Goal: Task Accomplishment & Management: Complete application form

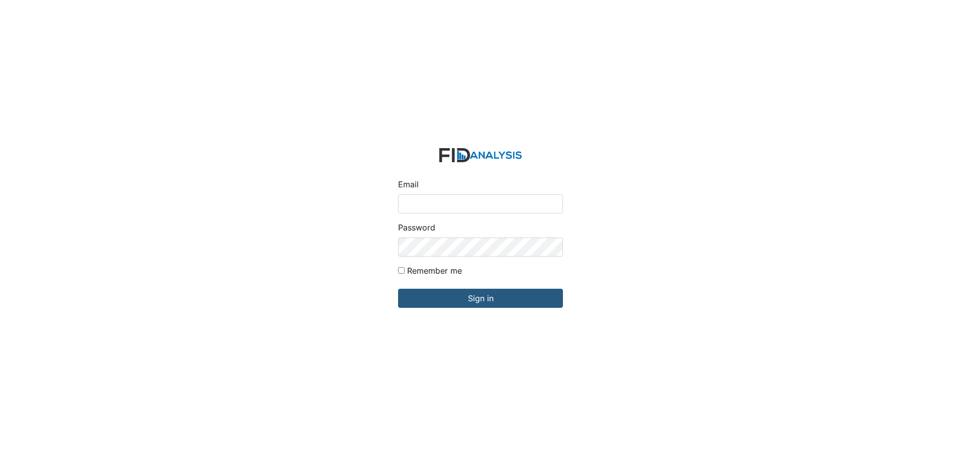
click at [449, 202] on input "Email" at bounding box center [480, 203] width 165 height 19
type input "[EMAIL_ADDRESS][DOMAIN_NAME]"
click at [398, 289] on input "Sign in" at bounding box center [480, 298] width 165 height 19
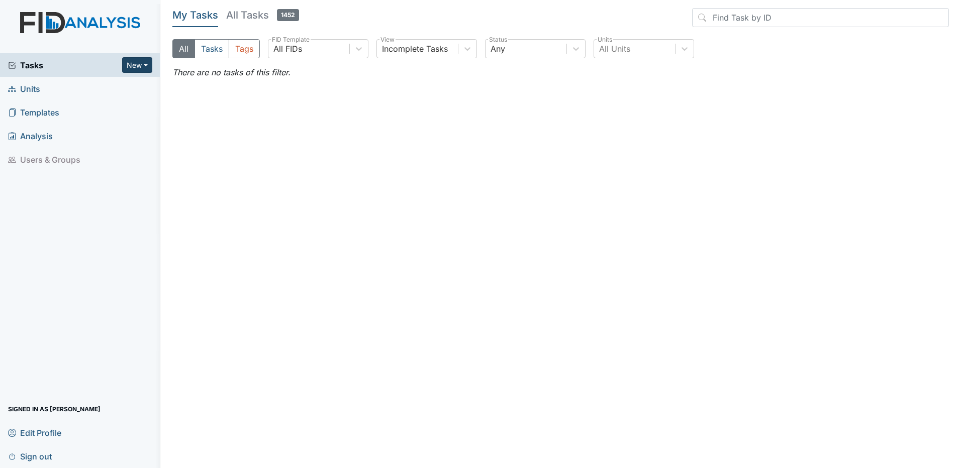
click at [146, 65] on button "New" at bounding box center [137, 65] width 30 height 16
click at [116, 86] on link "Form" at bounding box center [111, 86] width 79 height 16
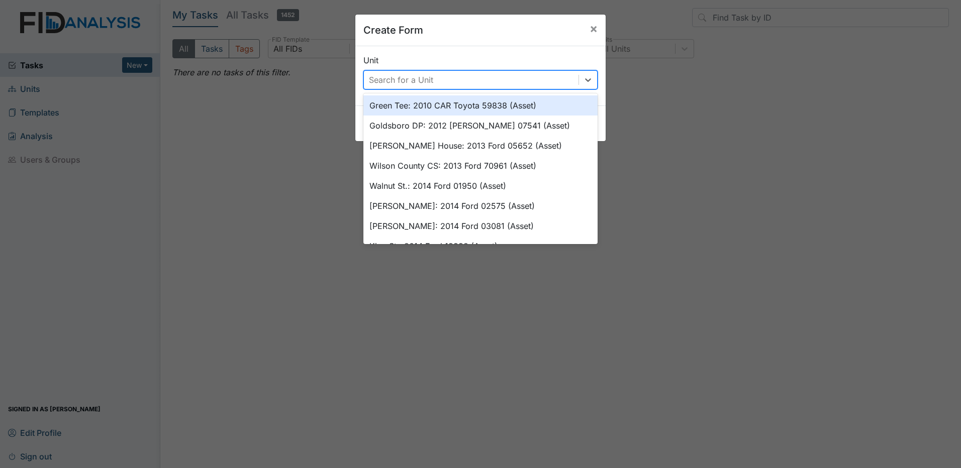
drag, startPoint x: 408, startPoint y: 80, endPoint x: 418, endPoint y: 78, distance: 10.2
click at [410, 79] on div "Search for a Unit" at bounding box center [401, 80] width 64 height 12
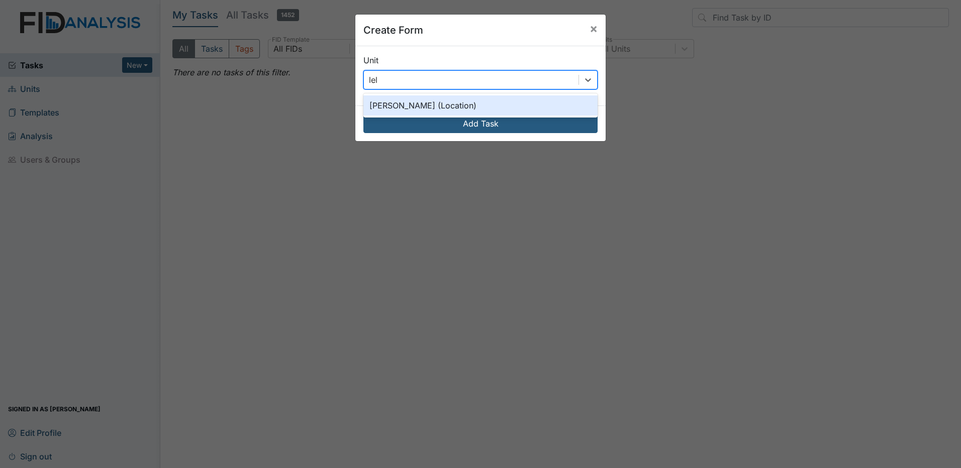
type input "[PERSON_NAME]"
click at [437, 101] on div "[PERSON_NAME] (Location)" at bounding box center [480, 105] width 234 height 20
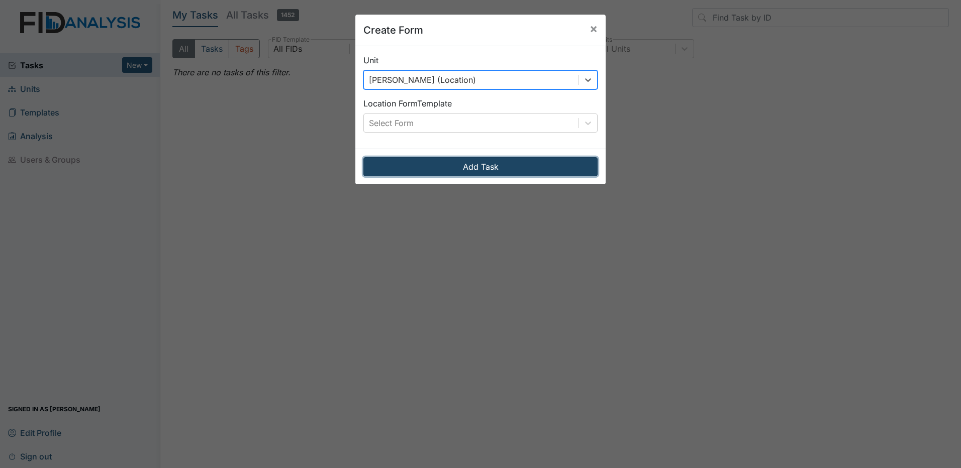
click at [486, 165] on button "Add Task" at bounding box center [480, 166] width 234 height 19
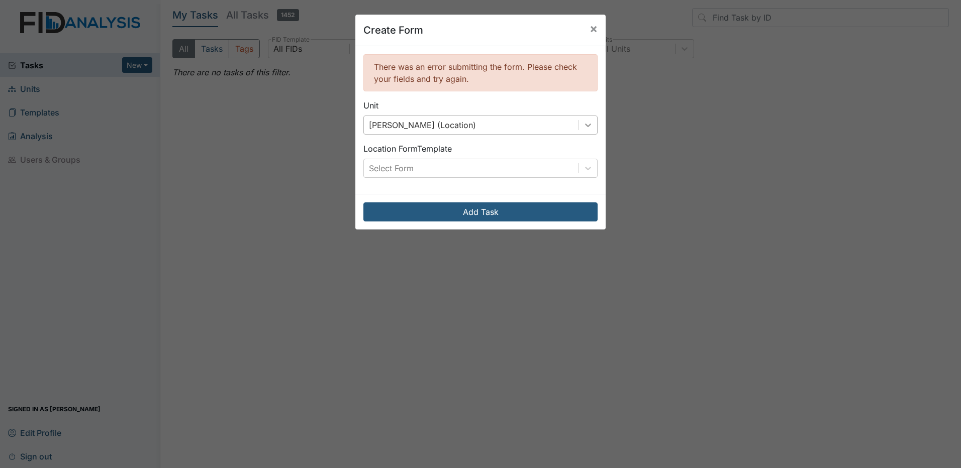
click at [585, 125] on icon at bounding box center [588, 126] width 6 height 4
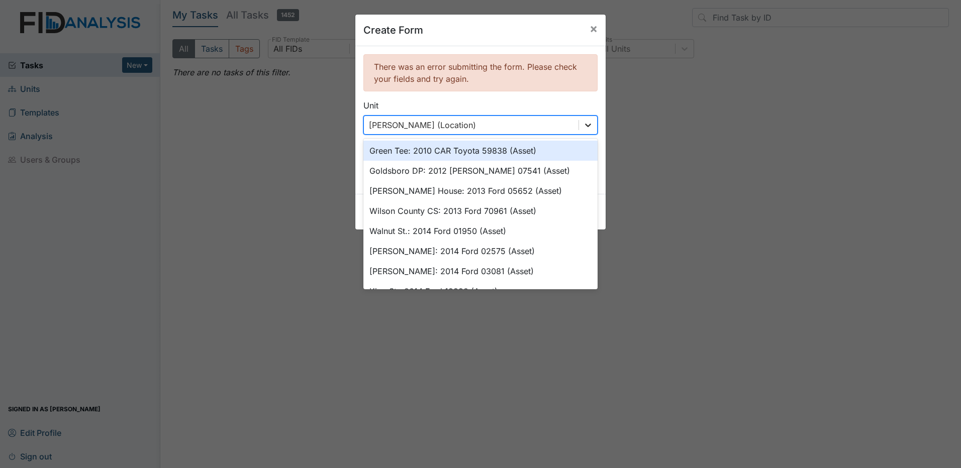
click at [585, 125] on icon at bounding box center [588, 126] width 6 height 4
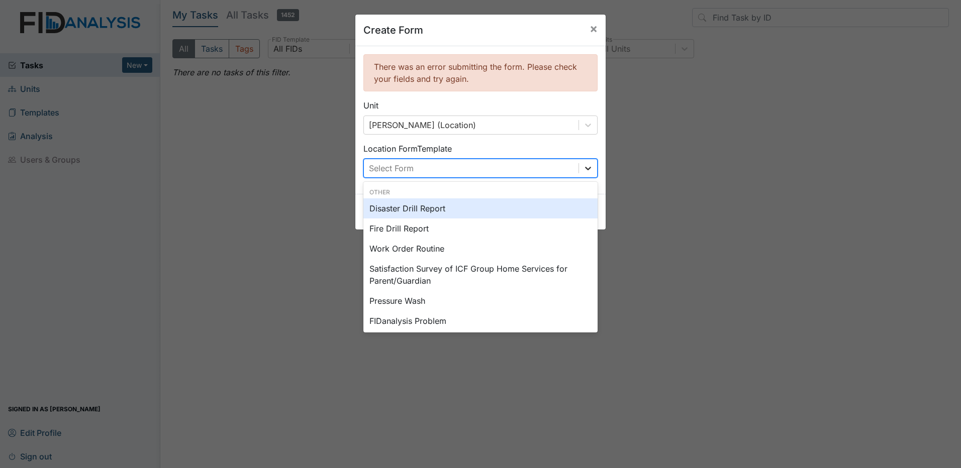
click at [590, 170] on div at bounding box center [588, 168] width 18 height 18
click at [590, 29] on span "×" at bounding box center [593, 28] width 8 height 15
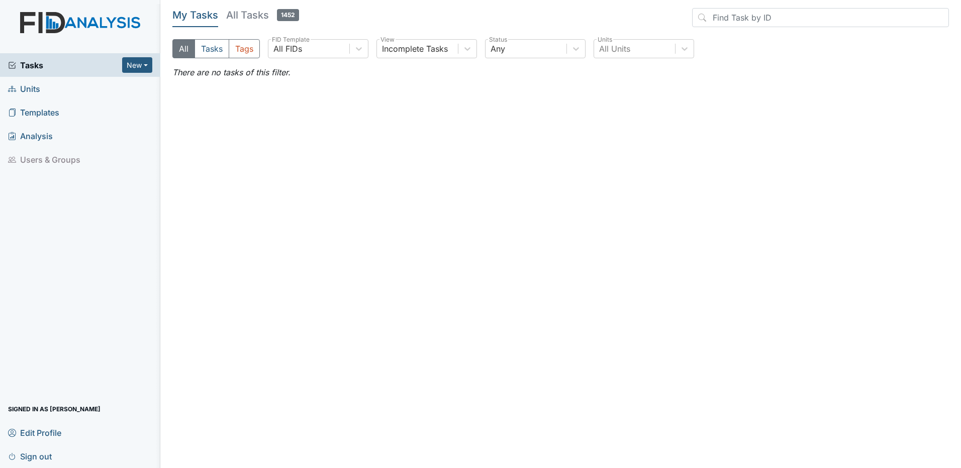
drag, startPoint x: 48, startPoint y: 57, endPoint x: 47, endPoint y: 62, distance: 5.1
click at [47, 59] on div "Tasks New Form Inspection Document Bundle" at bounding box center [80, 65] width 160 height 24
click at [46, 63] on span "Tasks" at bounding box center [65, 65] width 114 height 12
click at [138, 66] on button "New" at bounding box center [137, 65] width 30 height 16
click at [117, 103] on link "Inspection" at bounding box center [111, 102] width 79 height 16
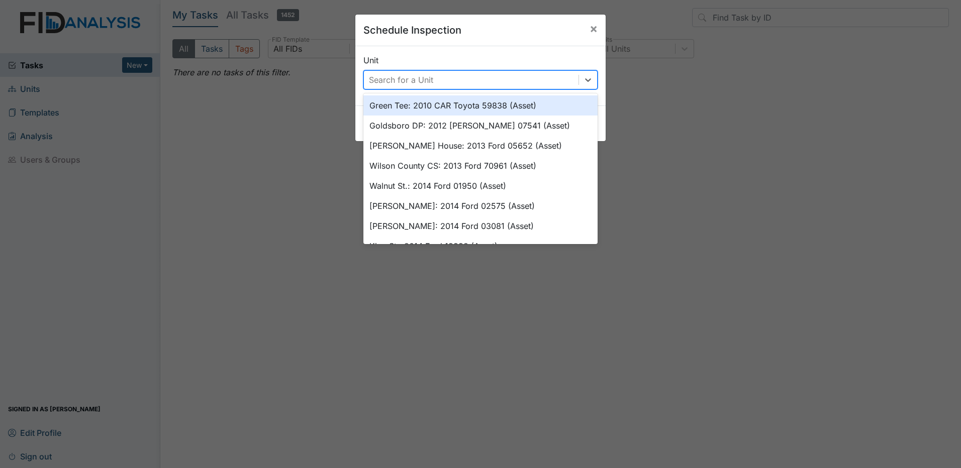
click at [487, 76] on div "Search for a Unit" at bounding box center [471, 80] width 215 height 18
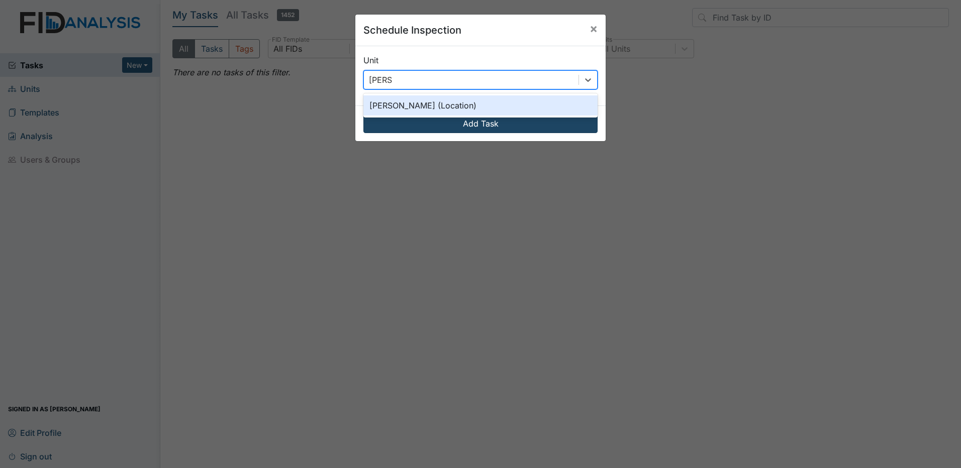
type input "leland"
click at [497, 124] on button "Add Task" at bounding box center [480, 123] width 234 height 19
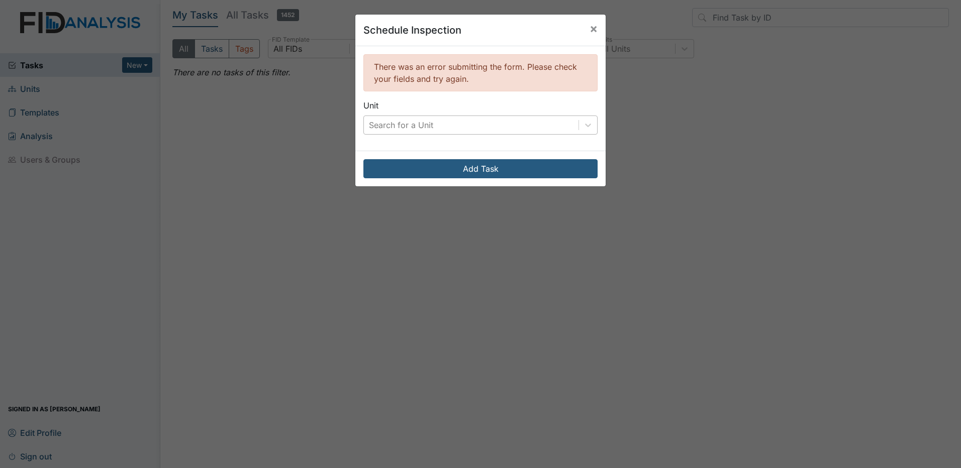
click at [458, 125] on div "Search for a Unit" at bounding box center [471, 125] width 215 height 18
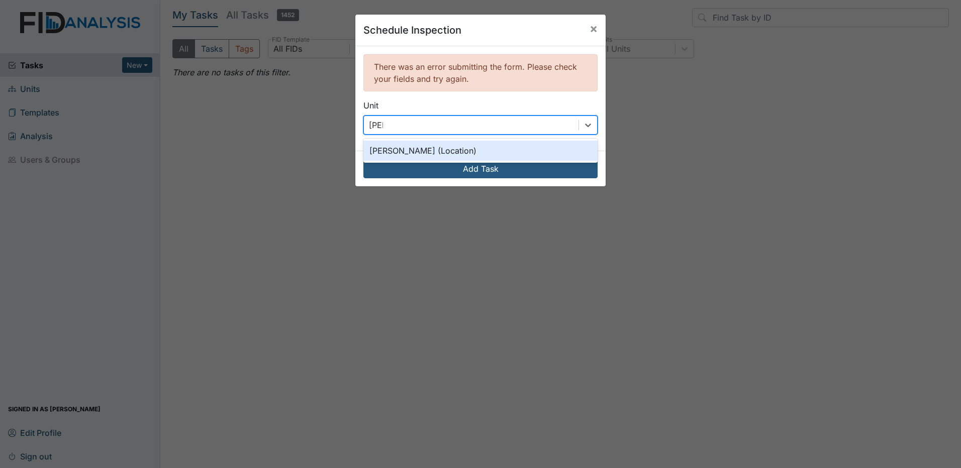
type input "[PERSON_NAME]"
click at [439, 156] on div "Leland DP (Location)" at bounding box center [480, 151] width 234 height 20
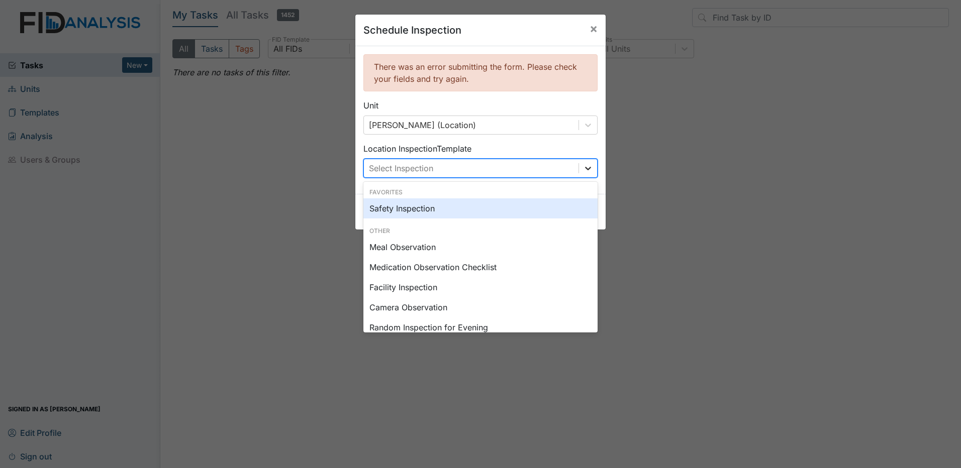
click at [588, 167] on icon at bounding box center [588, 168] width 10 height 10
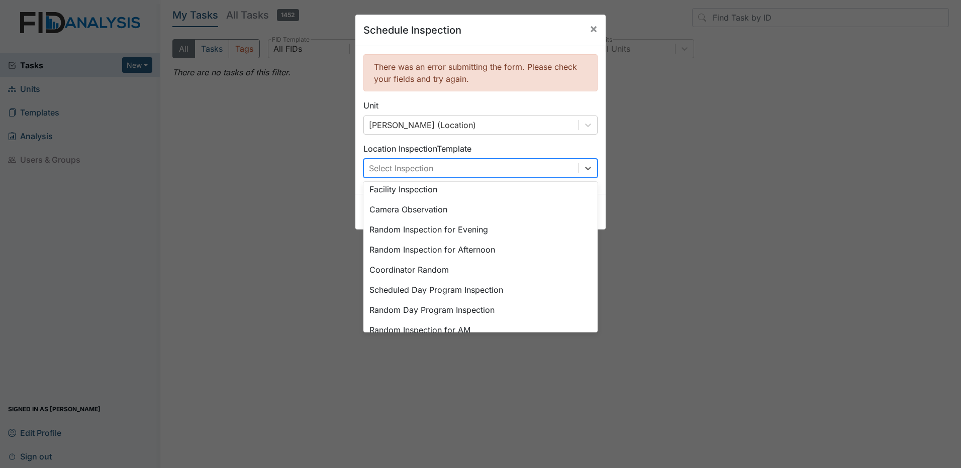
scroll to position [100, 0]
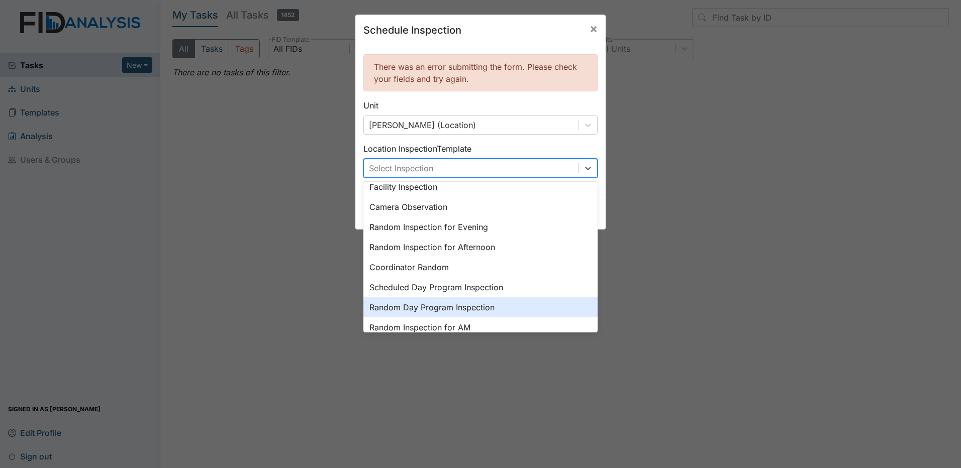
click at [490, 305] on div "Random Day Program Inspection" at bounding box center [480, 307] width 234 height 20
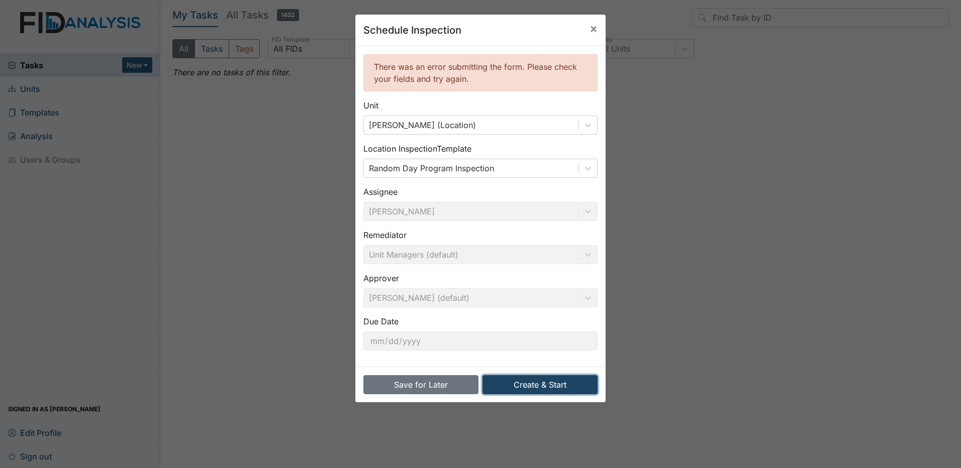
click at [538, 389] on button "Create & Start" at bounding box center [539, 384] width 115 height 19
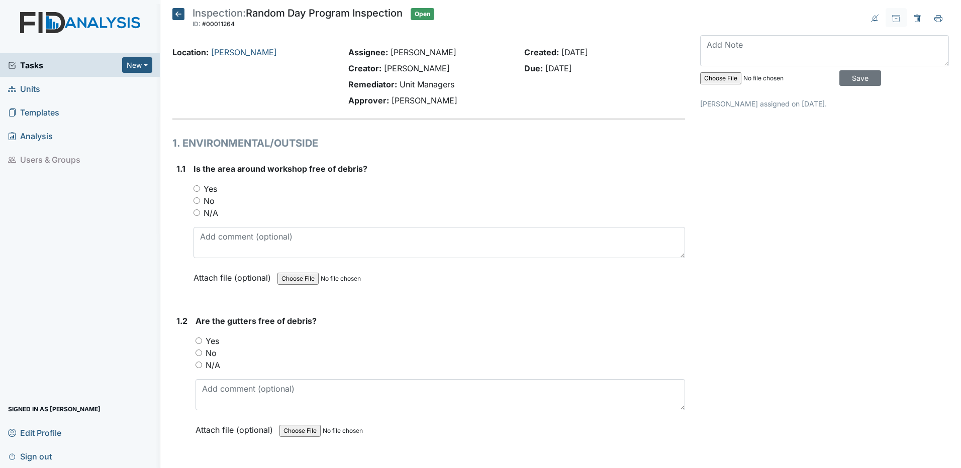
click at [195, 189] on input "Yes" at bounding box center [196, 188] width 7 height 7
radio input "true"
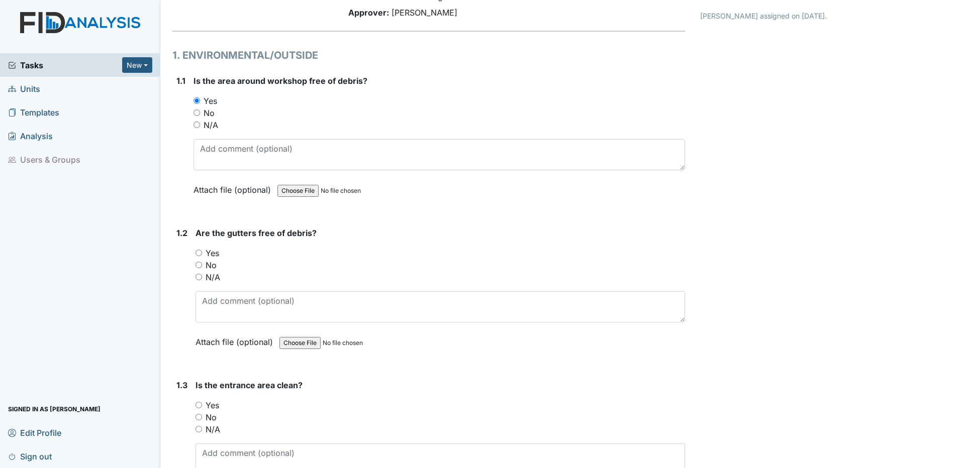
scroll to position [100, 0]
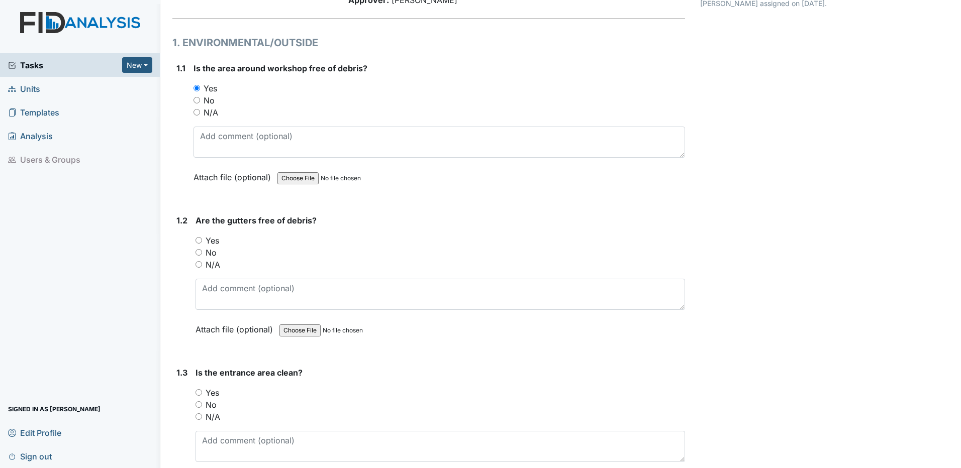
click at [199, 265] on input "N/A" at bounding box center [198, 264] width 7 height 7
radio input "true"
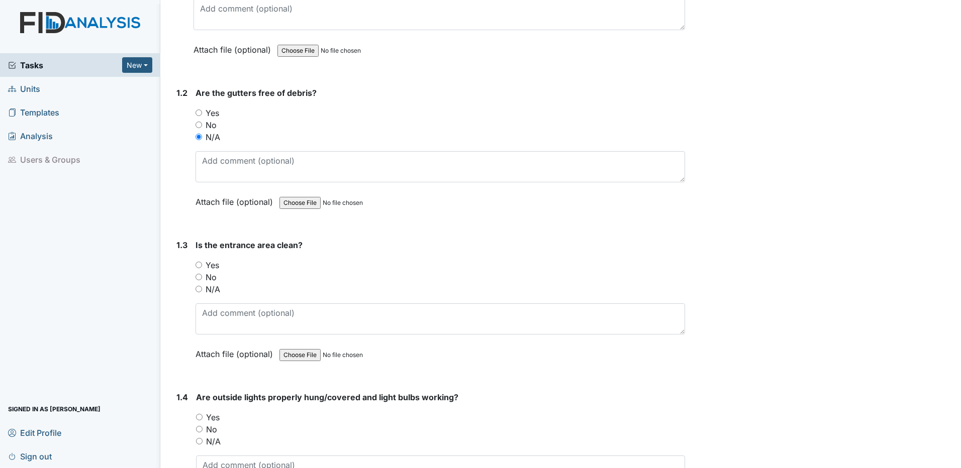
scroll to position [251, 0]
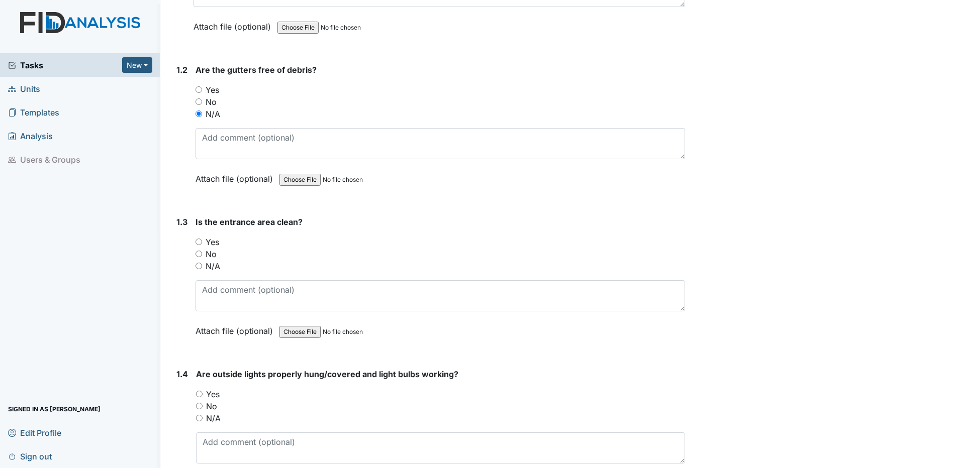
click at [200, 243] on input "Yes" at bounding box center [198, 242] width 7 height 7
radio input "true"
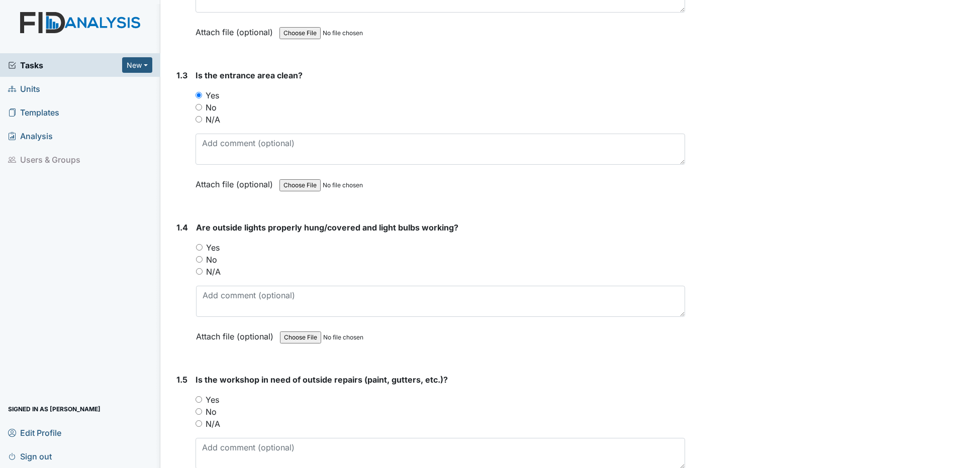
scroll to position [402, 0]
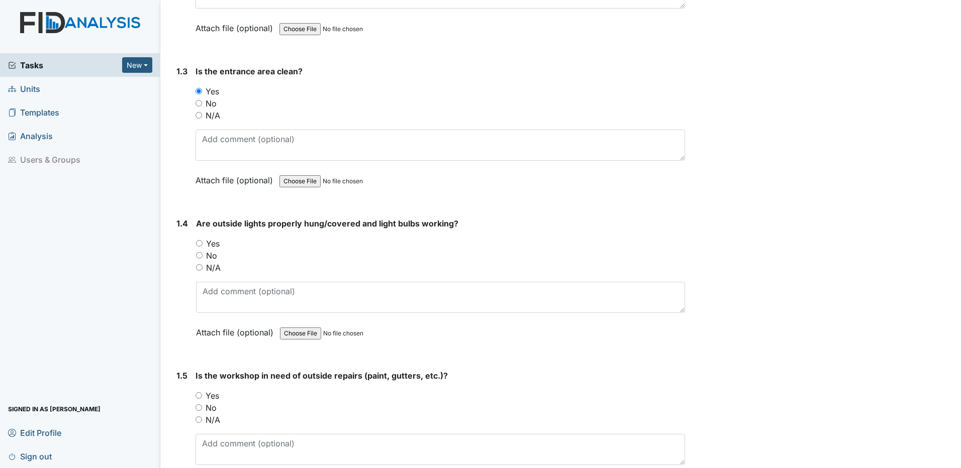
click at [201, 243] on input "Yes" at bounding box center [199, 243] width 7 height 7
radio input "true"
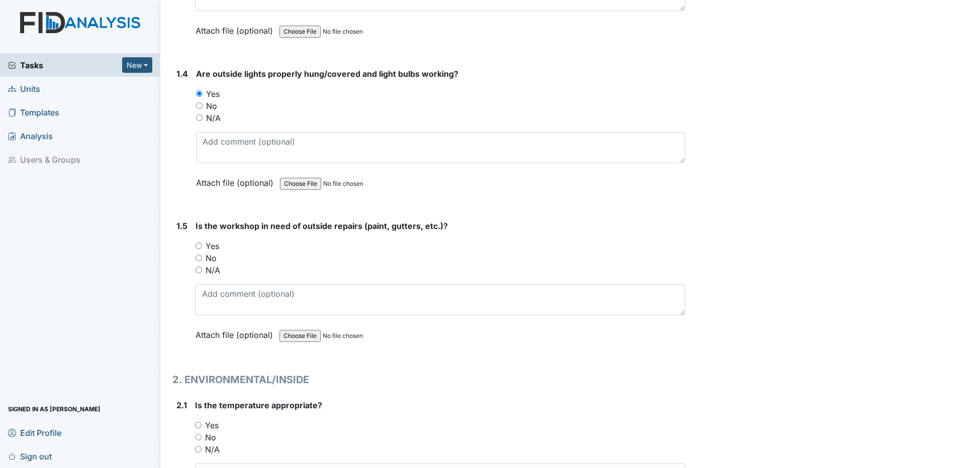
scroll to position [553, 0]
click at [199, 269] on input "N/A" at bounding box center [198, 269] width 7 height 7
radio input "true"
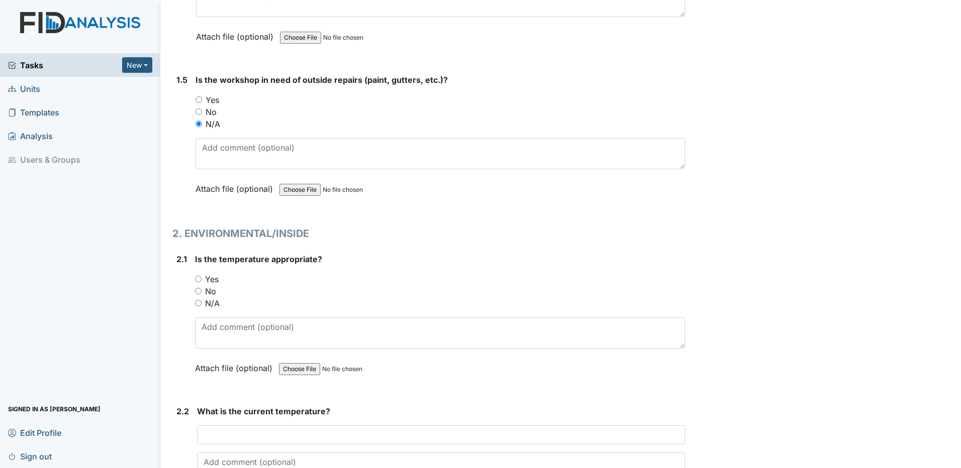
scroll to position [703, 0]
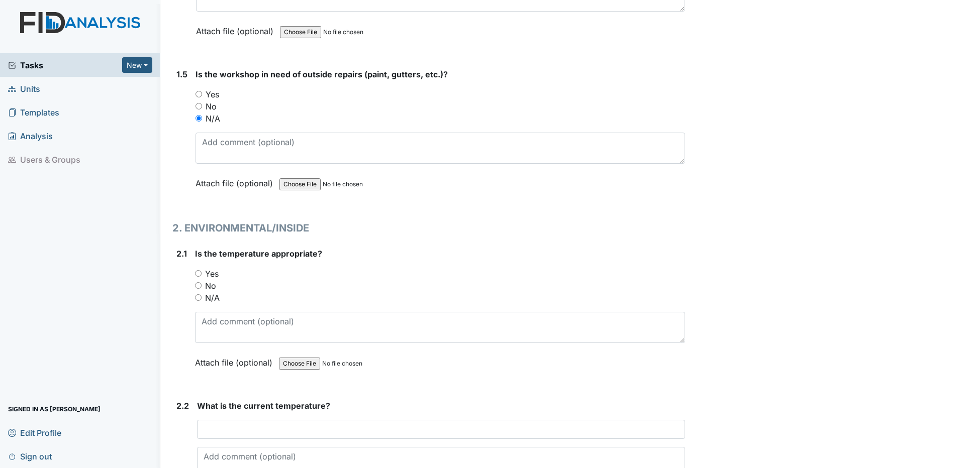
click at [196, 275] on input "Yes" at bounding box center [198, 273] width 7 height 7
radio input "true"
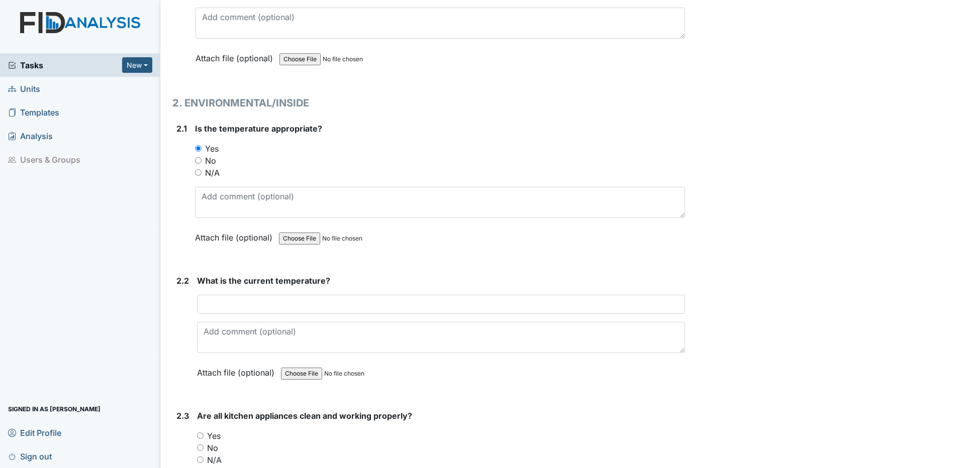
scroll to position [854, 0]
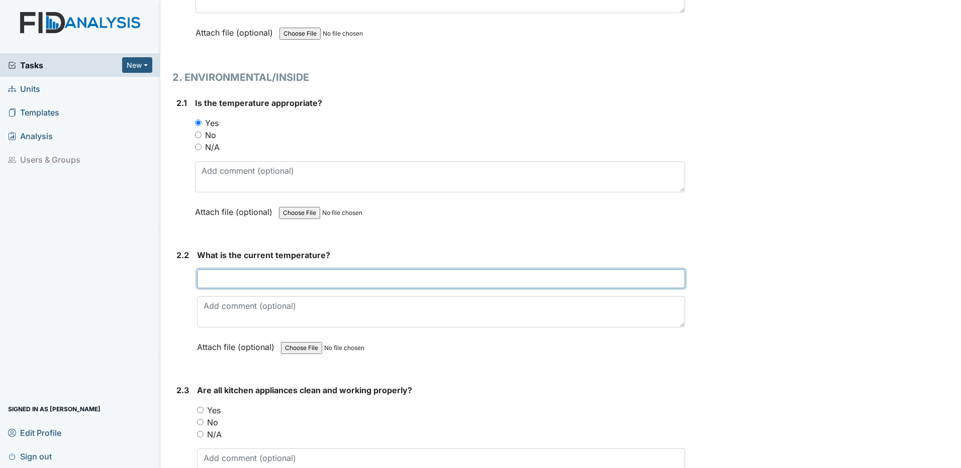
click at [224, 281] on input "text" at bounding box center [441, 278] width 488 height 19
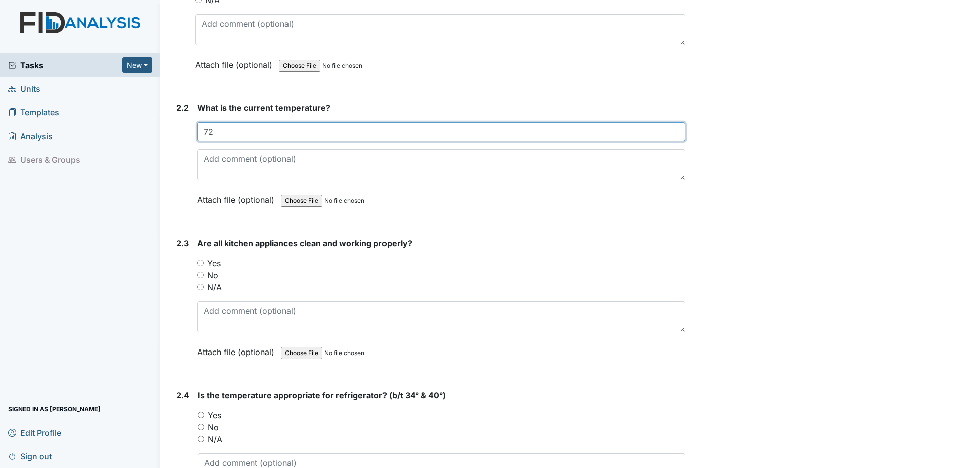
scroll to position [1005, 0]
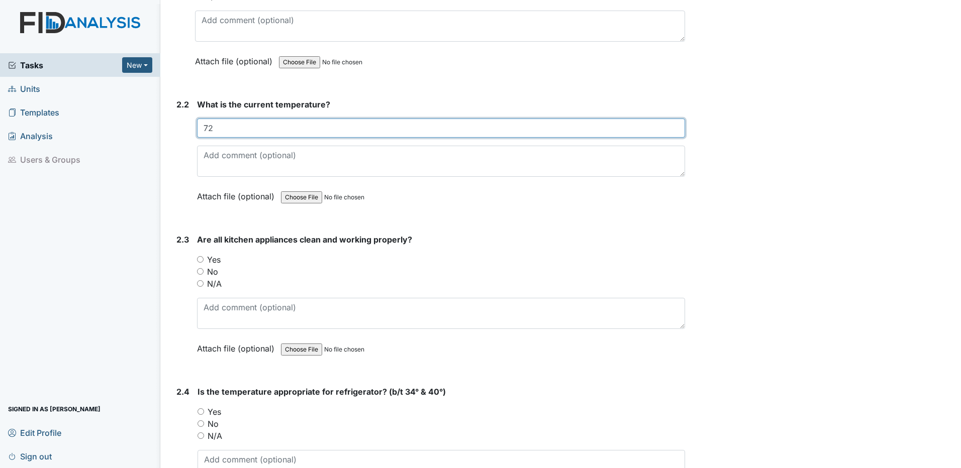
type input "72"
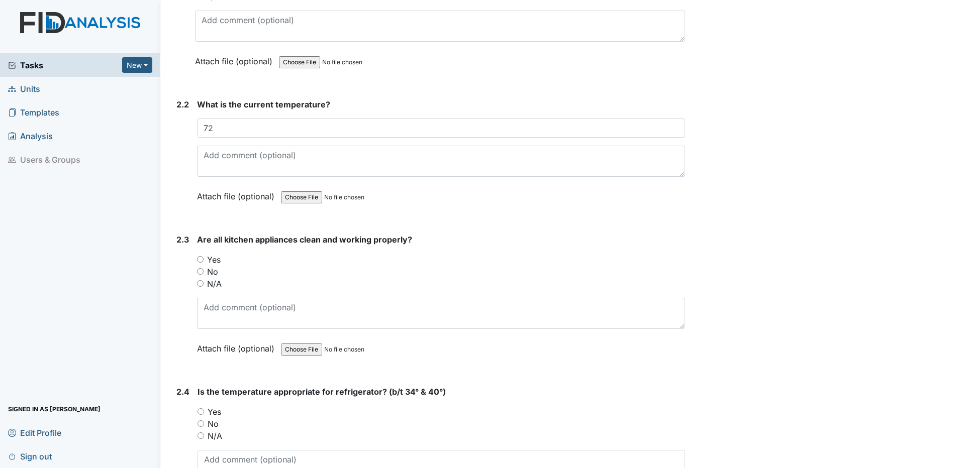
click at [200, 259] on input "Yes" at bounding box center [200, 259] width 7 height 7
radio input "true"
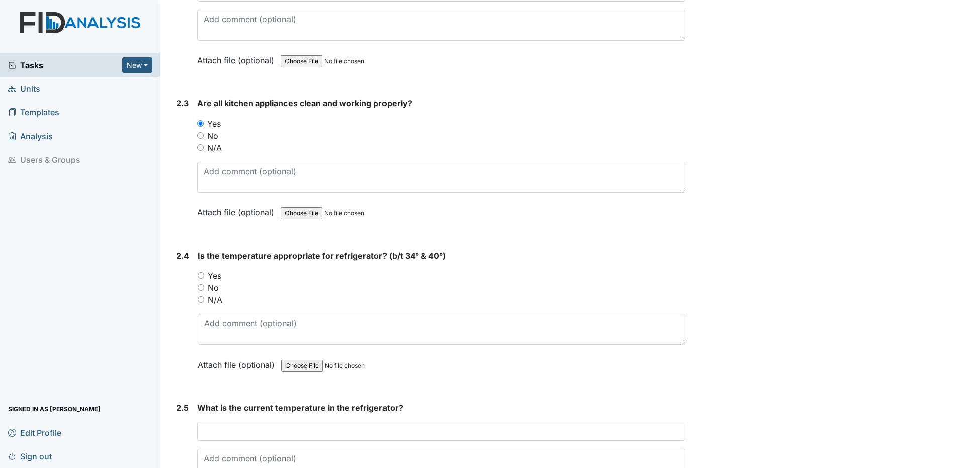
scroll to position [1156, 0]
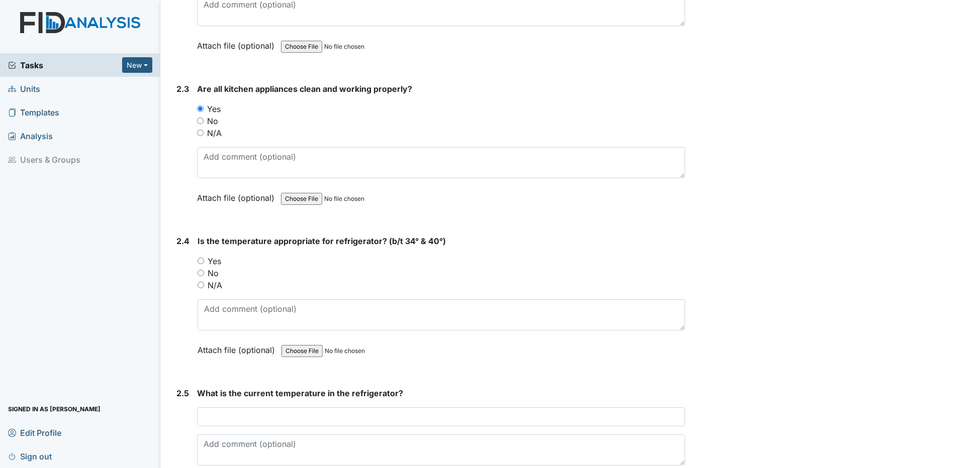
click at [202, 262] on input "Yes" at bounding box center [200, 261] width 7 height 7
radio input "true"
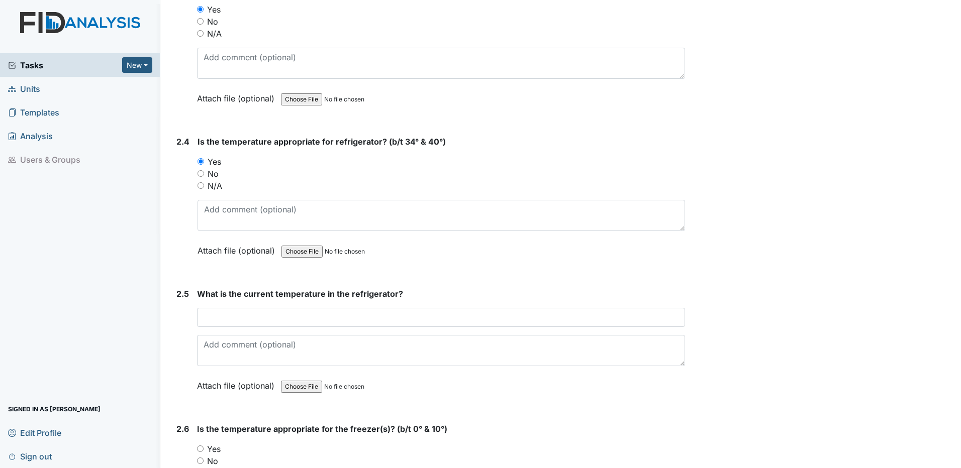
scroll to position [1256, 0]
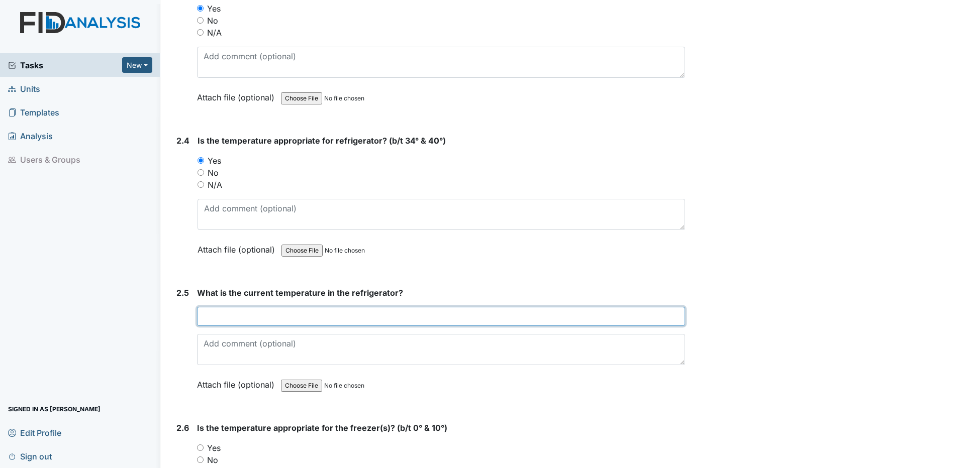
click at [249, 313] on input "text" at bounding box center [441, 316] width 488 height 19
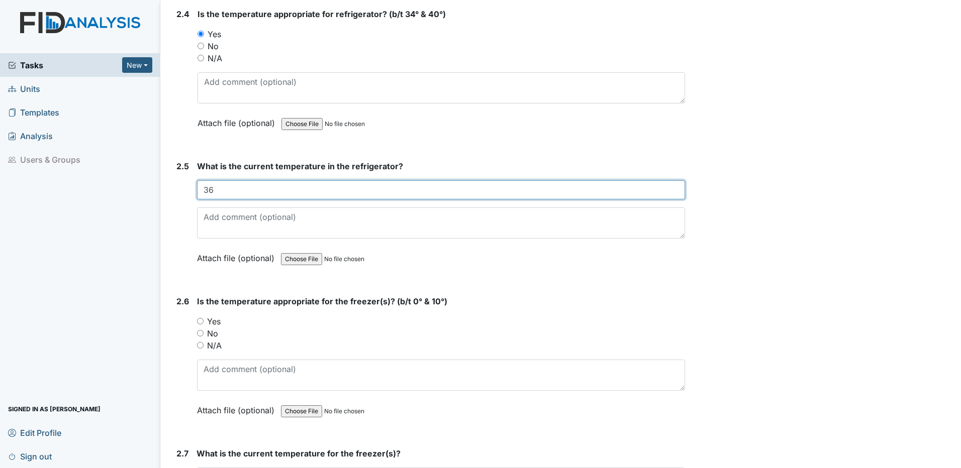
scroll to position [1407, 0]
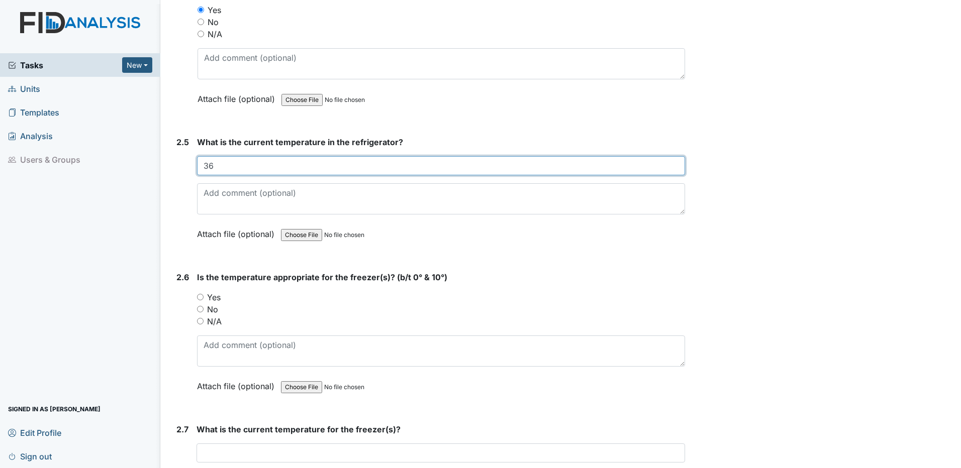
type input "36"
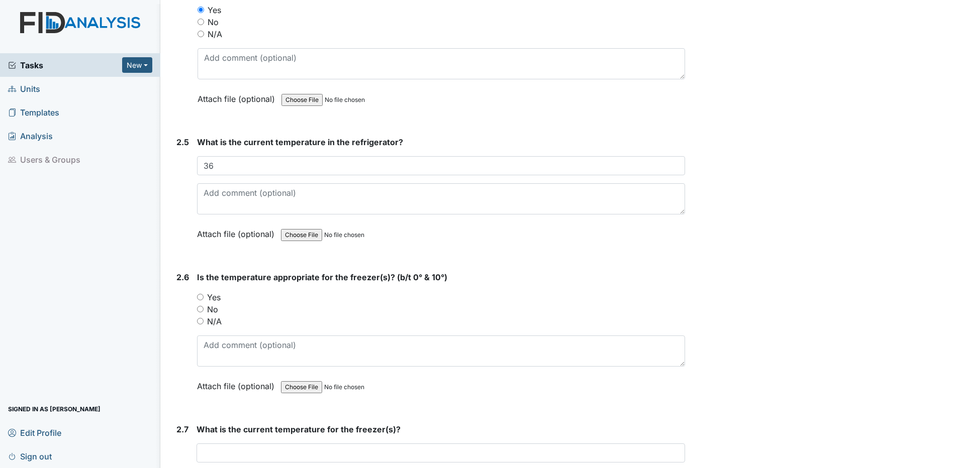
click at [201, 297] on input "Yes" at bounding box center [200, 297] width 7 height 7
radio input "true"
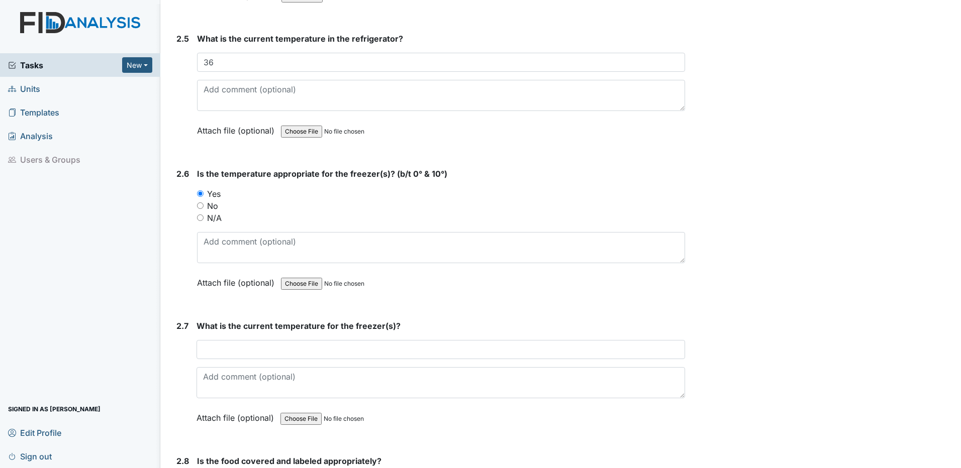
scroll to position [1557, 0]
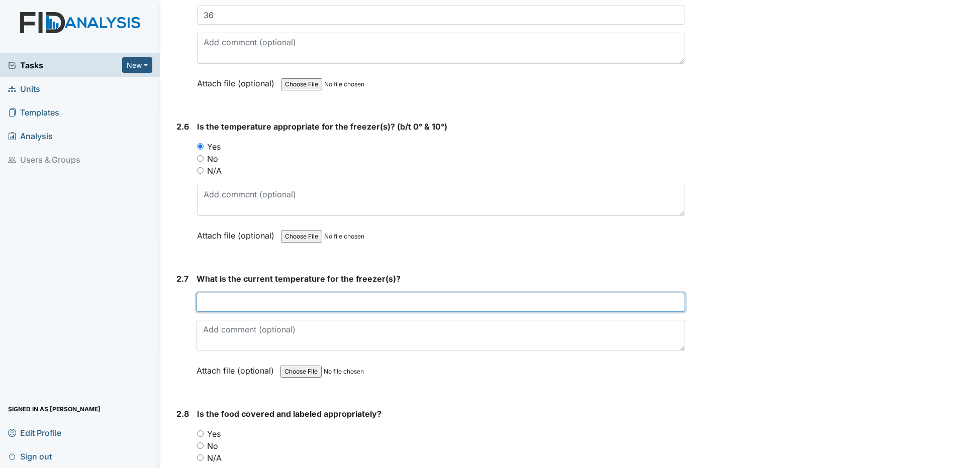
click at [224, 297] on input "text" at bounding box center [440, 302] width 488 height 19
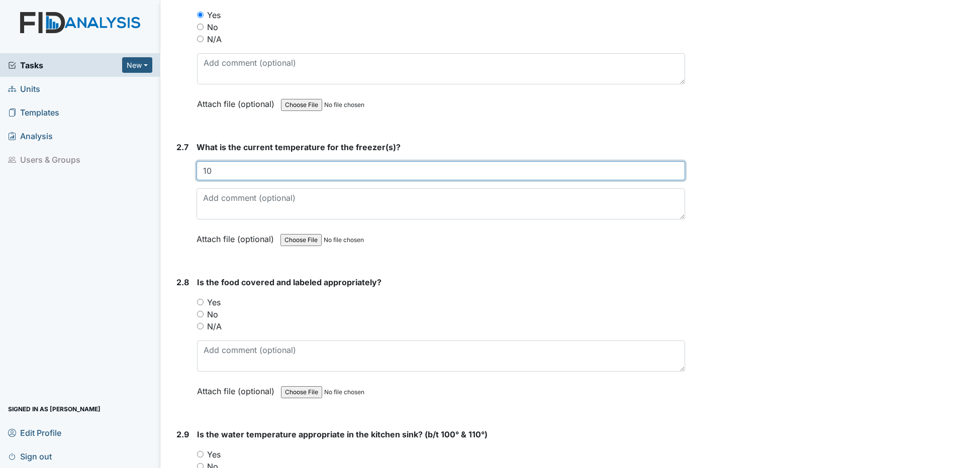
scroll to position [1708, 0]
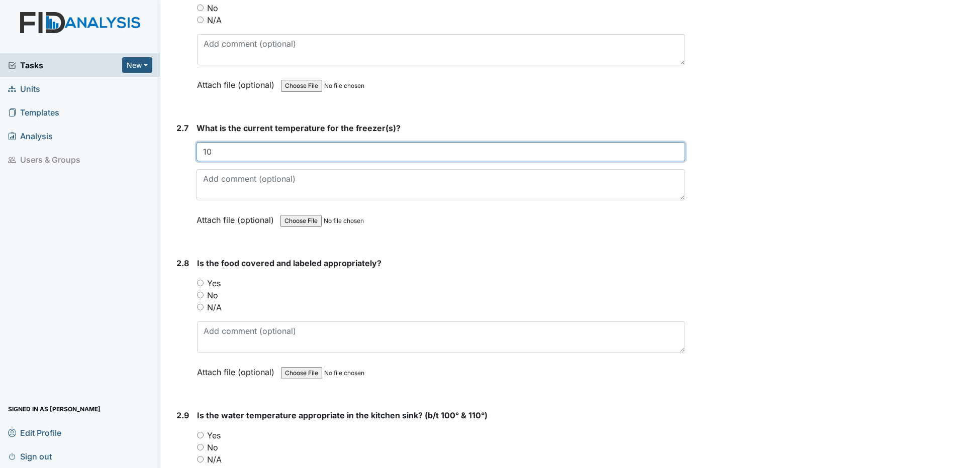
type input "10"
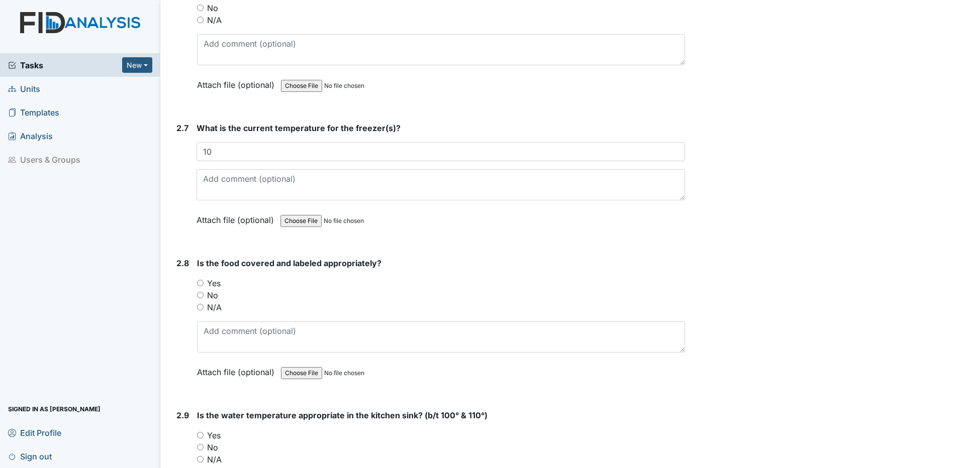
click at [201, 283] on input "Yes" at bounding box center [200, 283] width 7 height 7
radio input "true"
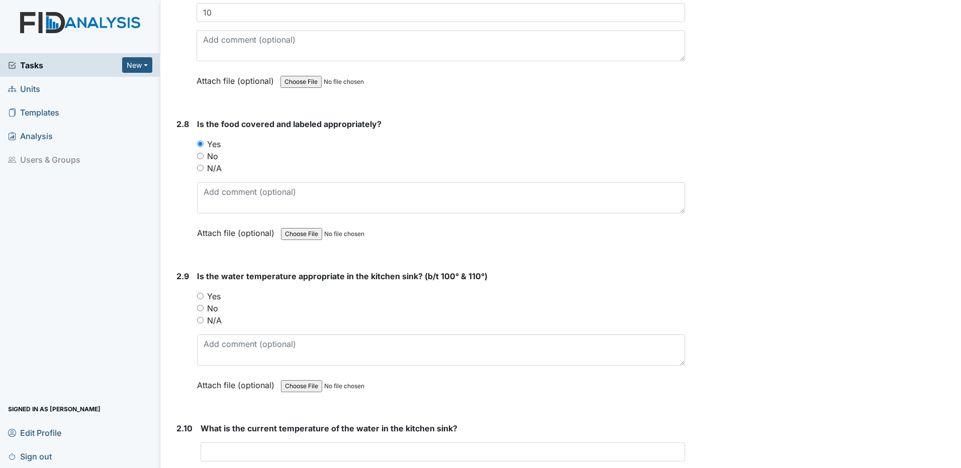
scroll to position [1859, 0]
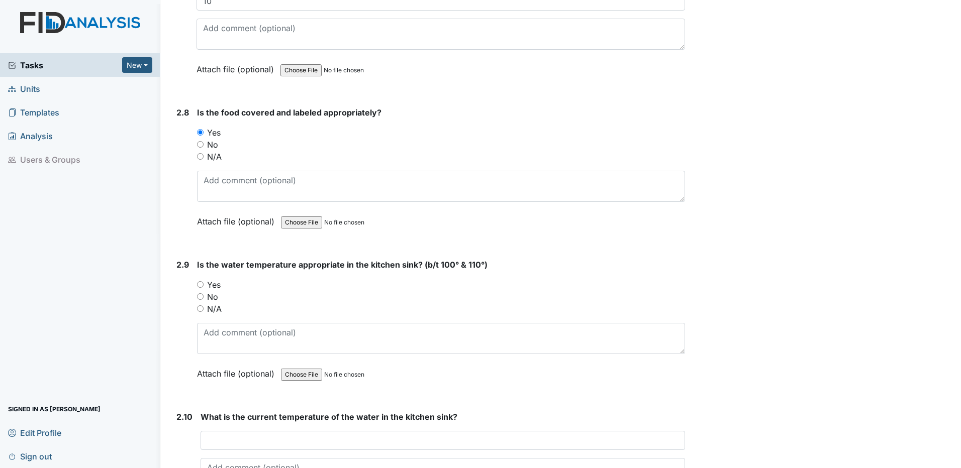
click at [201, 285] on input "Yes" at bounding box center [200, 284] width 7 height 7
radio input "true"
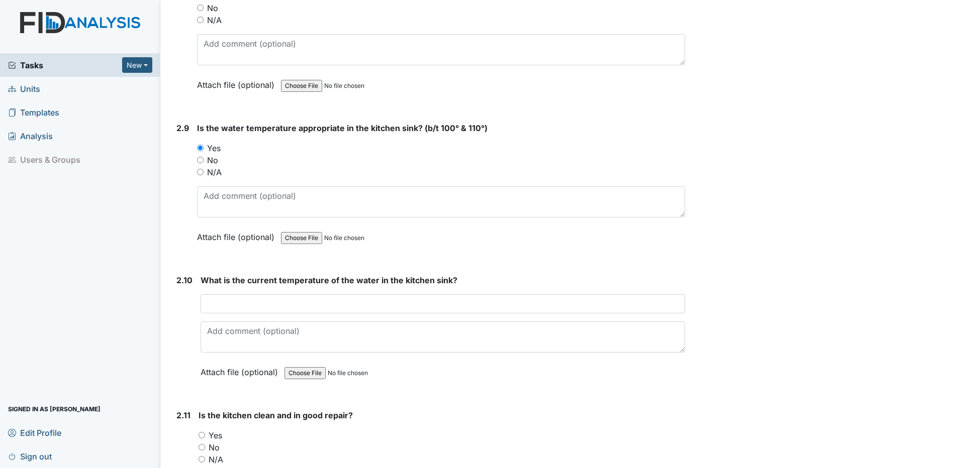
scroll to position [2010, 0]
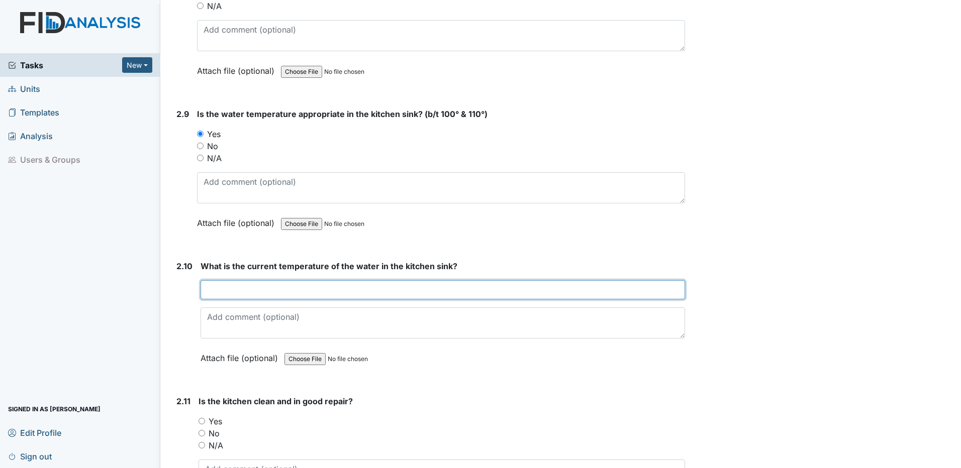
drag, startPoint x: 231, startPoint y: 292, endPoint x: 247, endPoint y: 288, distance: 16.7
click at [238, 290] on input "text" at bounding box center [442, 289] width 484 height 19
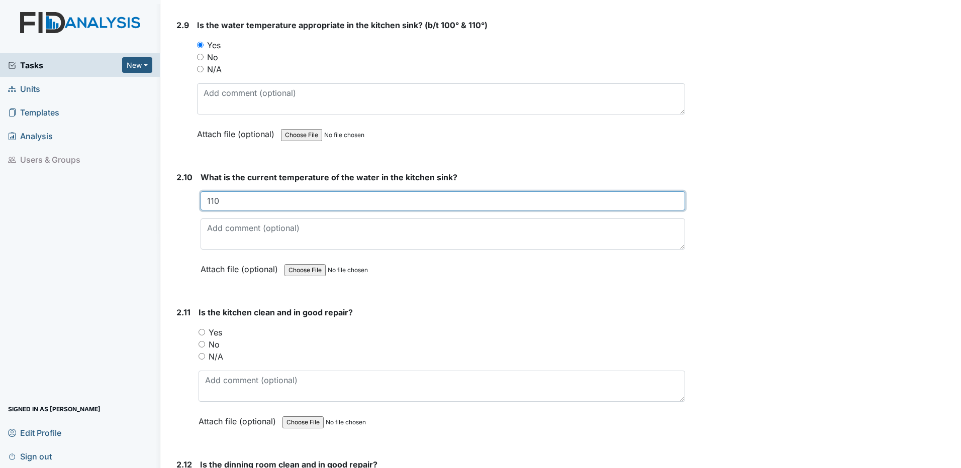
scroll to position [2110, 0]
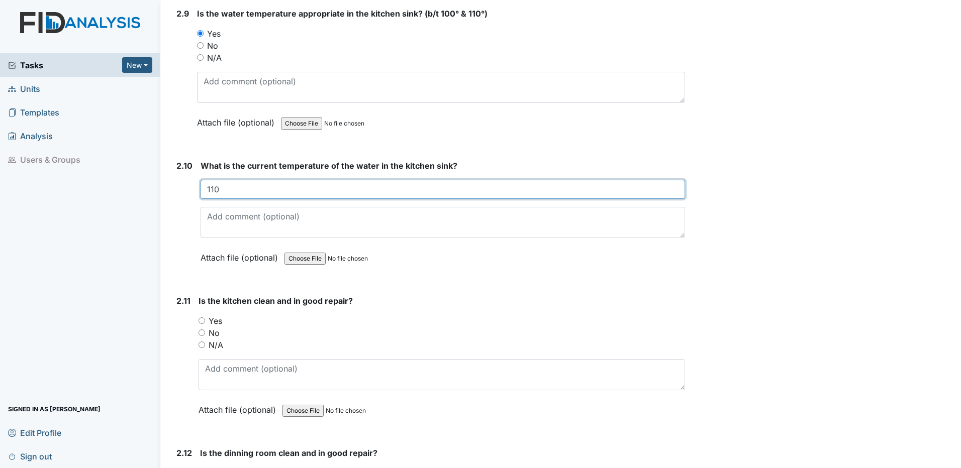
type input "110"
click at [200, 321] on input "Yes" at bounding box center [201, 321] width 7 height 7
radio input "true"
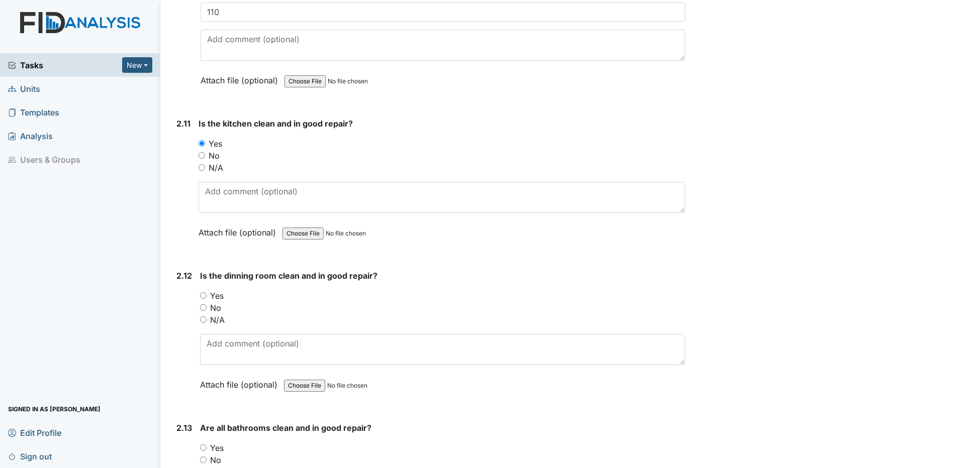
scroll to position [2311, 0]
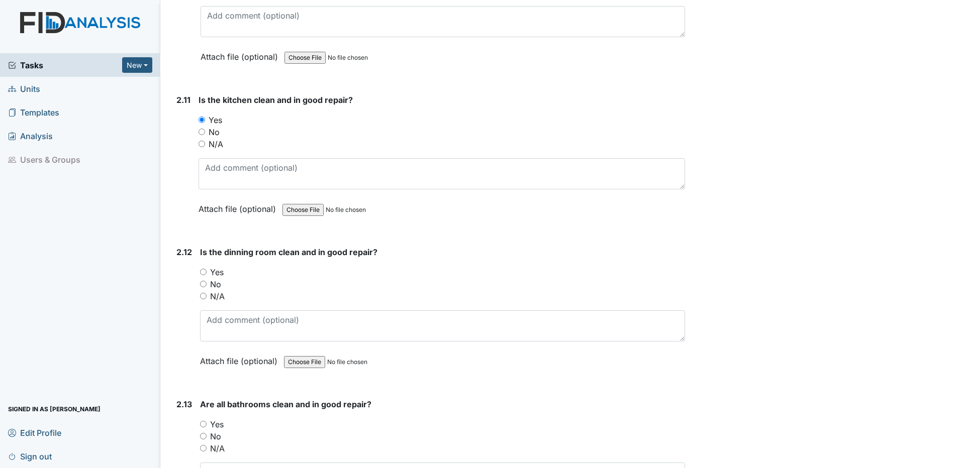
click at [203, 274] on input "Yes" at bounding box center [203, 272] width 7 height 7
radio input "true"
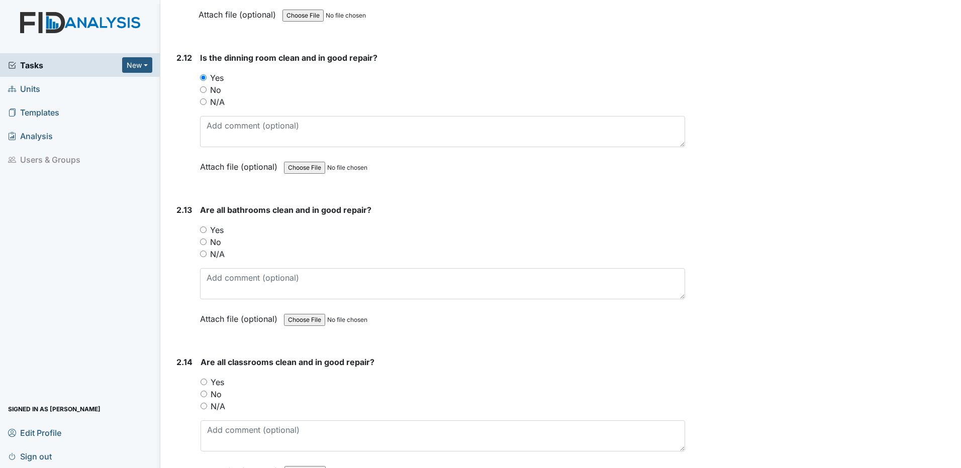
scroll to position [2512, 0]
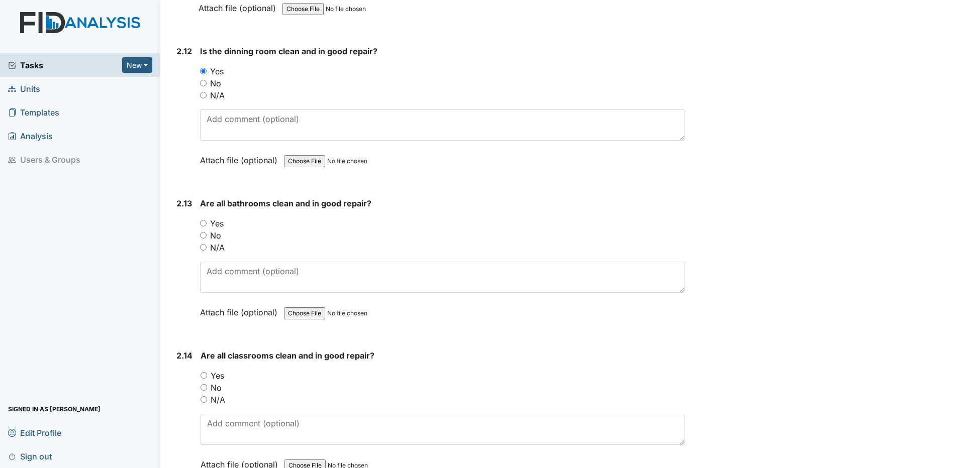
click at [203, 225] on input "Yes" at bounding box center [203, 223] width 7 height 7
radio input "true"
click at [203, 237] on input "No" at bounding box center [203, 235] width 7 height 7
radio input "true"
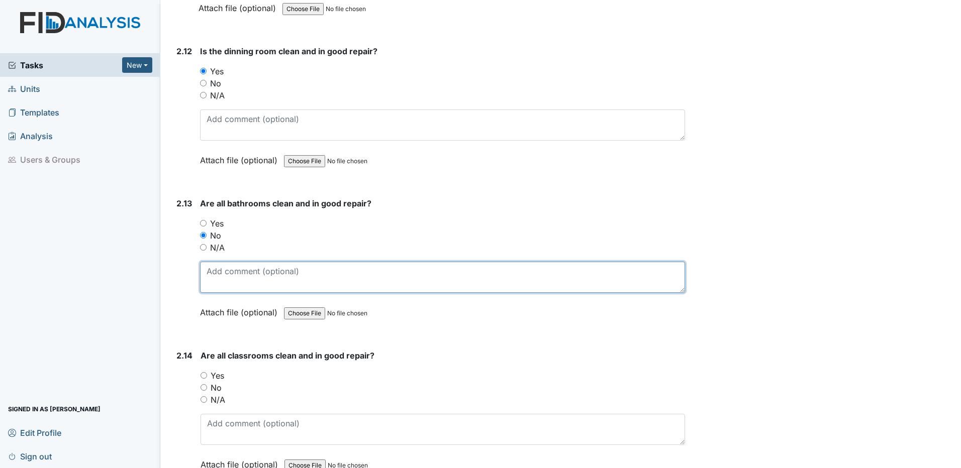
click at [211, 268] on textarea at bounding box center [442, 277] width 485 height 31
type textarea "Ladies room sink w/cabinet drips at times. Men's room wall urinal does not work."
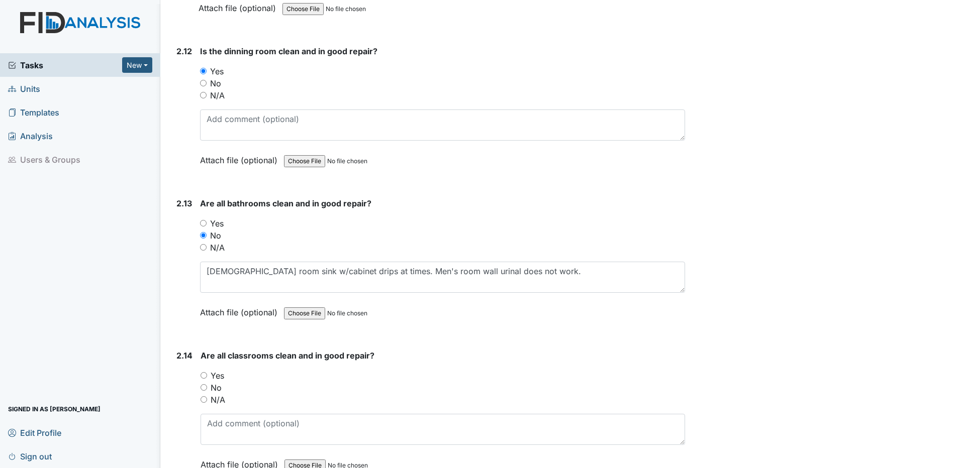
click at [203, 375] on input "Yes" at bounding box center [203, 375] width 7 height 7
radio input "true"
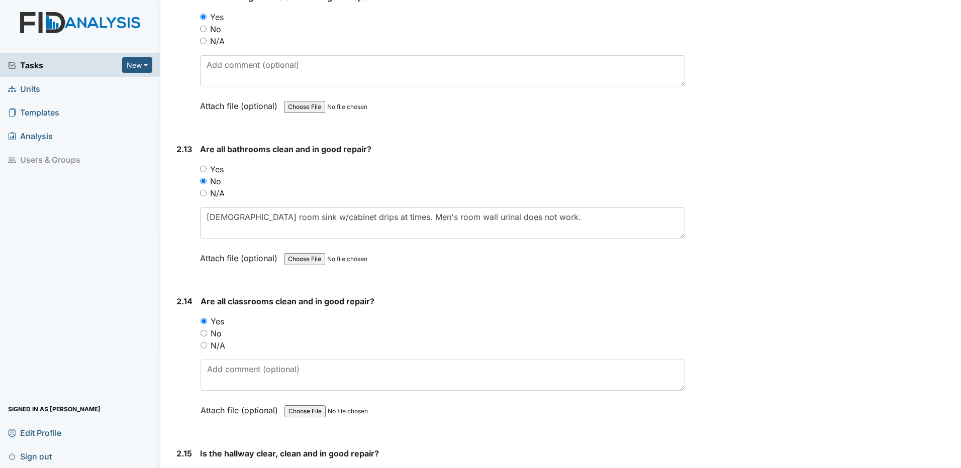
scroll to position [2663, 0]
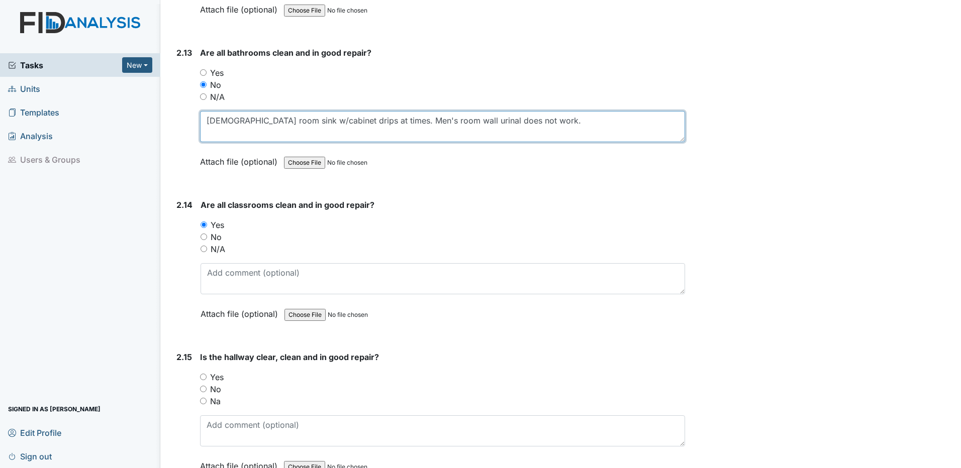
click at [511, 122] on textarea "Ladies room sink w/cabinet drips at times. Men's room wall urinal does not work." at bounding box center [442, 126] width 485 height 31
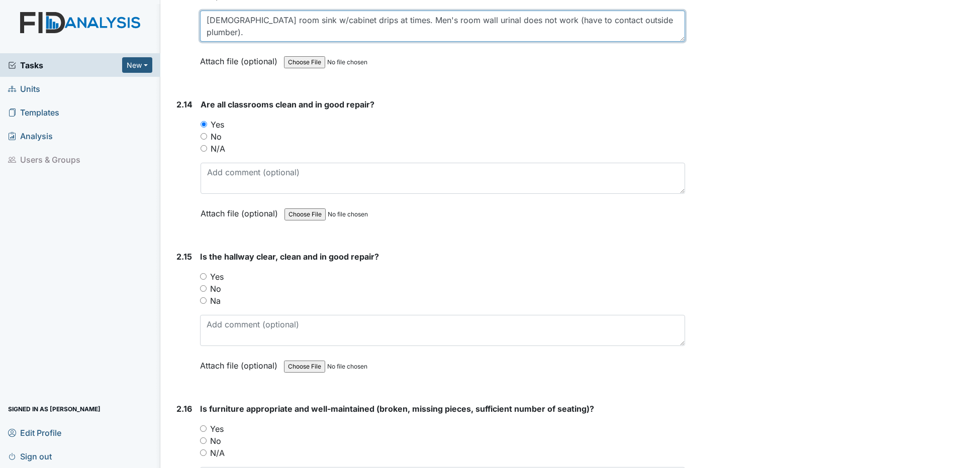
type textarea "Ladies room sink w/cabinet drips at times. Men's room wall urinal does not work…"
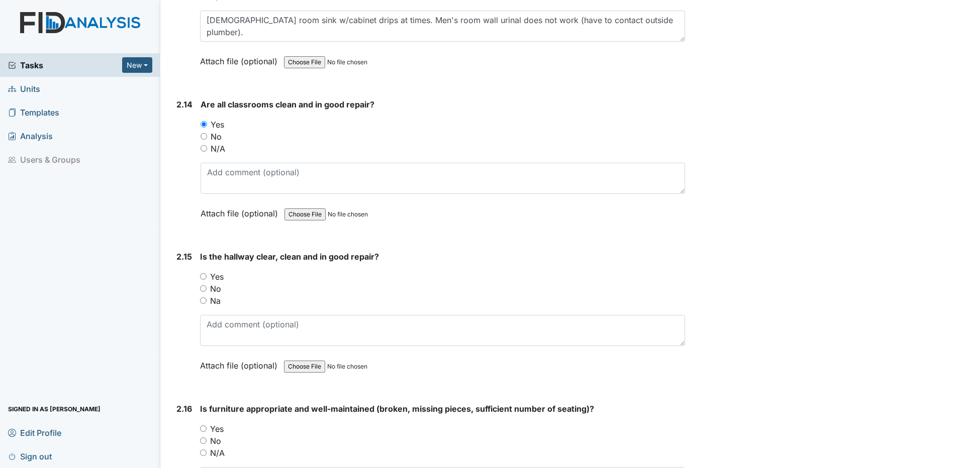
click at [203, 275] on input "Yes" at bounding box center [203, 276] width 7 height 7
radio input "true"
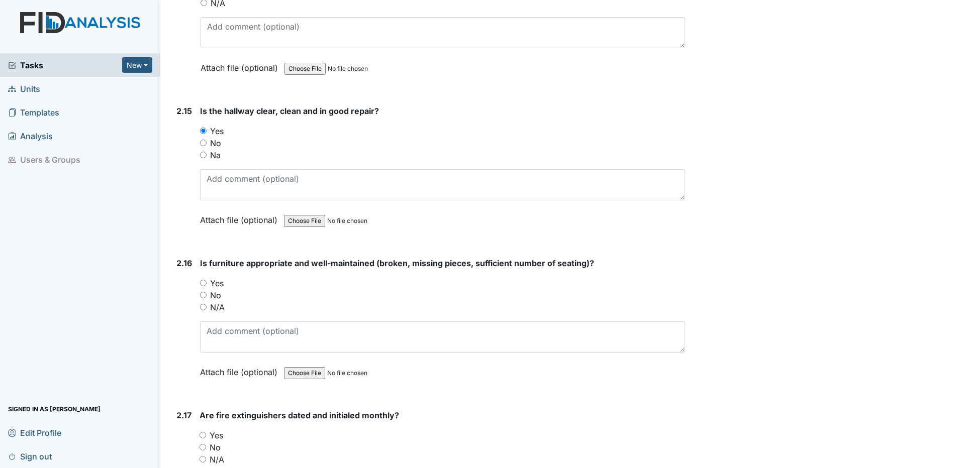
scroll to position [2914, 0]
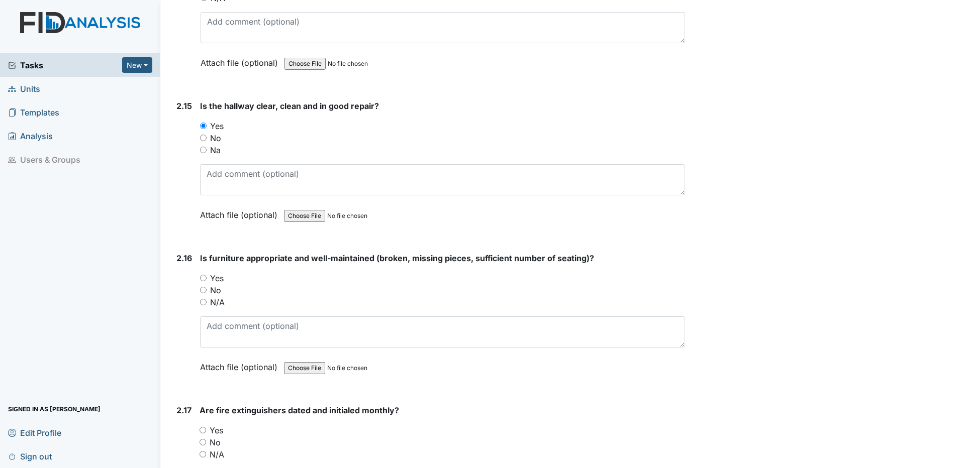
drag, startPoint x: 204, startPoint y: 278, endPoint x: 257, endPoint y: 279, distance: 52.8
click at [205, 278] on input "Yes" at bounding box center [203, 278] width 7 height 7
radio input "true"
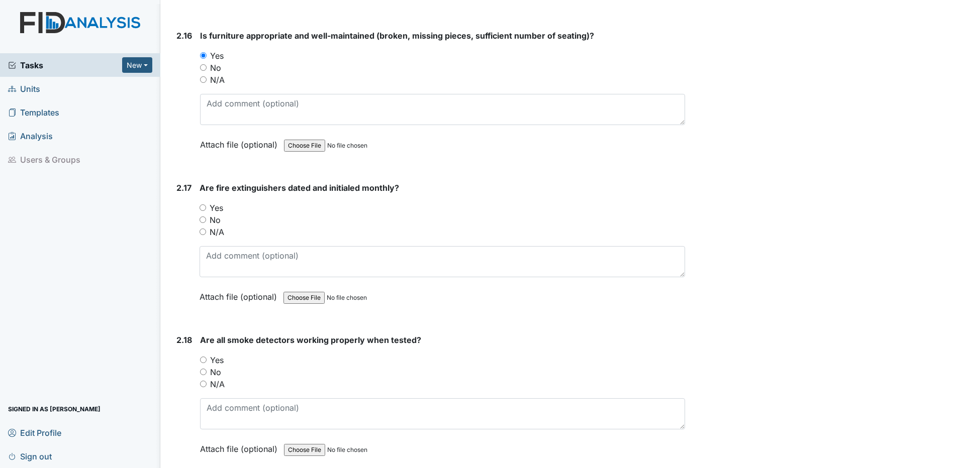
scroll to position [3165, 0]
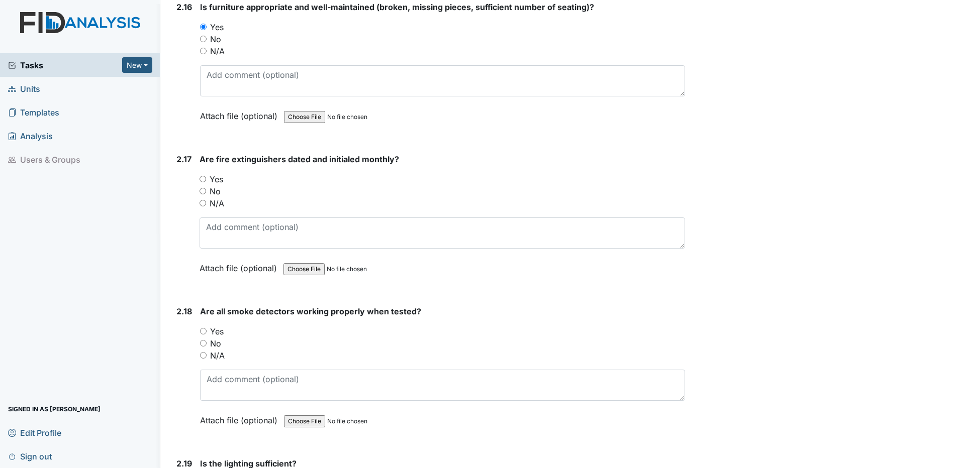
click at [204, 179] on input "Yes" at bounding box center [202, 179] width 7 height 7
radio input "true"
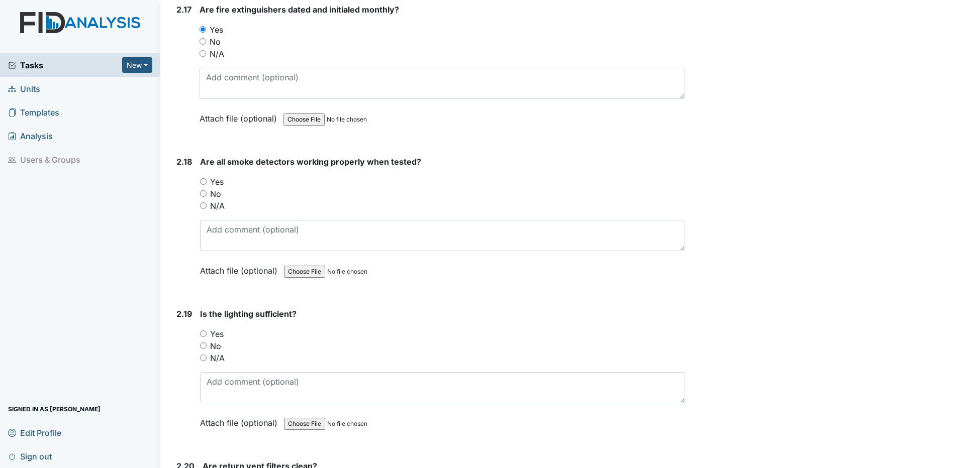
scroll to position [3316, 0]
click at [202, 181] on input "Yes" at bounding box center [203, 180] width 7 height 7
radio input "true"
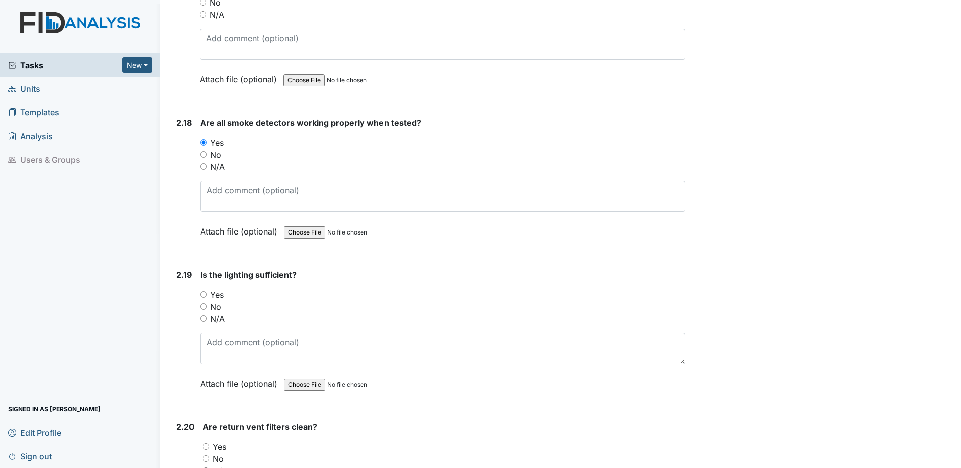
scroll to position [3416, 0]
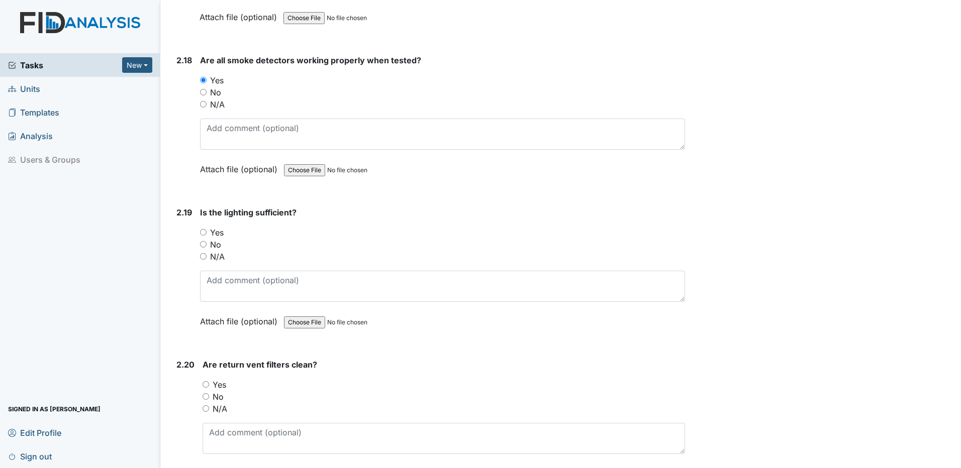
click at [201, 231] on input "Yes" at bounding box center [203, 232] width 7 height 7
radio input "true"
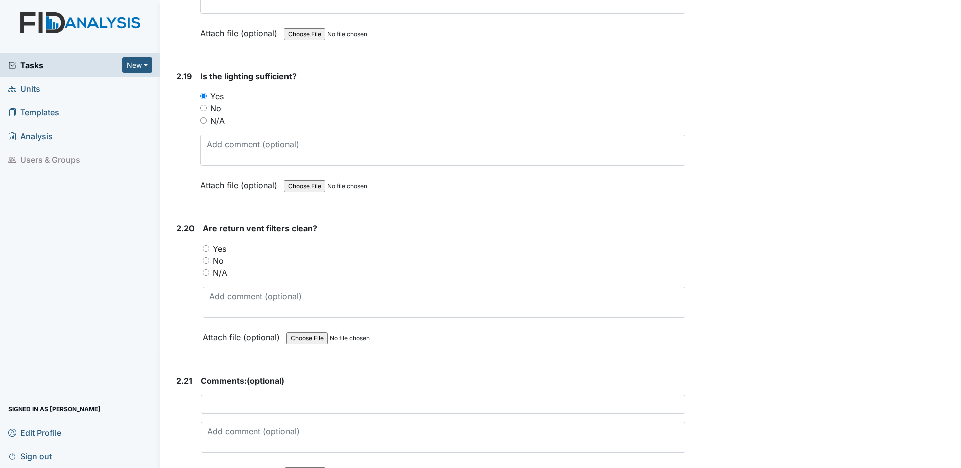
scroll to position [3567, 0]
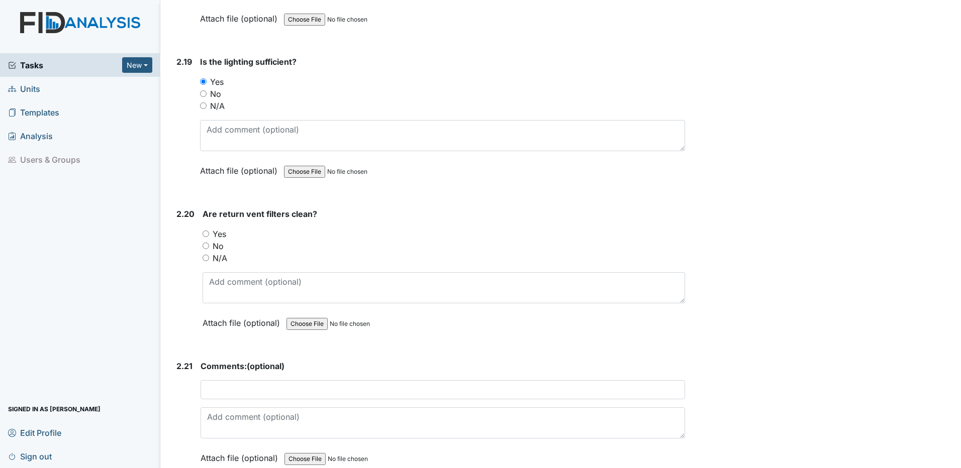
click at [208, 235] on input "Yes" at bounding box center [205, 234] width 7 height 7
radio input "true"
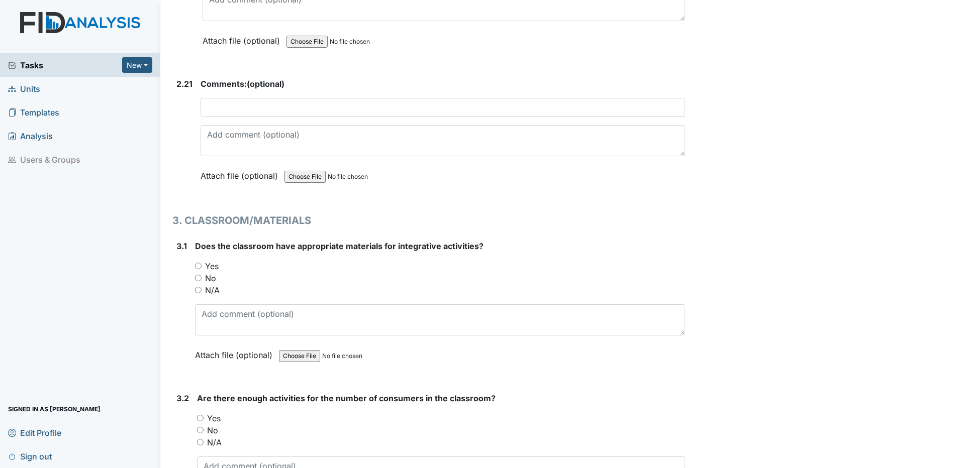
scroll to position [3869, 0]
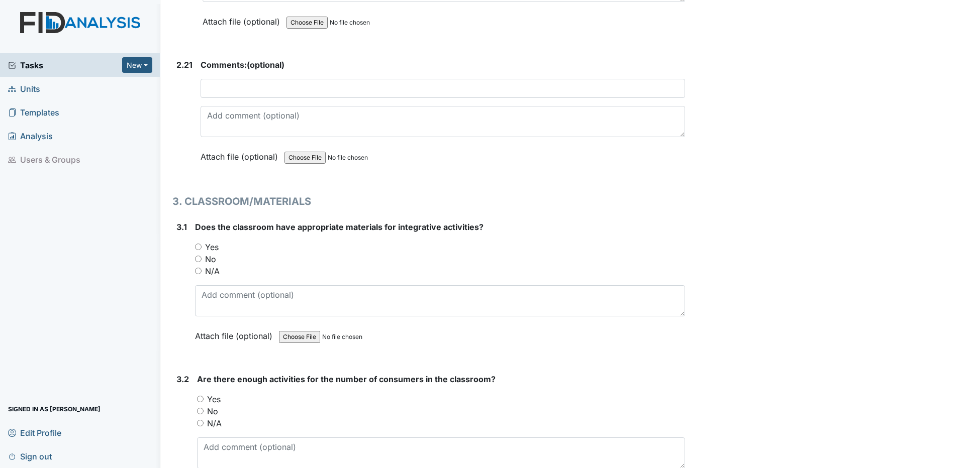
click at [198, 248] on input "Yes" at bounding box center [198, 247] width 7 height 7
radio input "true"
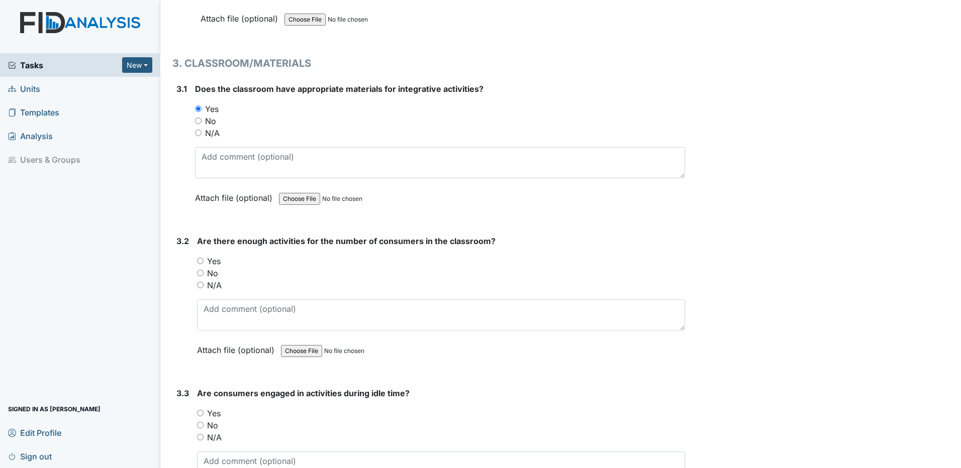
scroll to position [4019, 0]
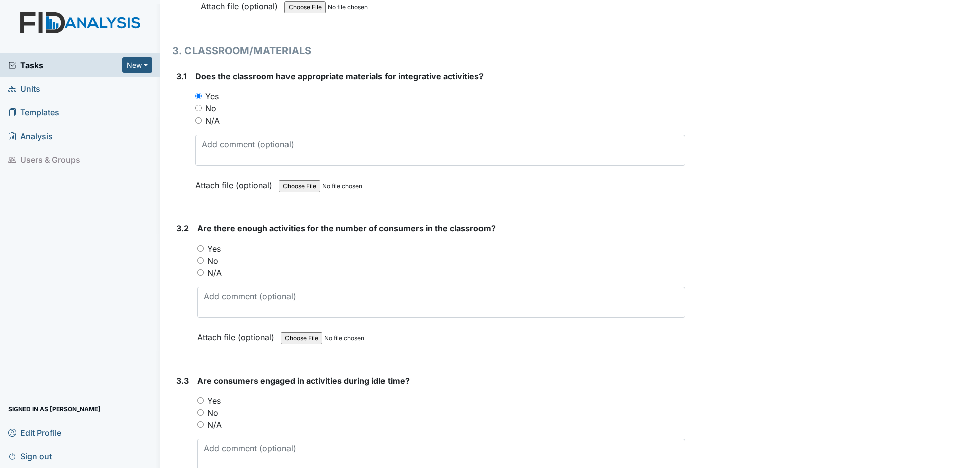
click at [197, 249] on input "Yes" at bounding box center [200, 248] width 7 height 7
radio input "true"
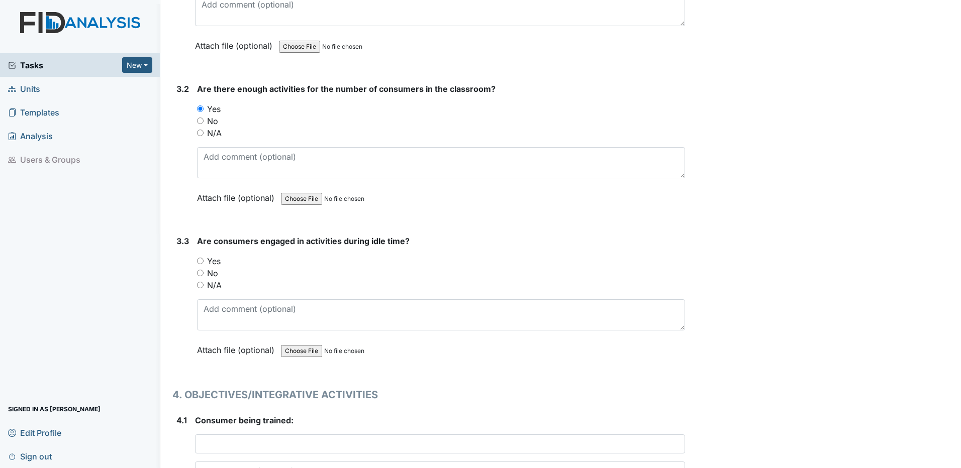
scroll to position [4170, 0]
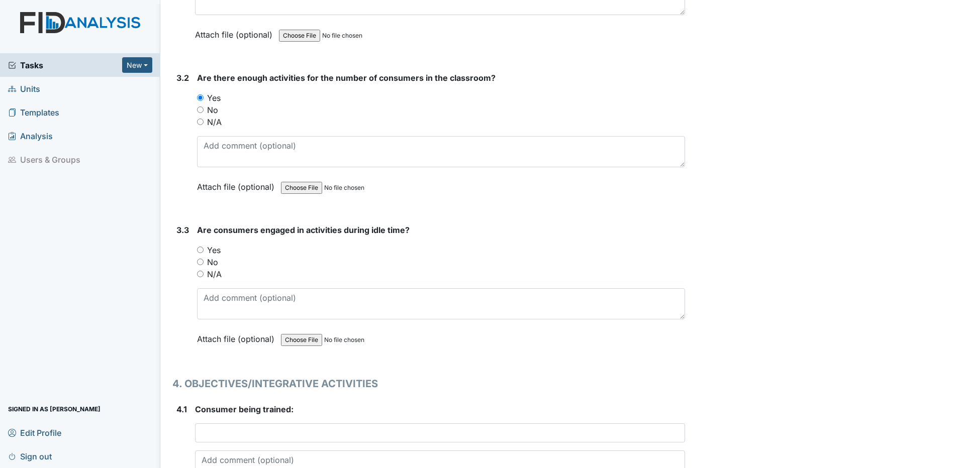
click at [201, 252] on input "Yes" at bounding box center [200, 250] width 7 height 7
radio input "true"
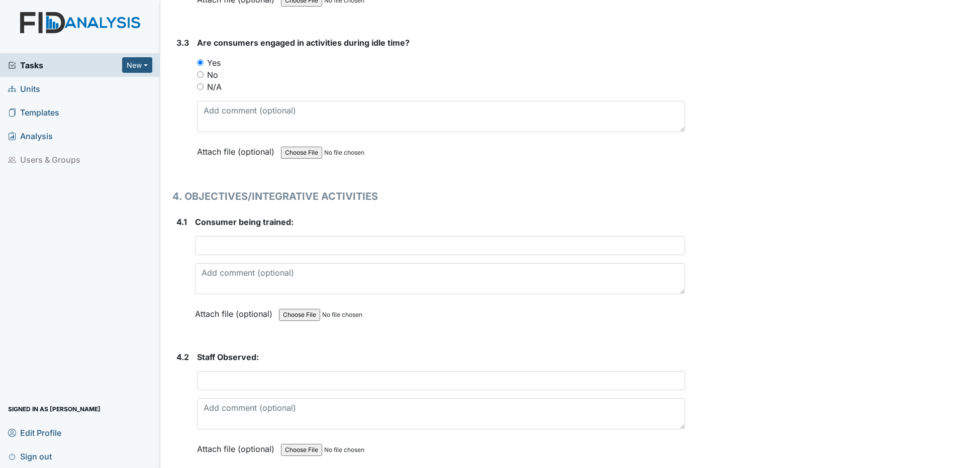
scroll to position [4371, 0]
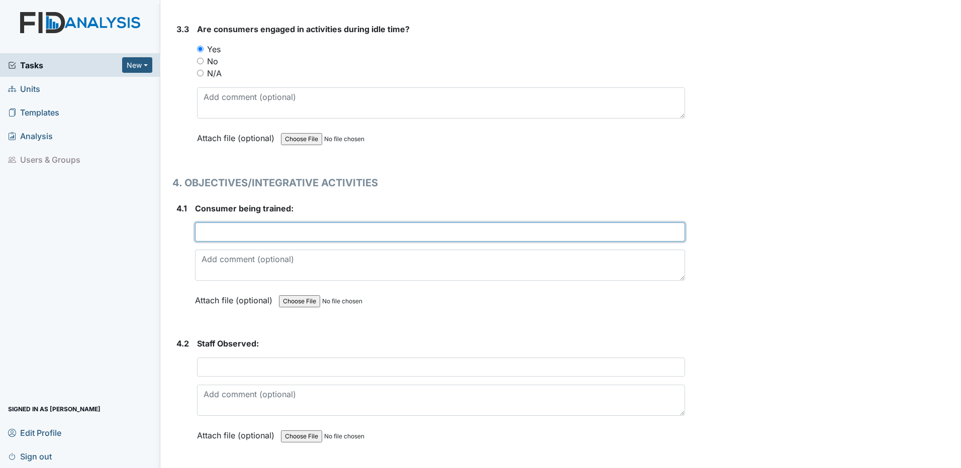
click at [242, 235] on input "text" at bounding box center [440, 232] width 490 height 19
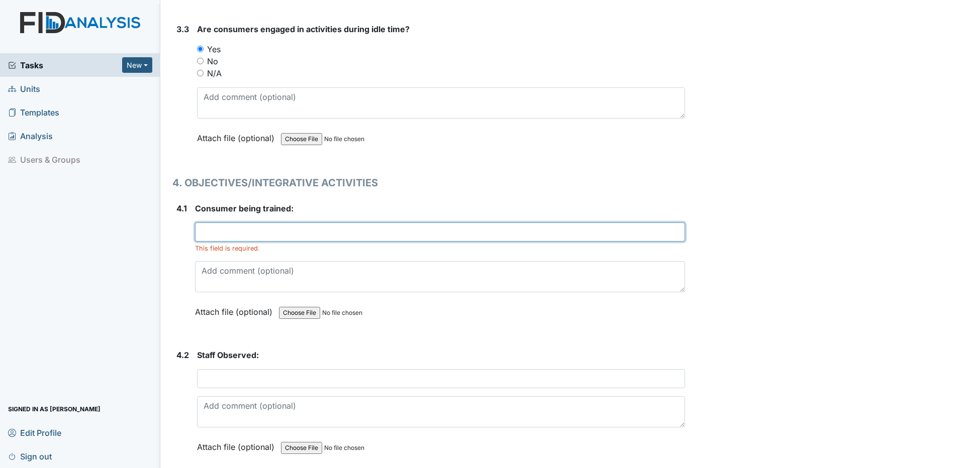
click at [311, 230] on input "text" at bounding box center [440, 232] width 490 height 19
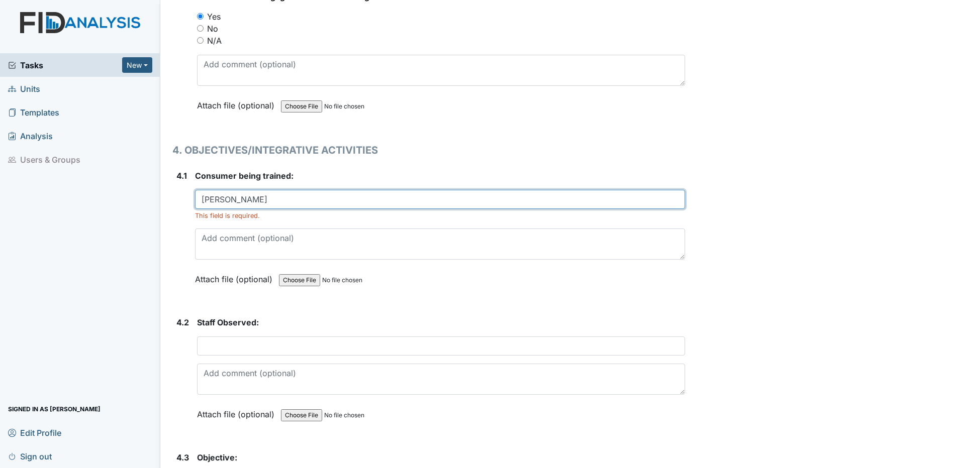
scroll to position [4421, 0]
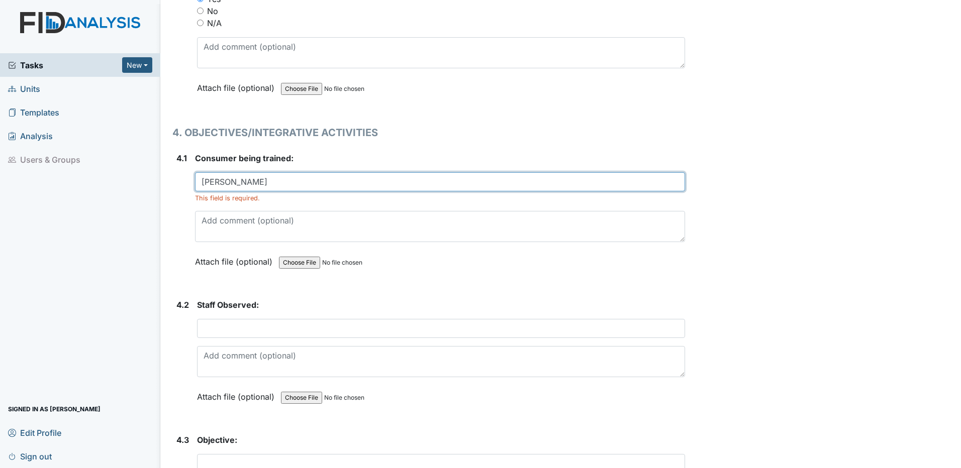
type input "Derrick C."
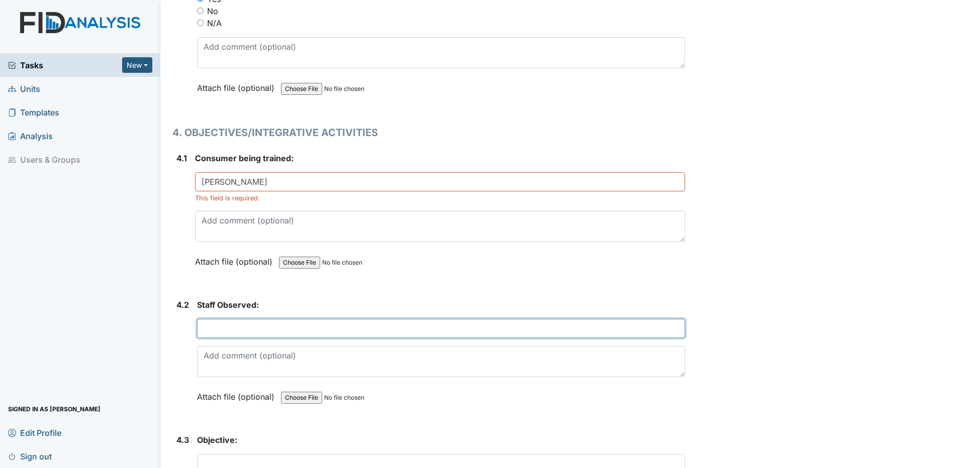
click at [241, 327] on input "text" at bounding box center [441, 328] width 488 height 19
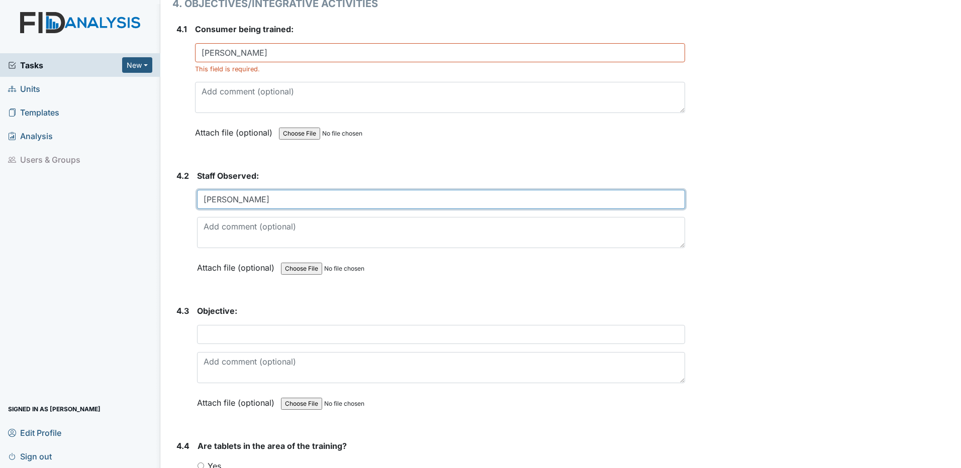
scroll to position [4572, 0]
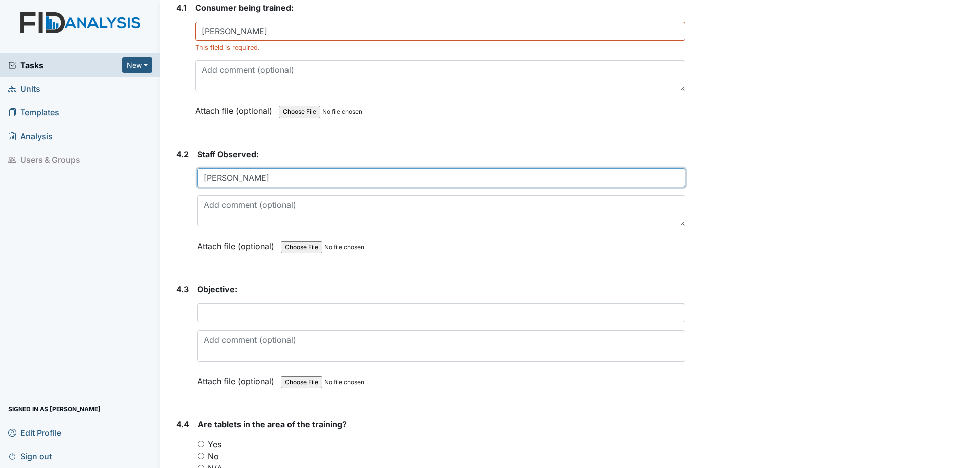
type input "Detrick"
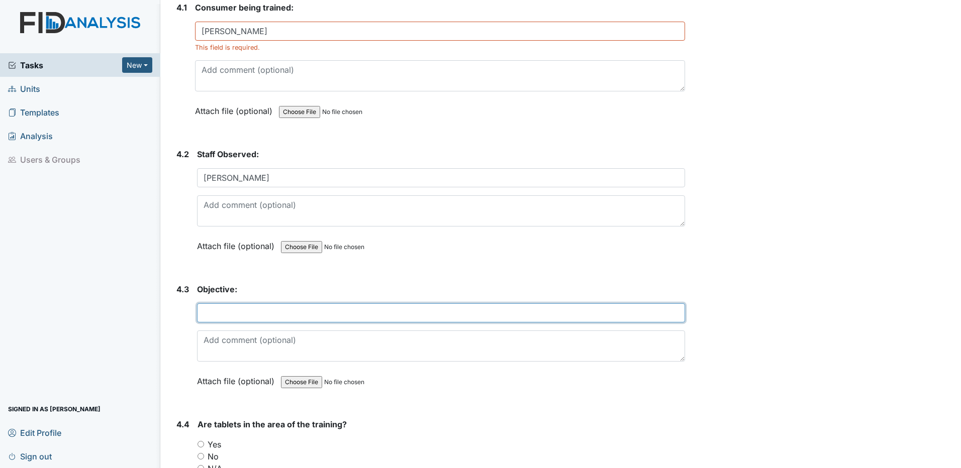
click at [245, 316] on input "text" at bounding box center [441, 312] width 488 height 19
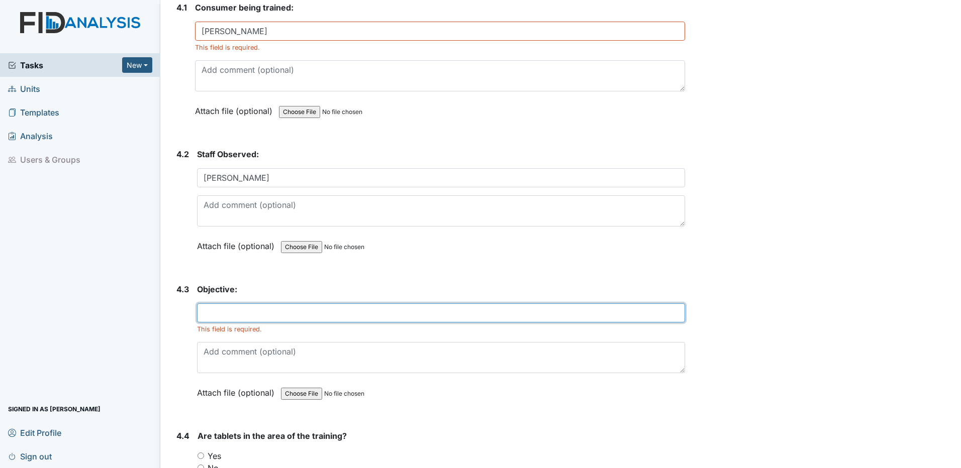
click at [249, 306] on input "text" at bounding box center [441, 312] width 488 height 19
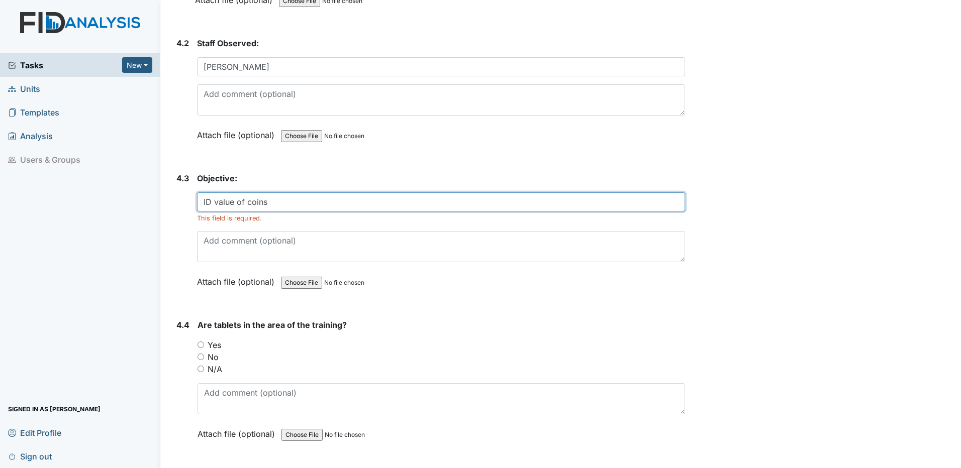
scroll to position [4723, 0]
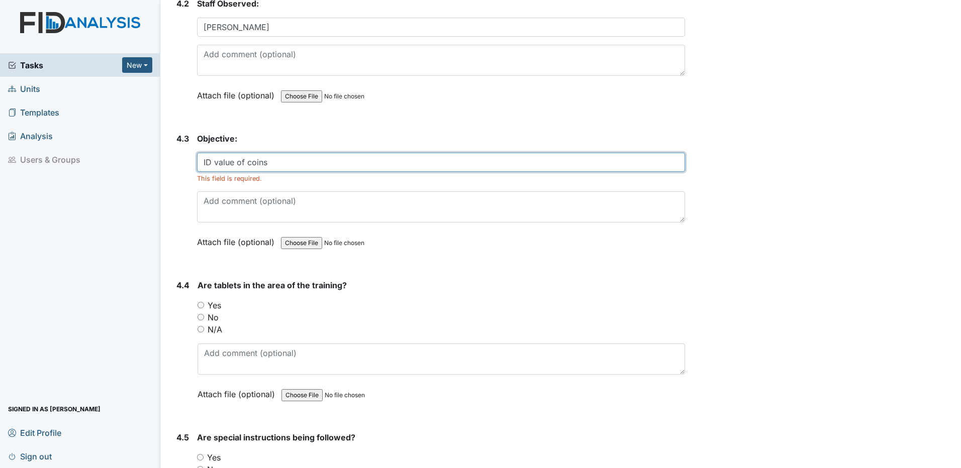
type input "ID value of coins"
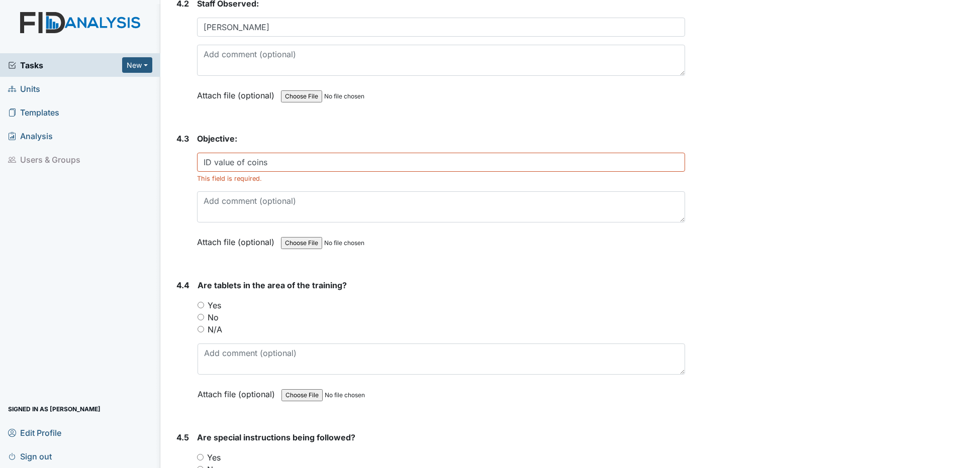
click at [200, 307] on input "Yes" at bounding box center [200, 305] width 7 height 7
radio input "true"
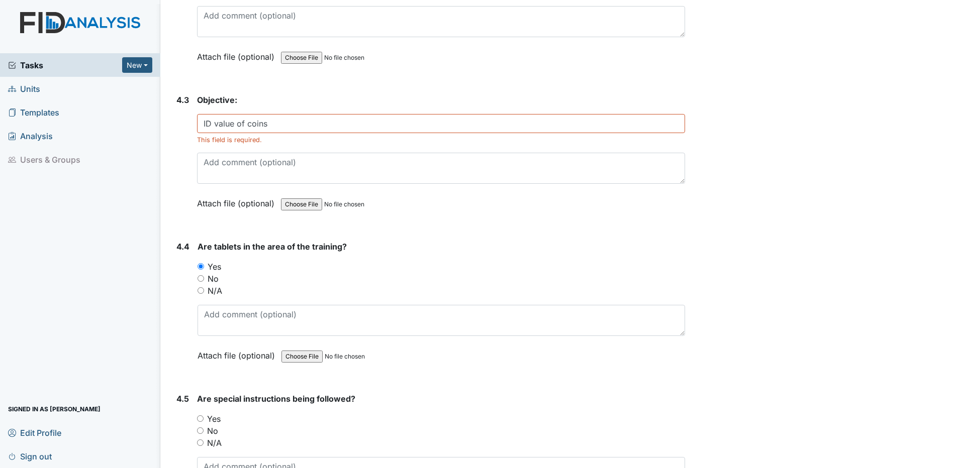
scroll to position [4823, 0]
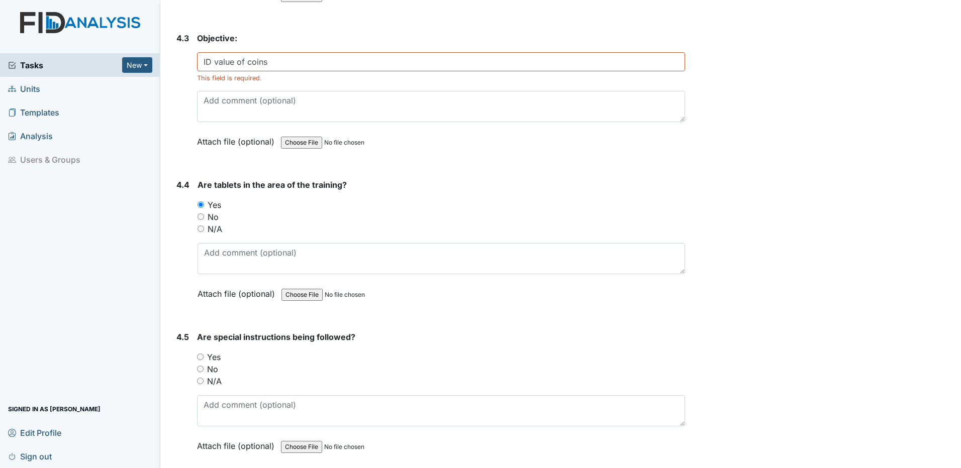
drag, startPoint x: 200, startPoint y: 357, endPoint x: 267, endPoint y: 349, distance: 67.3
click at [202, 356] on input "Yes" at bounding box center [200, 357] width 7 height 7
radio input "true"
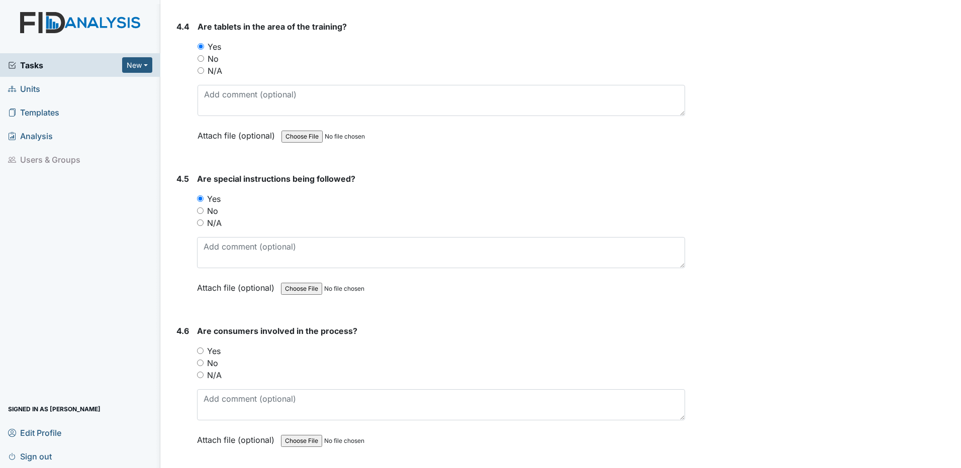
scroll to position [5024, 0]
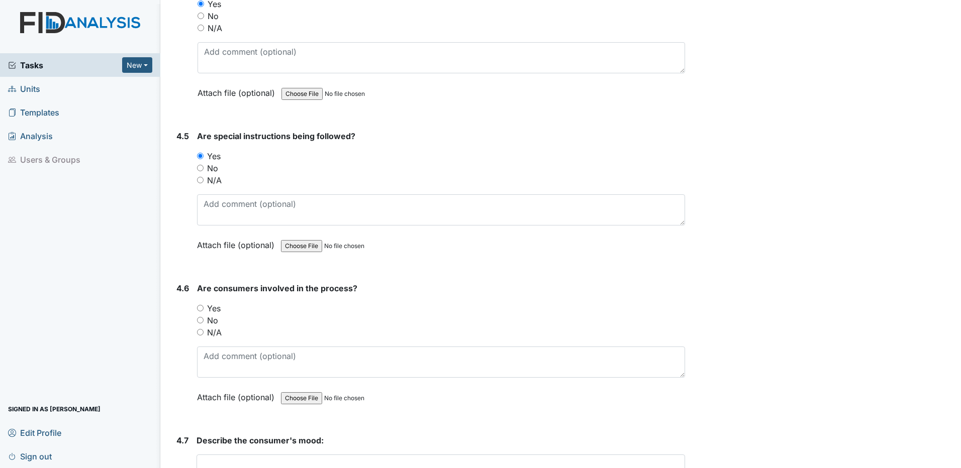
click at [200, 309] on input "Yes" at bounding box center [200, 308] width 7 height 7
radio input "true"
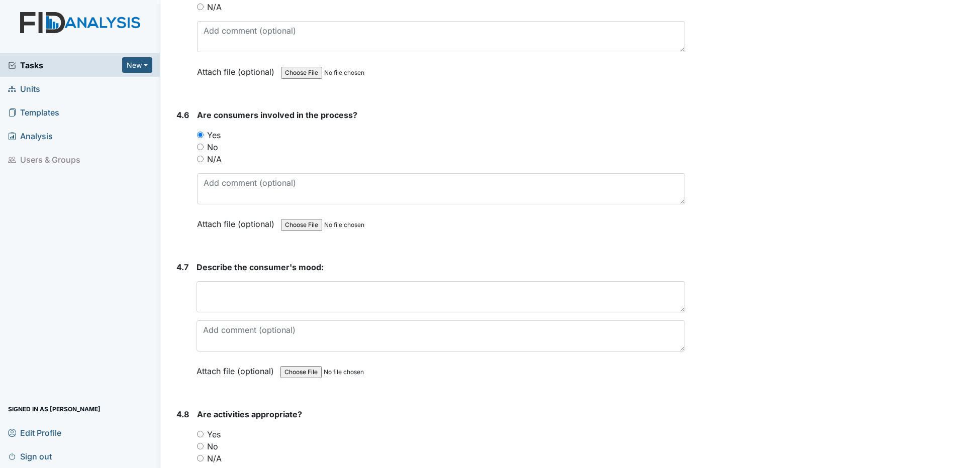
scroll to position [5225, 0]
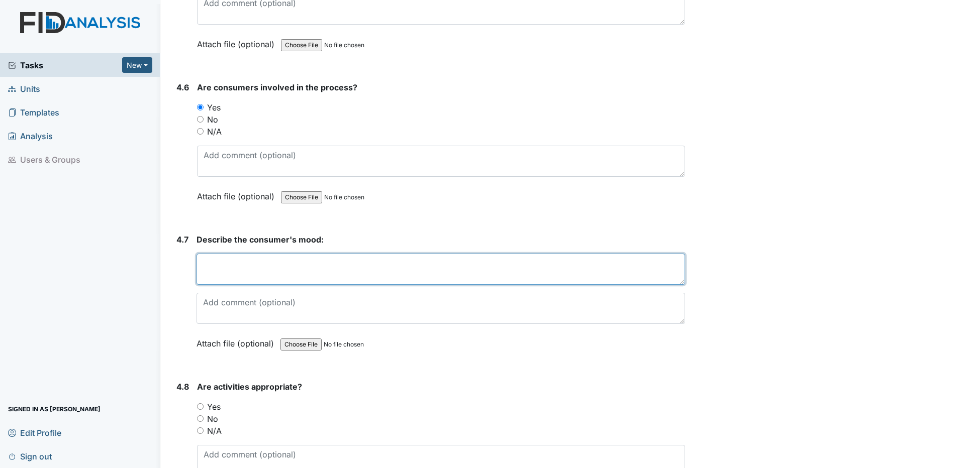
drag, startPoint x: 202, startPoint y: 271, endPoint x: 244, endPoint y: 267, distance: 41.8
click at [203, 271] on textarea at bounding box center [440, 269] width 488 height 31
type textarea "Ready to get it done so he could use the computer."
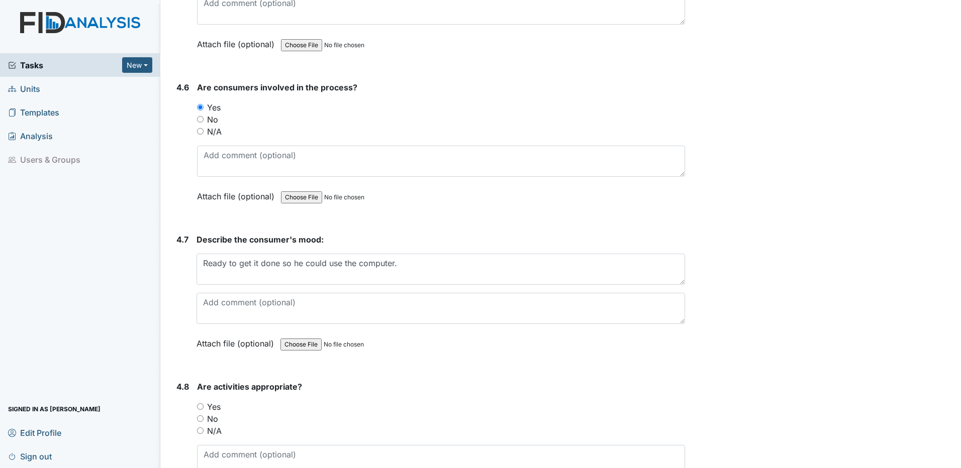
click at [200, 405] on input "Yes" at bounding box center [200, 406] width 7 height 7
radio input "true"
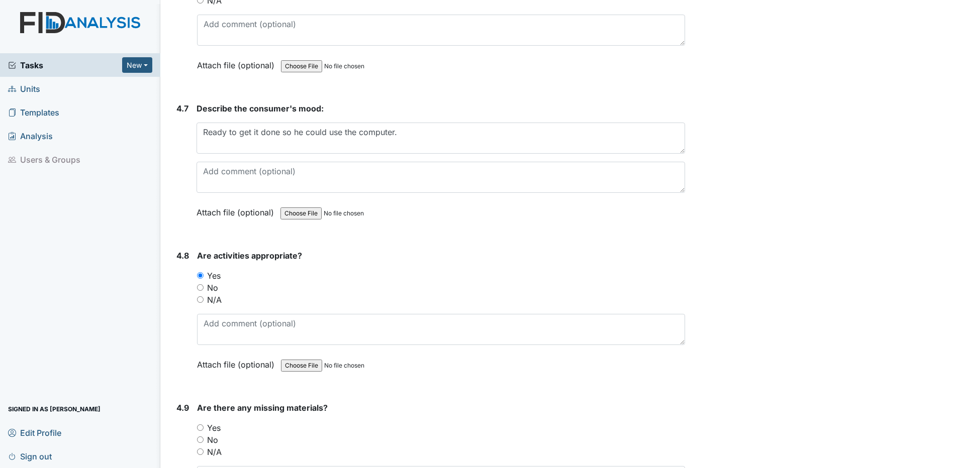
scroll to position [5426, 0]
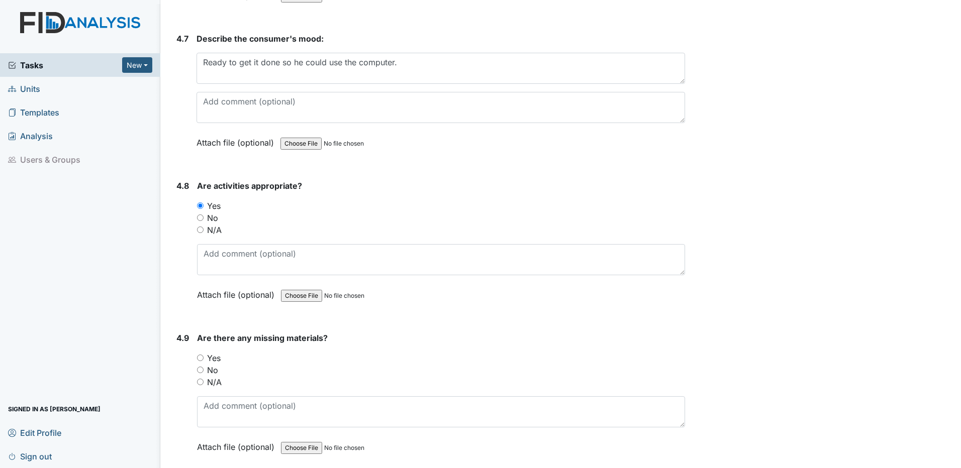
click at [201, 370] on input "No" at bounding box center [200, 370] width 7 height 7
radio input "true"
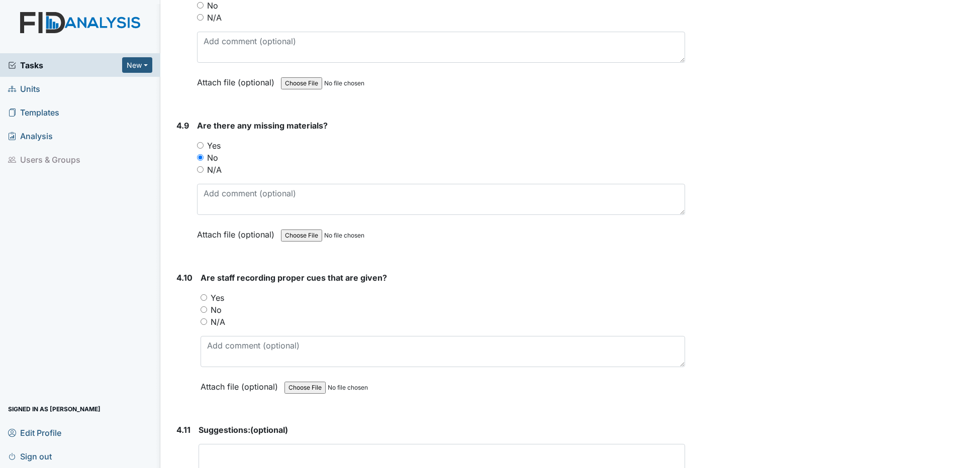
scroll to position [5677, 0]
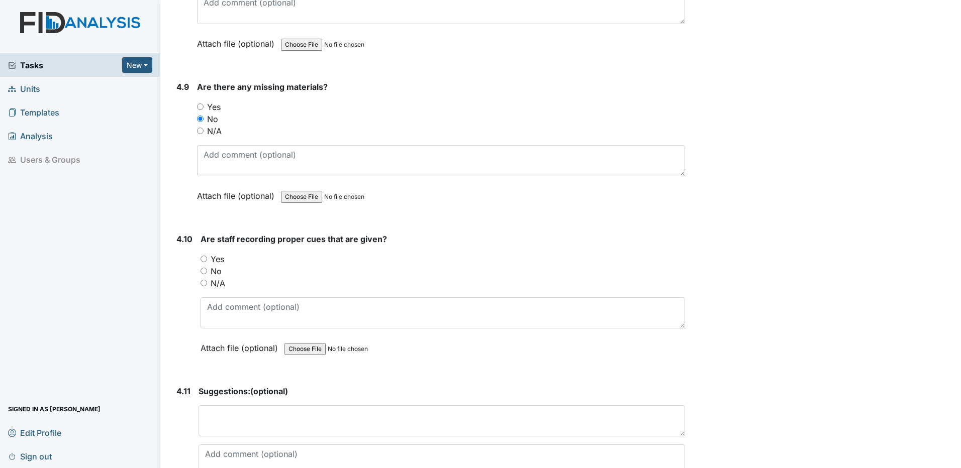
click at [203, 259] on input "Yes" at bounding box center [203, 259] width 7 height 7
radio input "true"
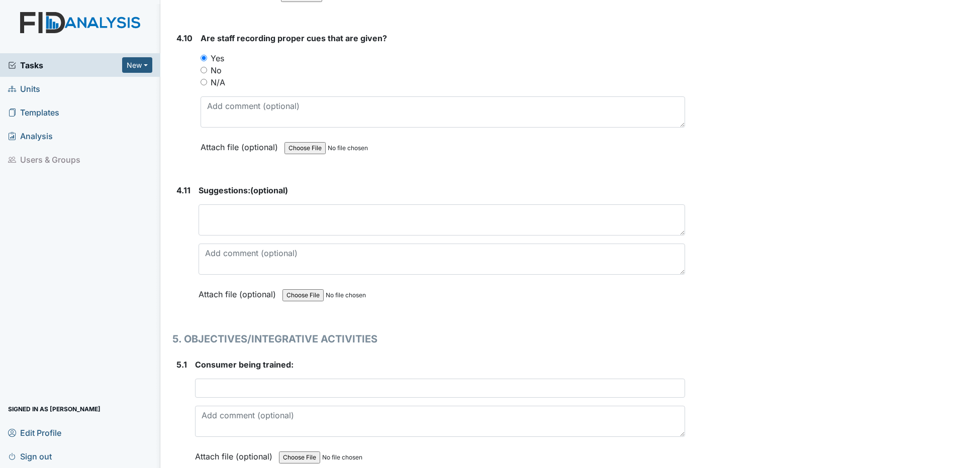
scroll to position [5979, 0]
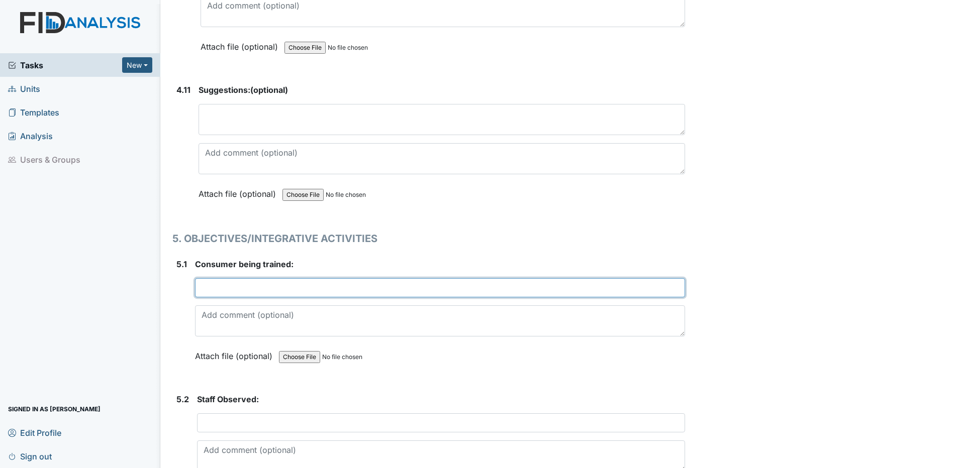
click at [261, 287] on input "text" at bounding box center [440, 287] width 490 height 19
type input "Anthony W."
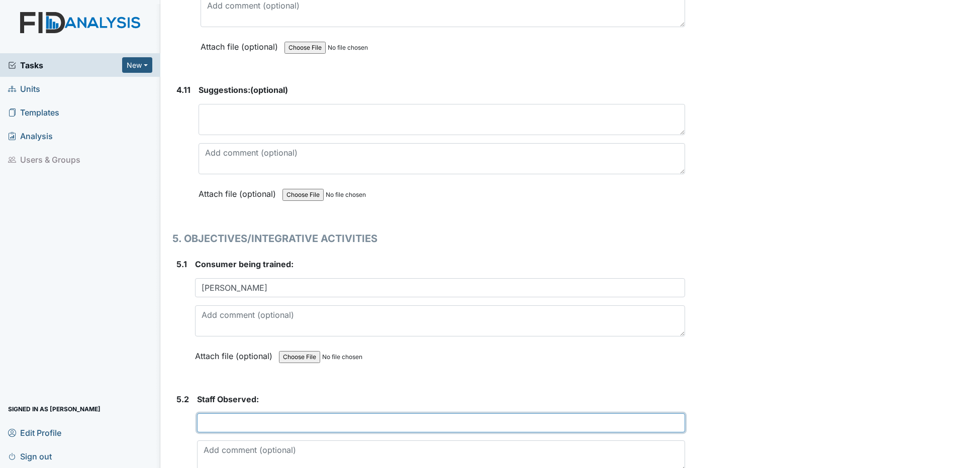
click at [283, 419] on input "text" at bounding box center [441, 422] width 488 height 19
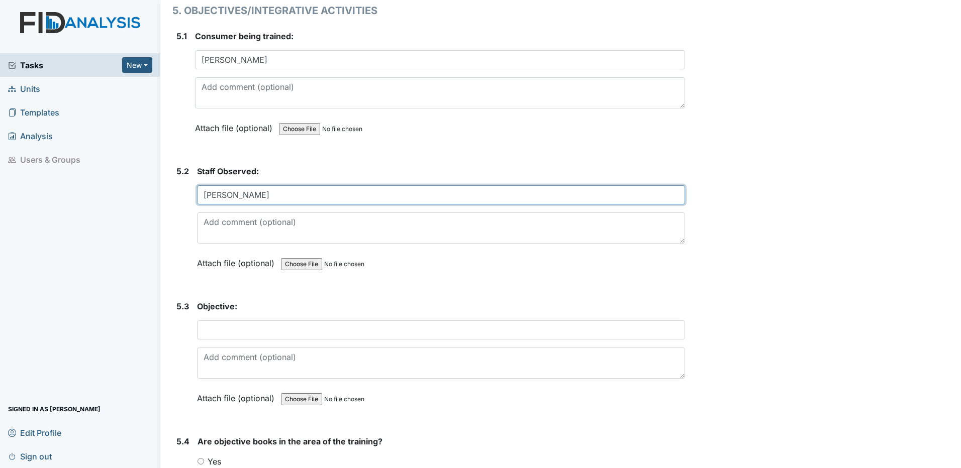
scroll to position [6230, 0]
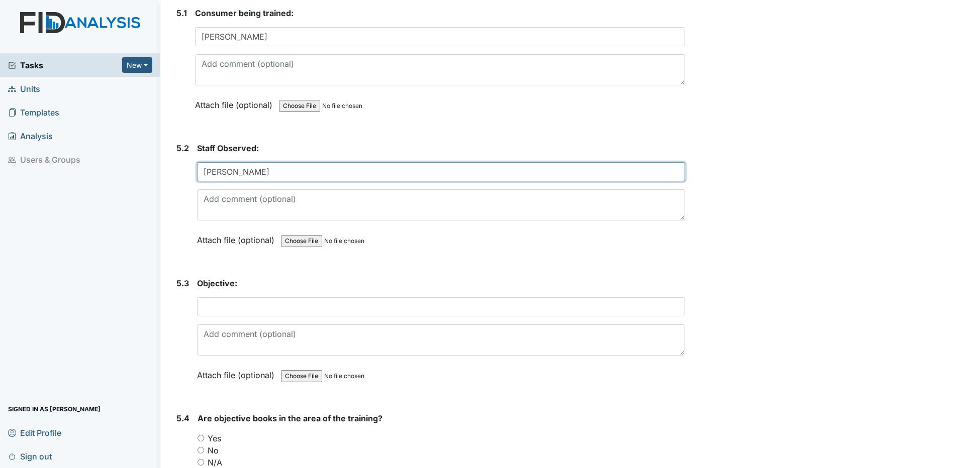
type input "Teresa C."
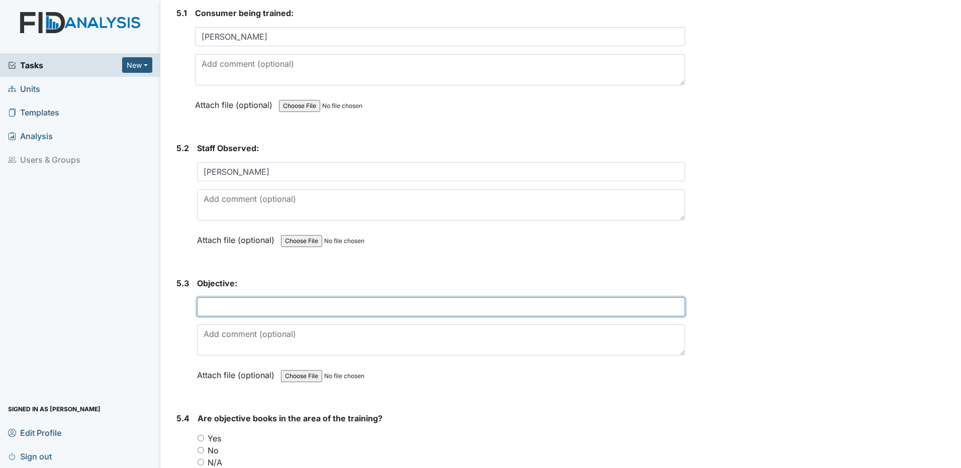
click at [232, 308] on input "text" at bounding box center [441, 306] width 488 height 19
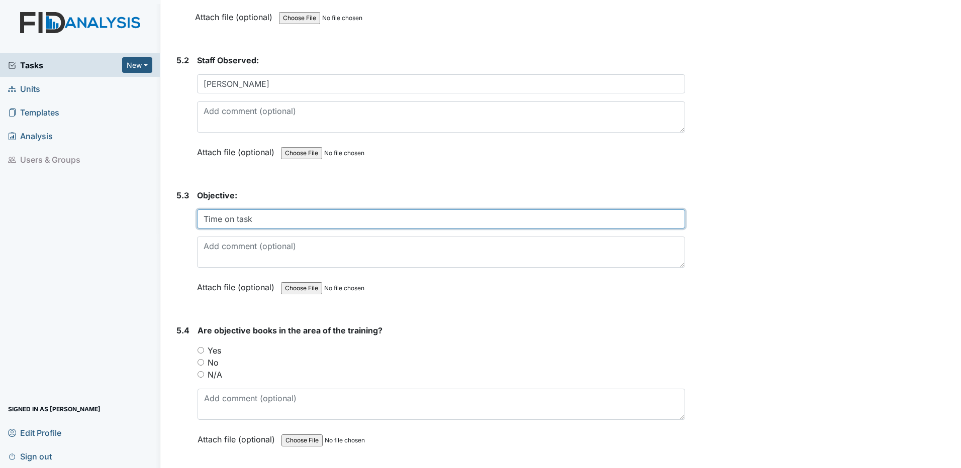
scroll to position [6381, 0]
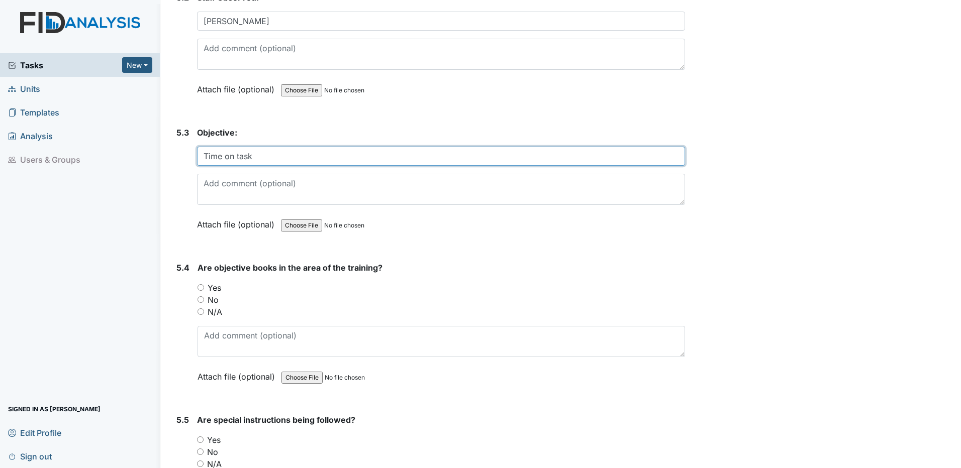
type input "Time on task"
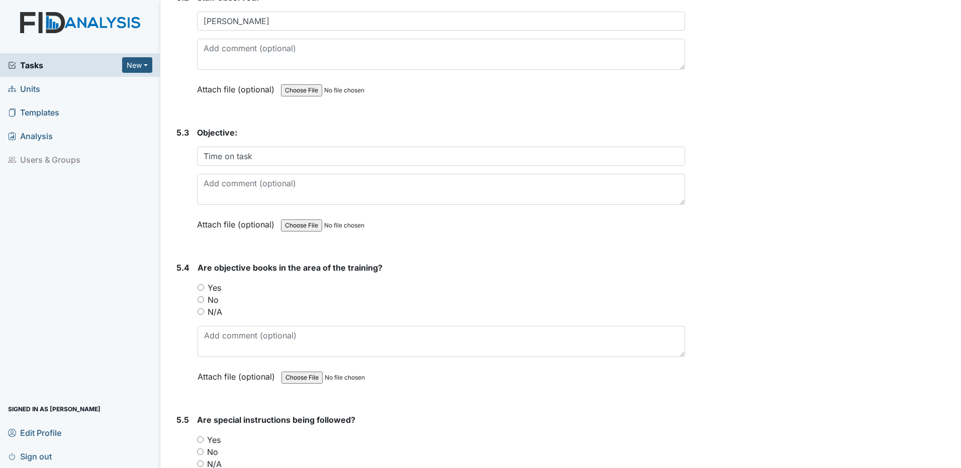
click at [201, 287] on input "Yes" at bounding box center [200, 287] width 7 height 7
radio input "true"
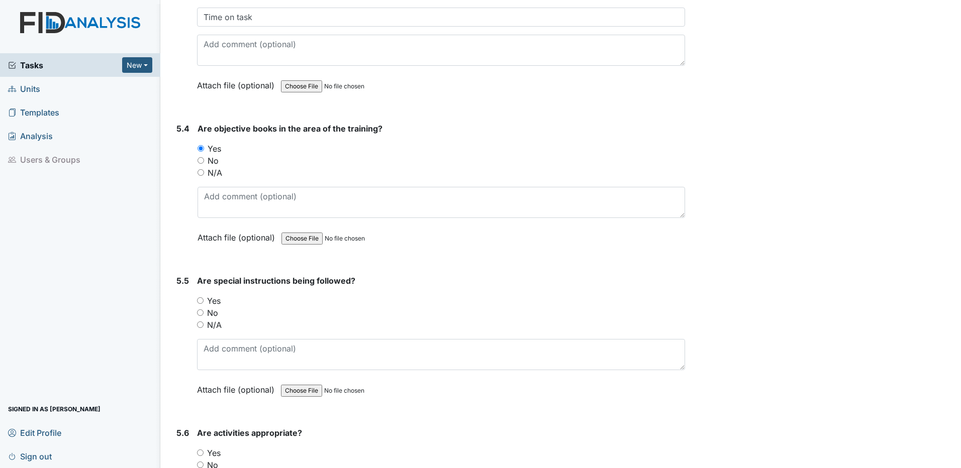
scroll to position [6531, 0]
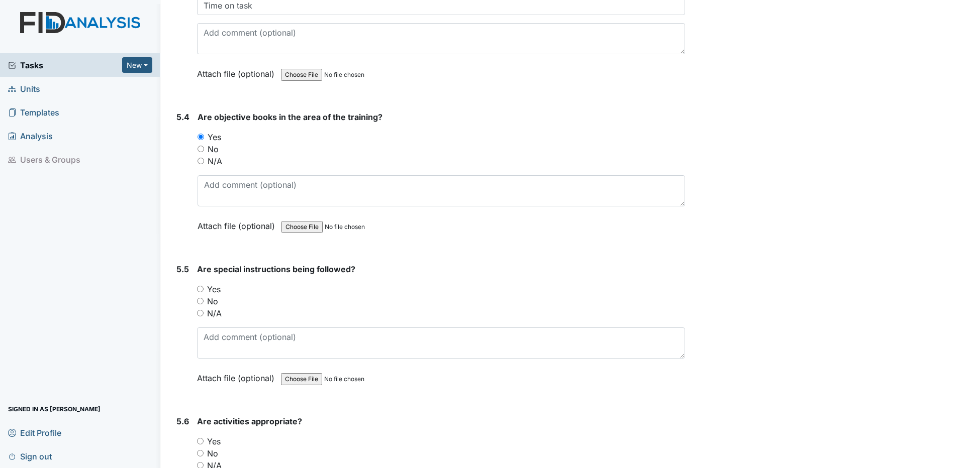
click at [197, 289] on input "Yes" at bounding box center [200, 289] width 7 height 7
radio input "true"
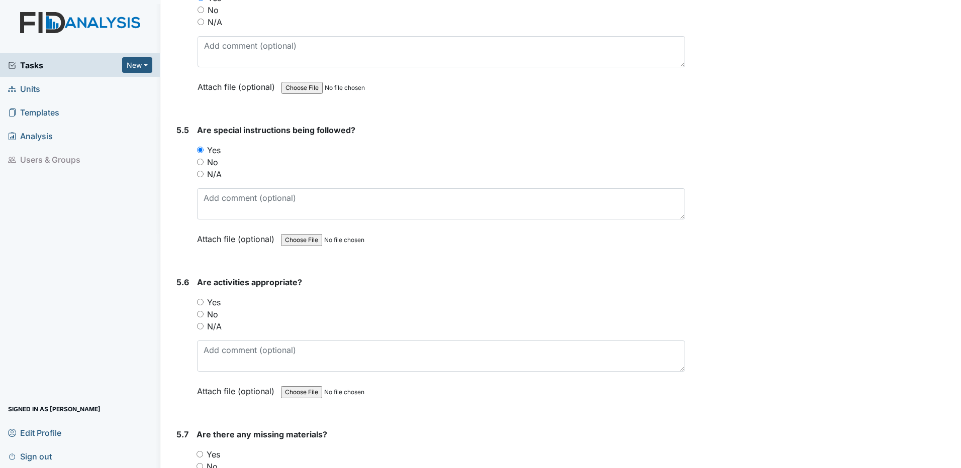
scroll to position [6682, 0]
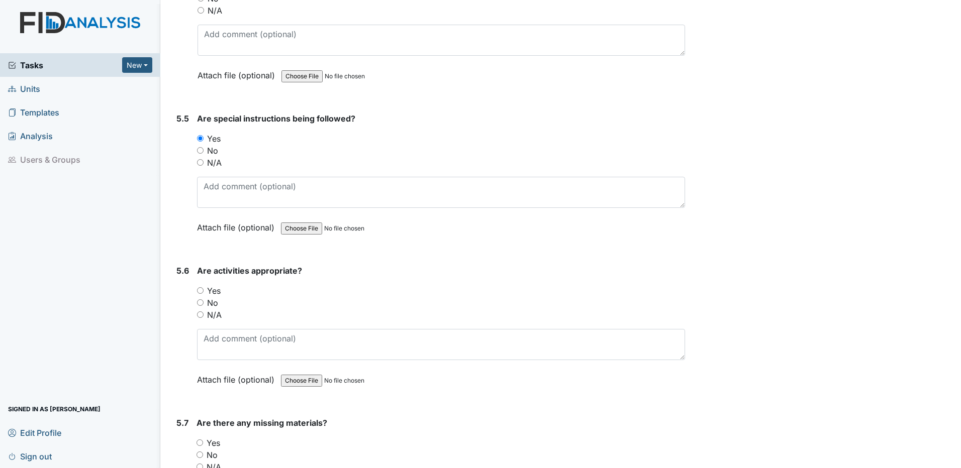
click at [202, 290] on input "Yes" at bounding box center [200, 290] width 7 height 7
radio input "true"
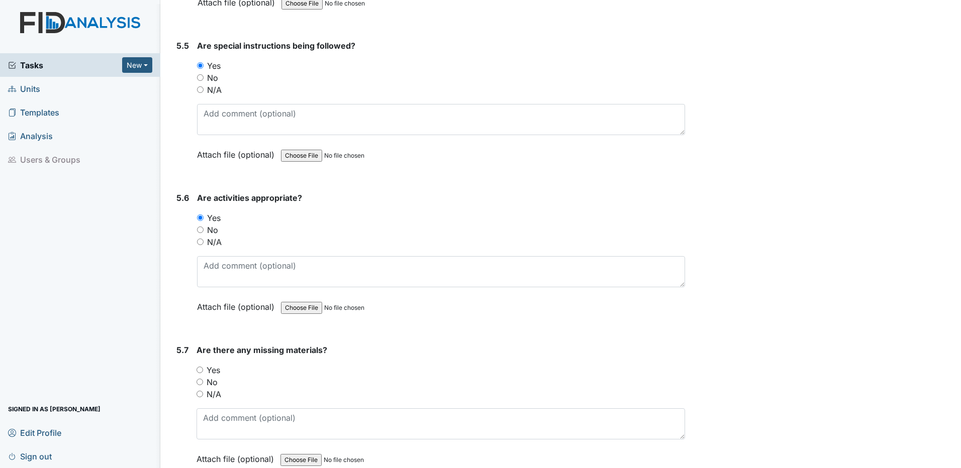
scroll to position [6833, 0]
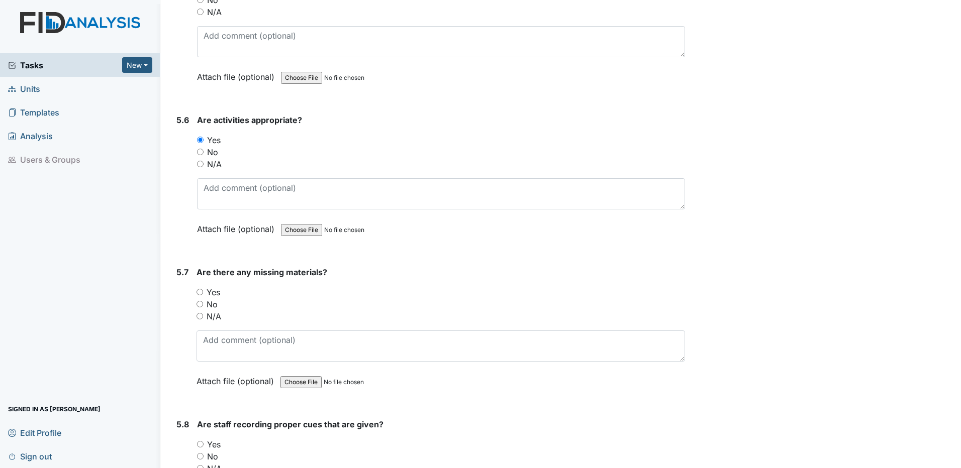
click at [201, 302] on input "No" at bounding box center [199, 304] width 7 height 7
radio input "true"
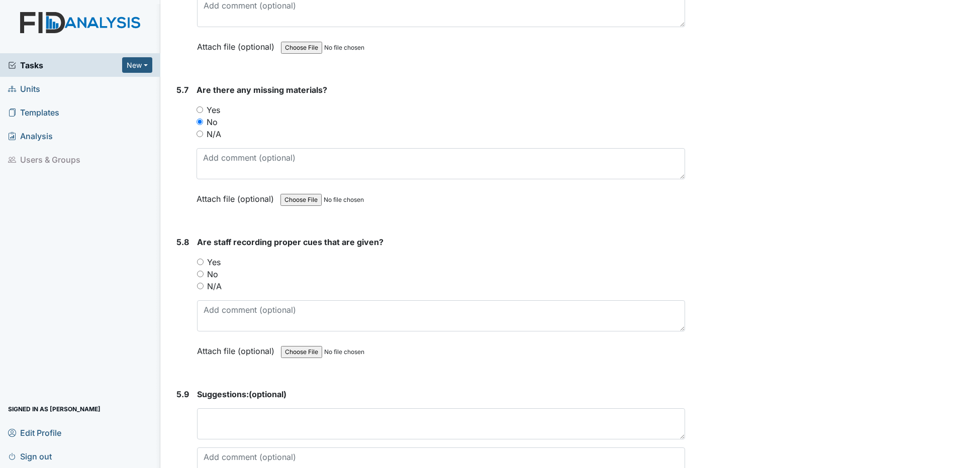
scroll to position [7034, 0]
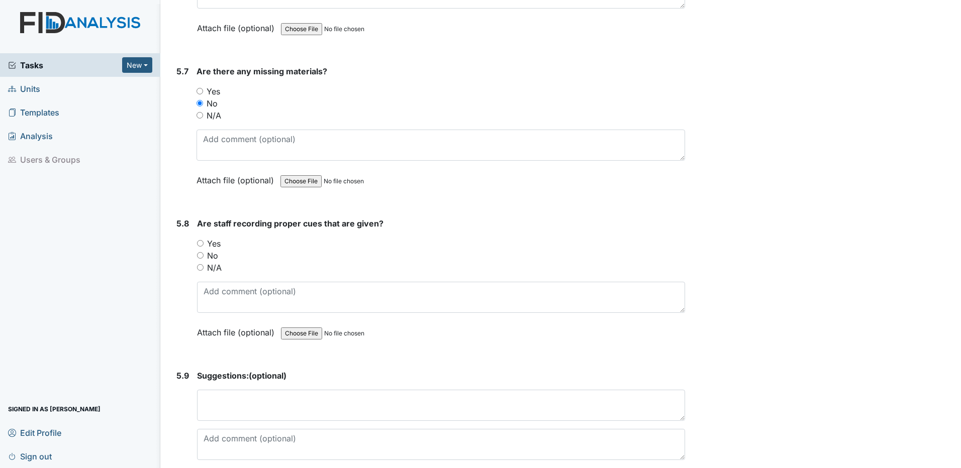
click at [203, 243] on input "Yes" at bounding box center [200, 243] width 7 height 7
radio input "true"
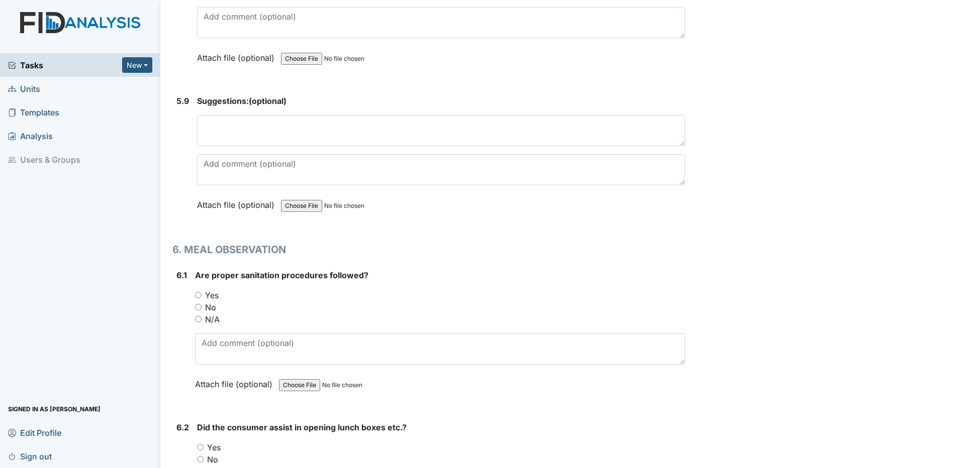
scroll to position [7335, 0]
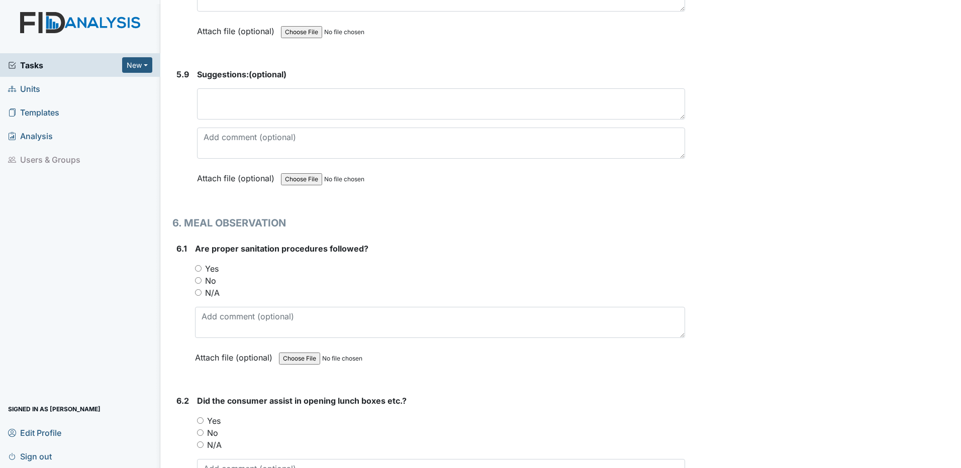
click at [195, 268] on input "Yes" at bounding box center [198, 268] width 7 height 7
radio input "true"
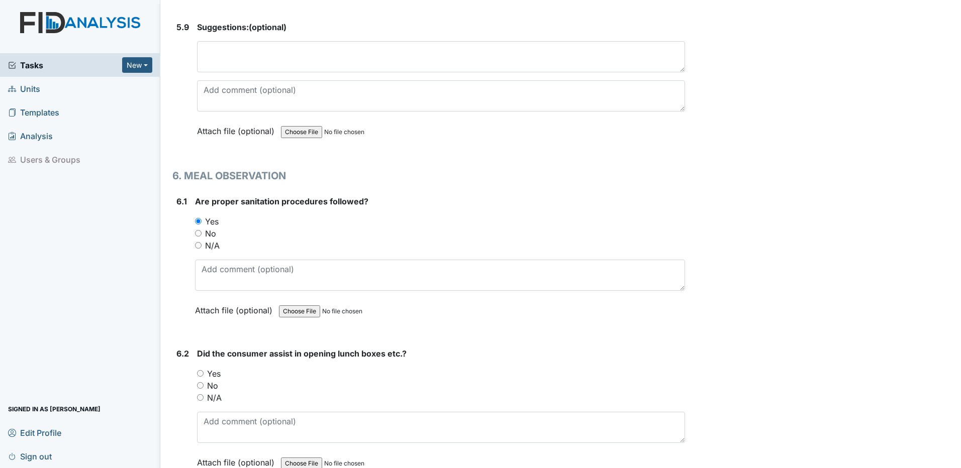
scroll to position [7486, 0]
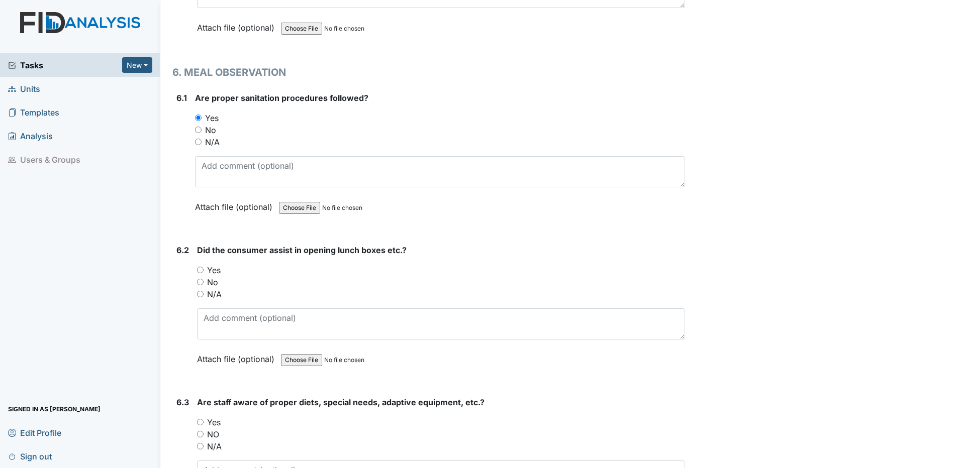
drag, startPoint x: 201, startPoint y: 268, endPoint x: 220, endPoint y: 270, distance: 18.1
click at [202, 268] on input "Yes" at bounding box center [200, 270] width 7 height 7
radio input "true"
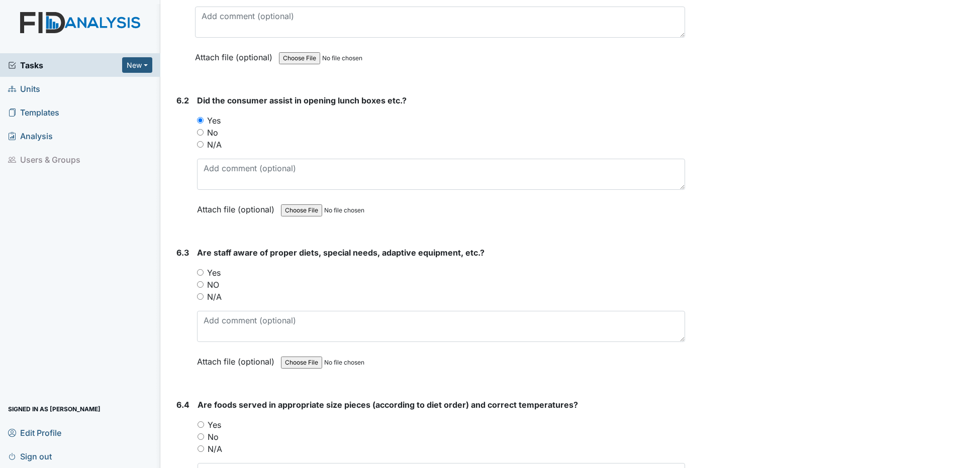
scroll to position [7637, 0]
click at [203, 271] on div "Yes" at bounding box center [441, 272] width 488 height 12
click at [199, 272] on input "Yes" at bounding box center [200, 271] width 7 height 7
radio input "true"
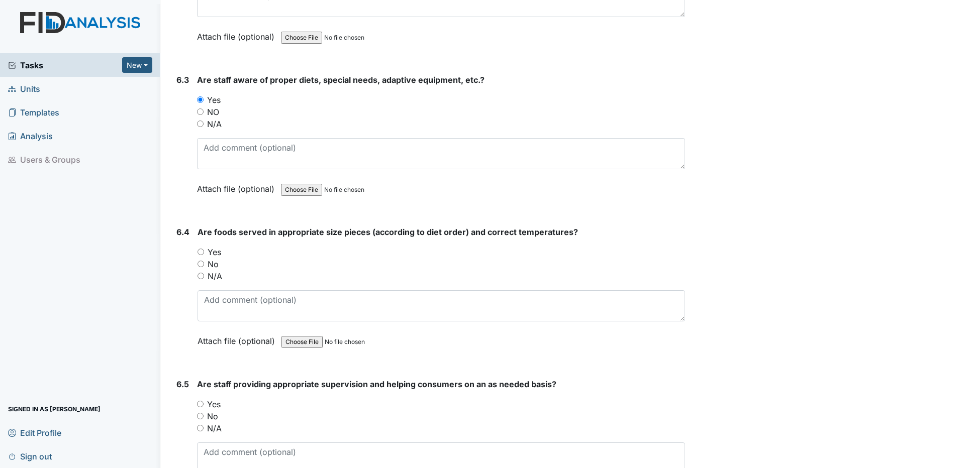
scroll to position [7838, 0]
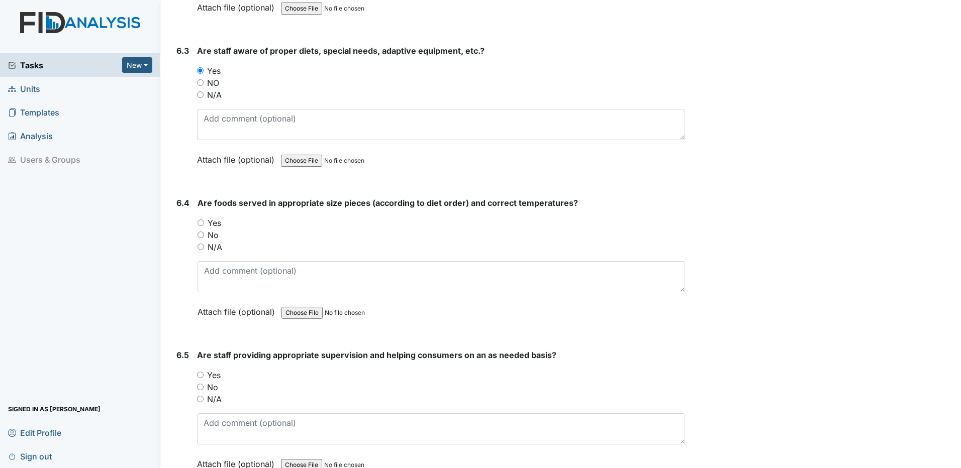
click at [200, 224] on input "Yes" at bounding box center [200, 223] width 7 height 7
radio input "true"
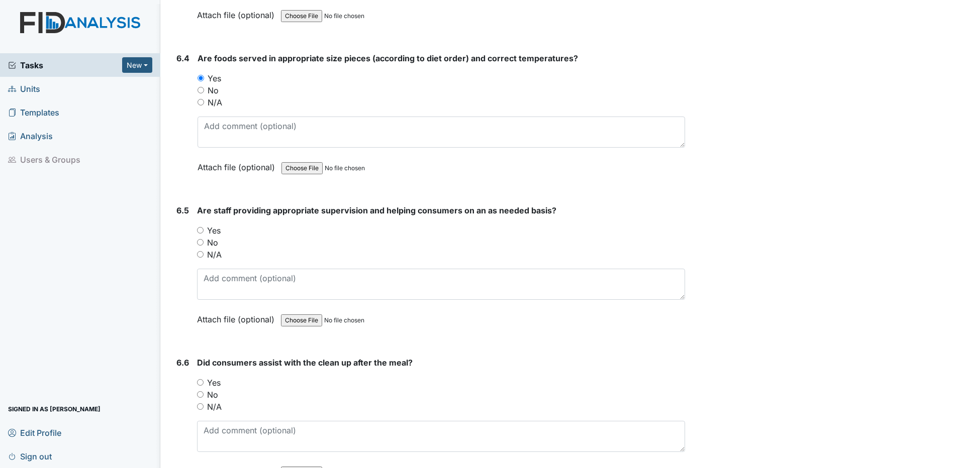
scroll to position [7988, 0]
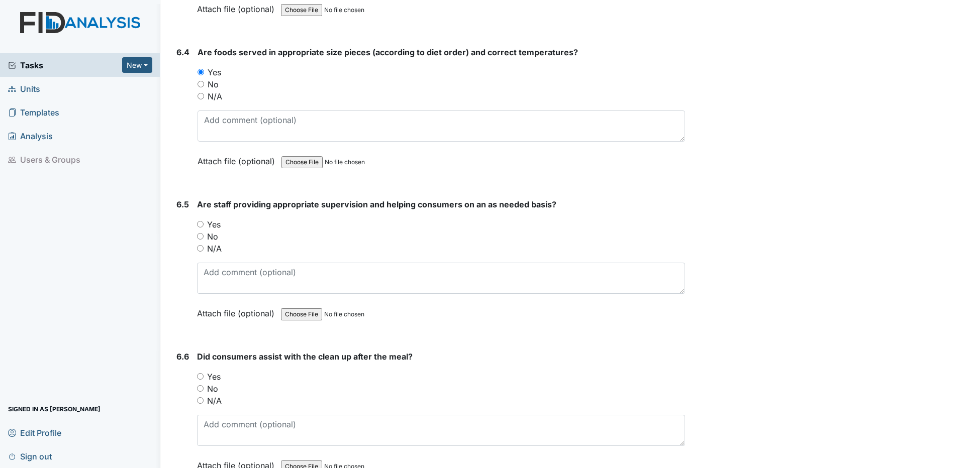
click at [200, 227] on input "Yes" at bounding box center [200, 224] width 7 height 7
radio input "true"
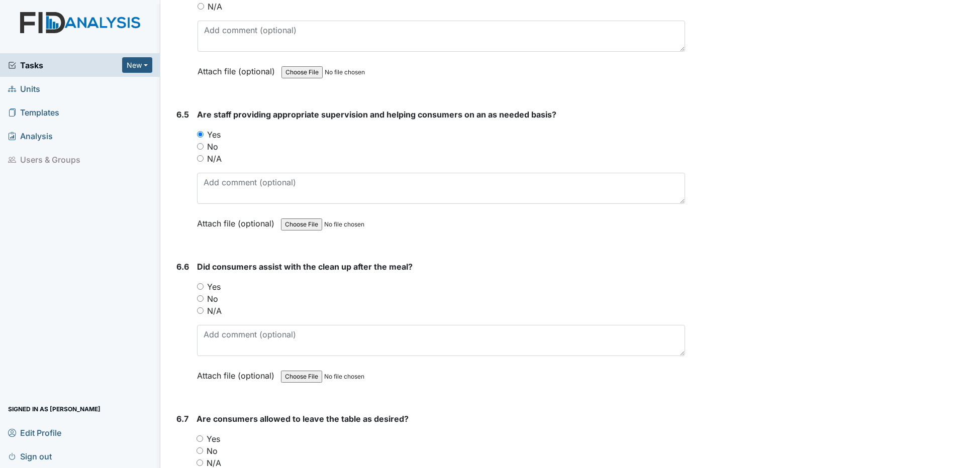
scroll to position [8089, 0]
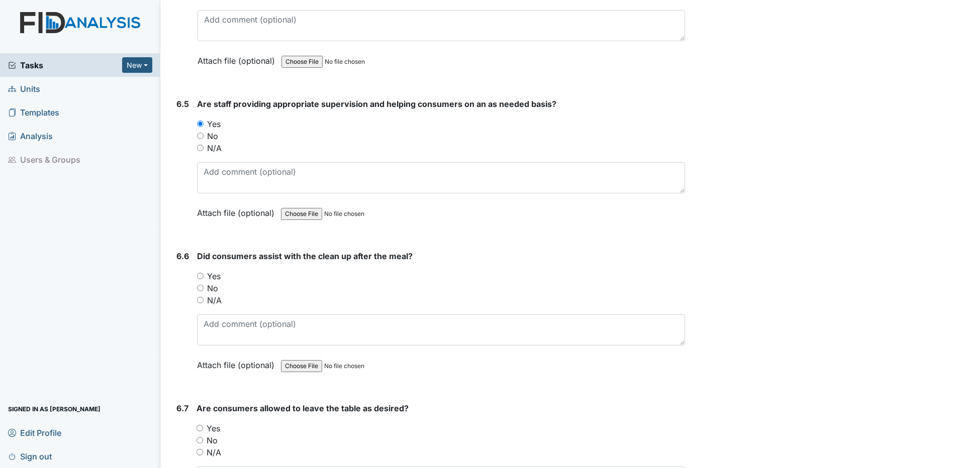
click at [199, 287] on input "No" at bounding box center [200, 288] width 7 height 7
radio input "true"
click at [200, 277] on input "Yes" at bounding box center [200, 276] width 7 height 7
radio input "true"
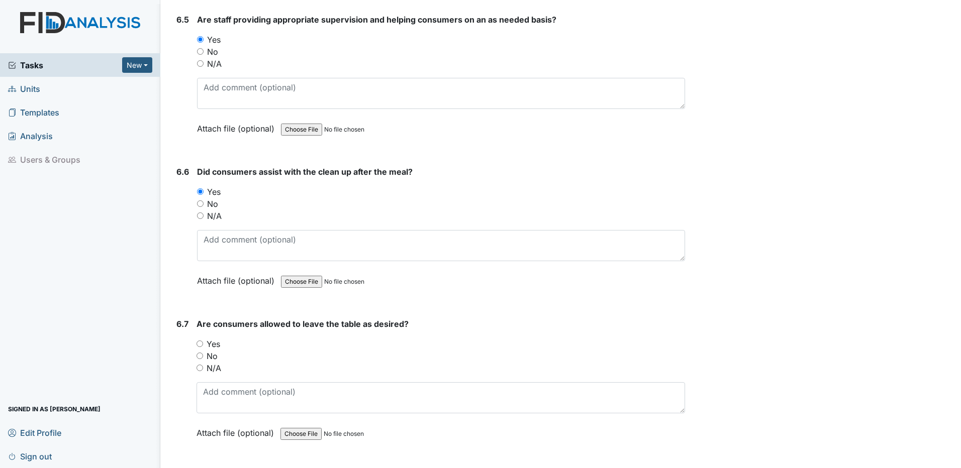
scroll to position [8189, 0]
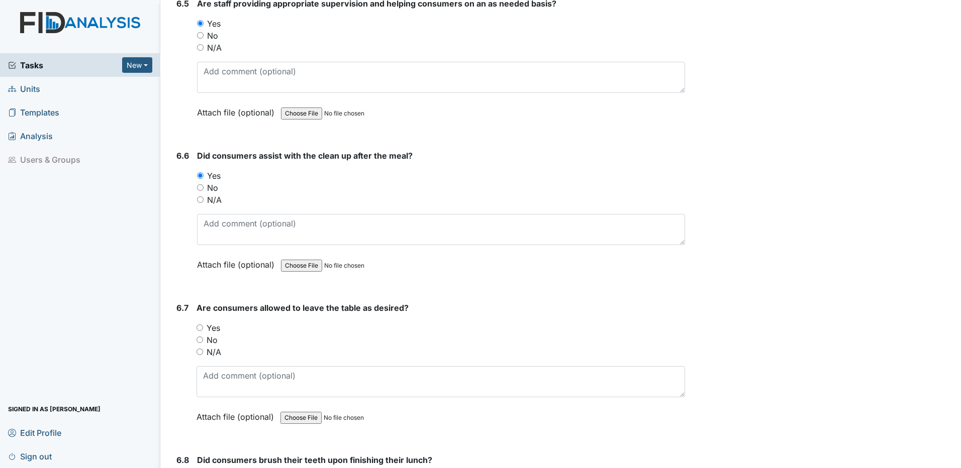
click at [200, 328] on input "Yes" at bounding box center [199, 328] width 7 height 7
radio input "true"
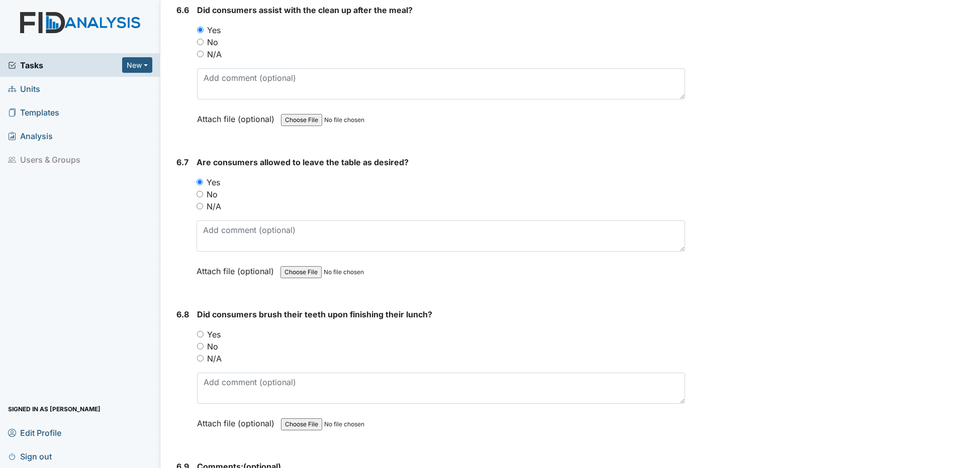
scroll to position [8340, 0]
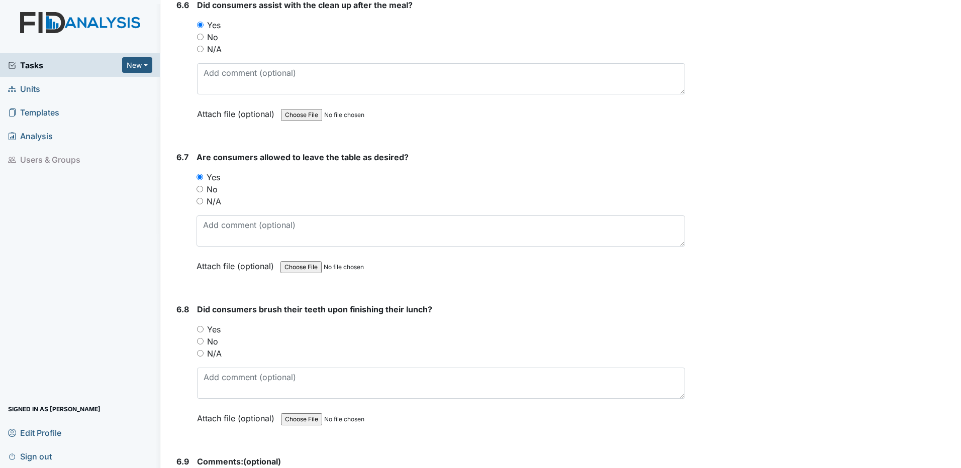
click at [199, 330] on input "Yes" at bounding box center [200, 329] width 7 height 7
radio input "true"
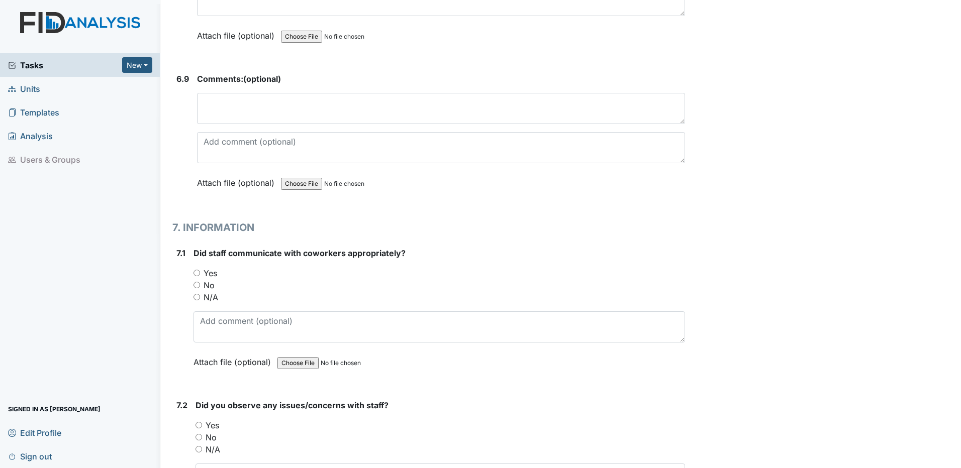
scroll to position [8742, 0]
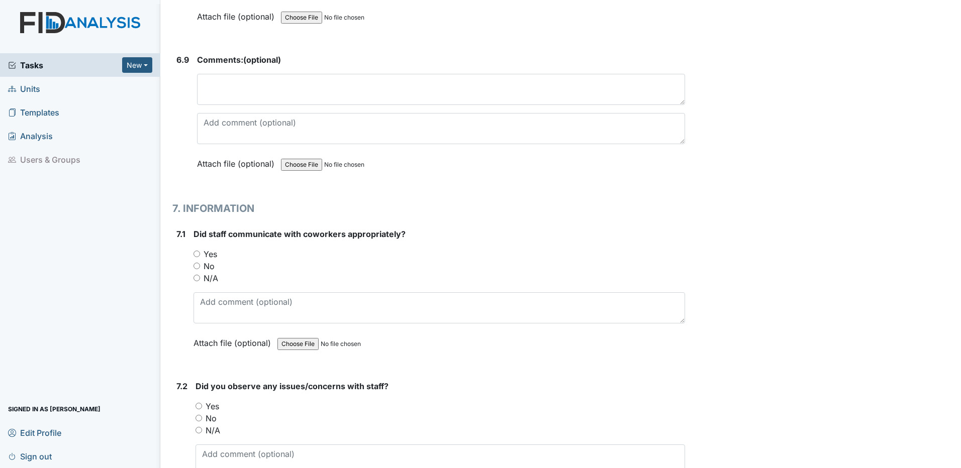
click at [197, 252] on input "Yes" at bounding box center [196, 254] width 7 height 7
radio input "true"
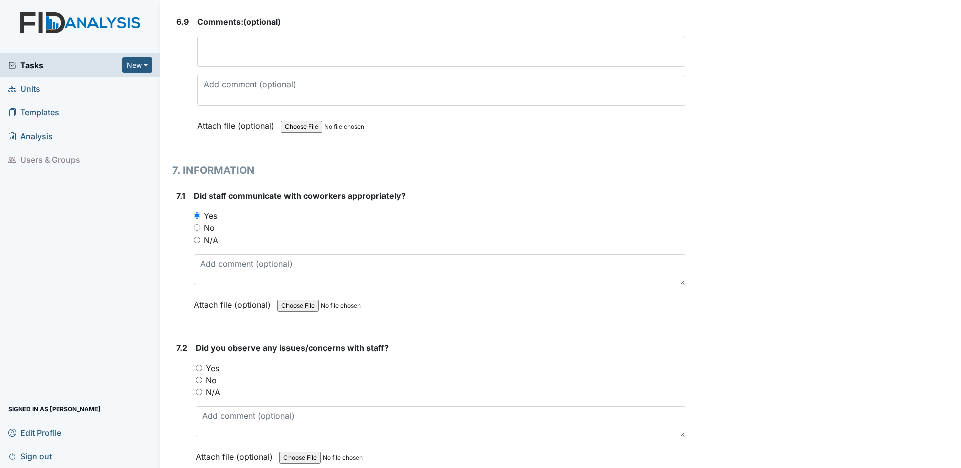
scroll to position [8893, 0]
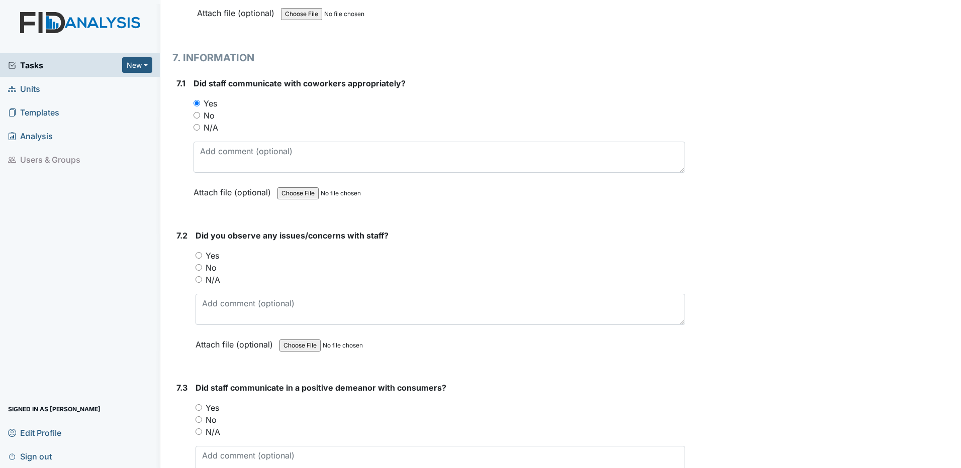
click at [197, 267] on input "No" at bounding box center [198, 267] width 7 height 7
radio input "true"
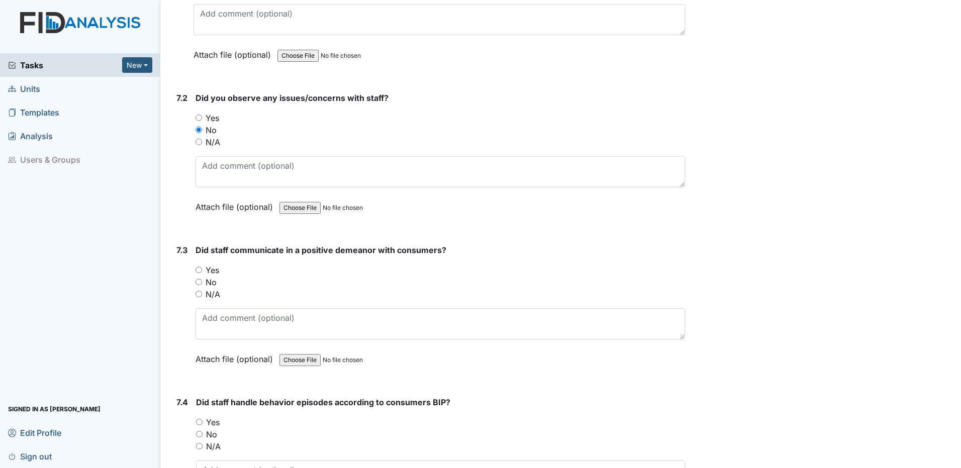
scroll to position [9043, 0]
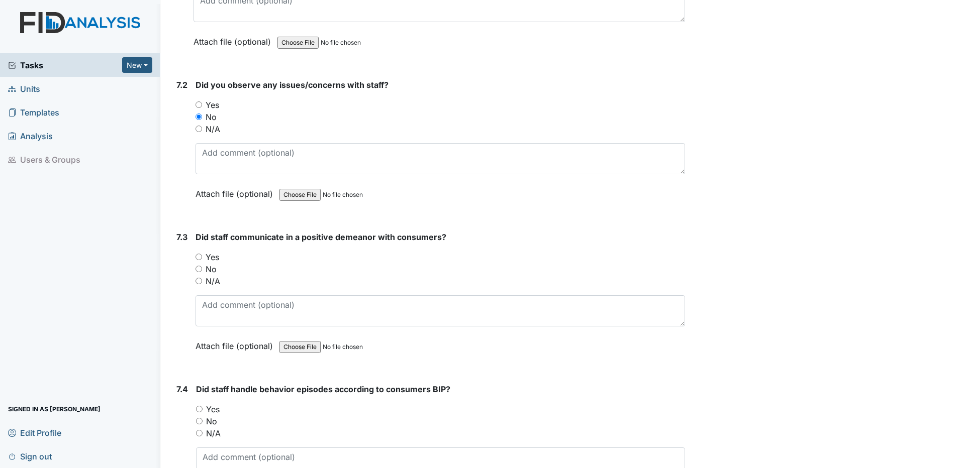
click at [199, 258] on input "Yes" at bounding box center [198, 257] width 7 height 7
radio input "true"
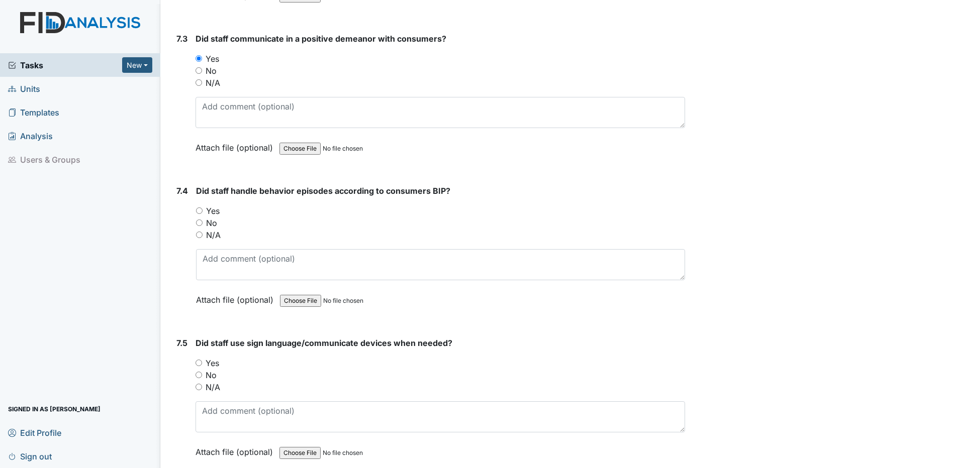
scroll to position [9244, 0]
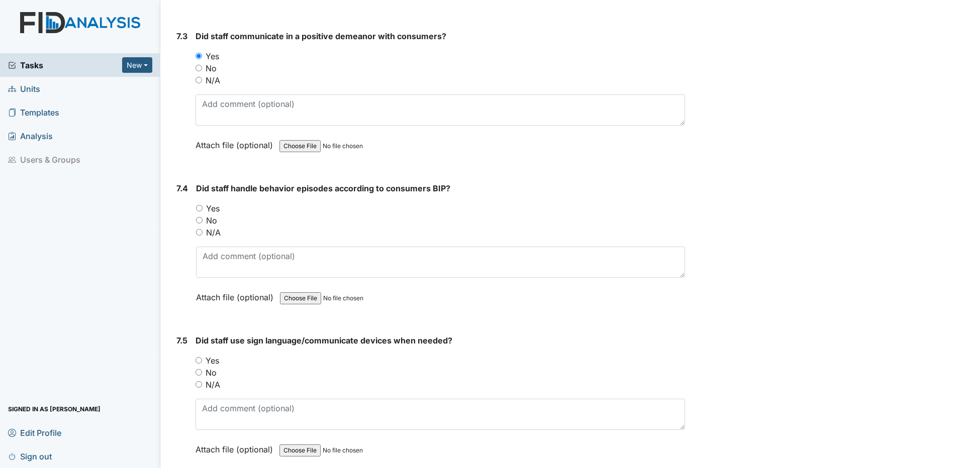
click at [200, 206] on input "Yes" at bounding box center [199, 208] width 7 height 7
radio input "true"
click at [199, 384] on input "N/A" at bounding box center [198, 384] width 7 height 7
radio input "true"
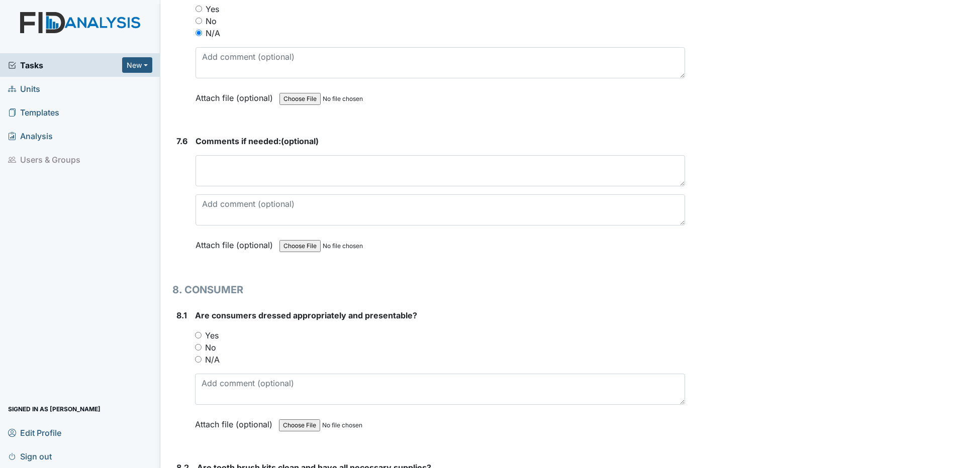
scroll to position [9646, 0]
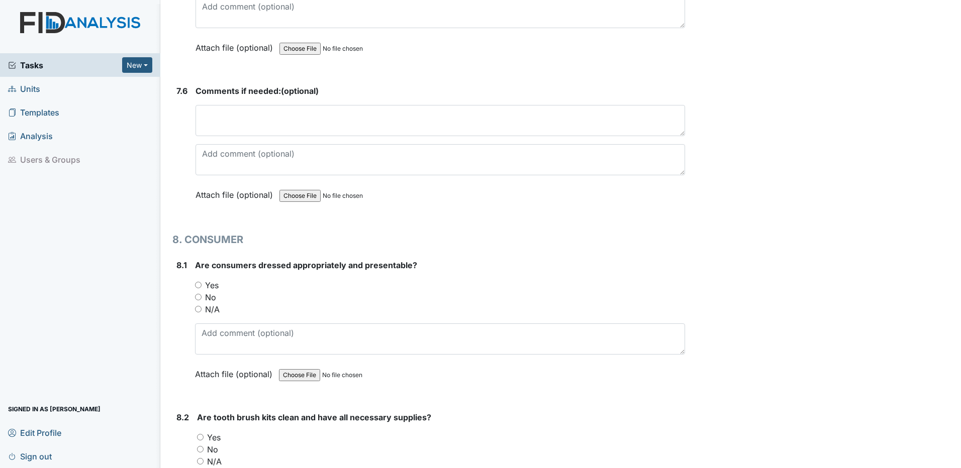
click at [198, 286] on input "Yes" at bounding box center [198, 285] width 7 height 7
radio input "true"
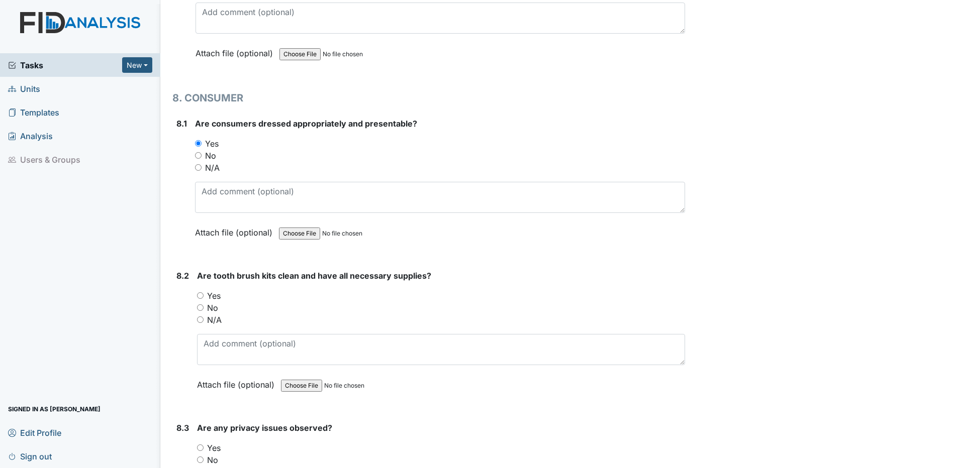
scroll to position [9797, 0]
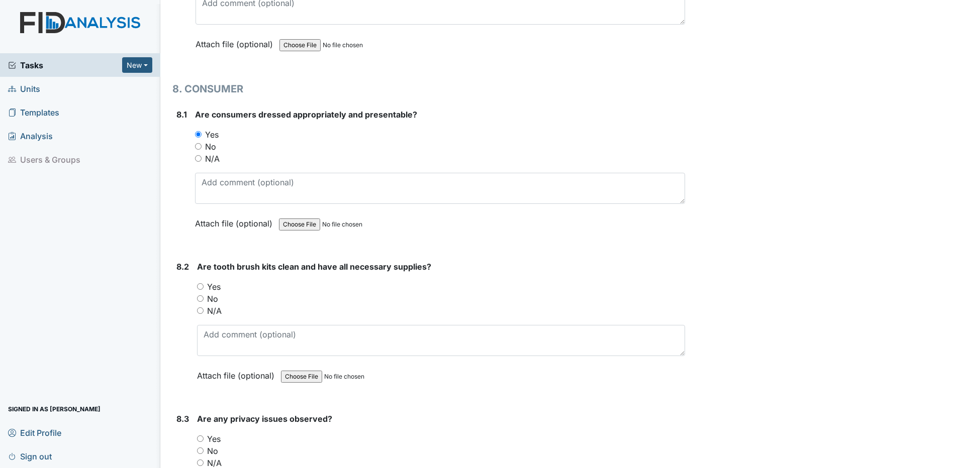
click at [202, 288] on input "Yes" at bounding box center [200, 286] width 7 height 7
radio input "true"
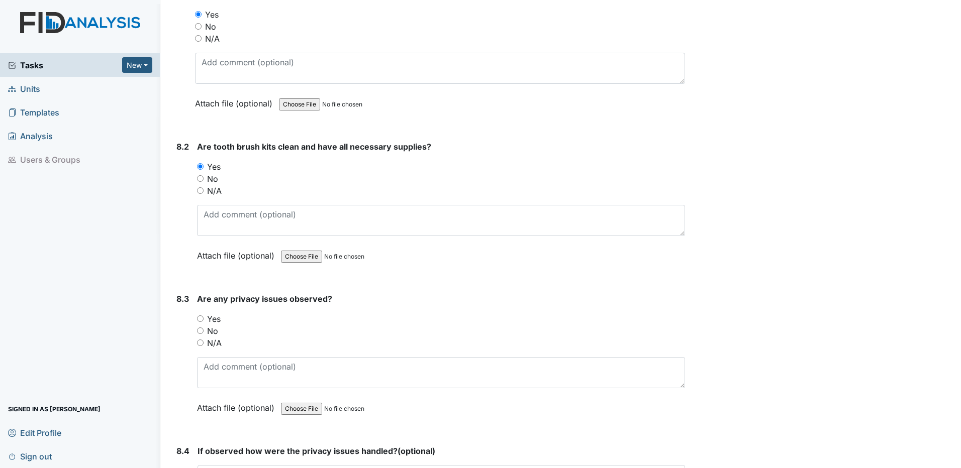
scroll to position [9948, 0]
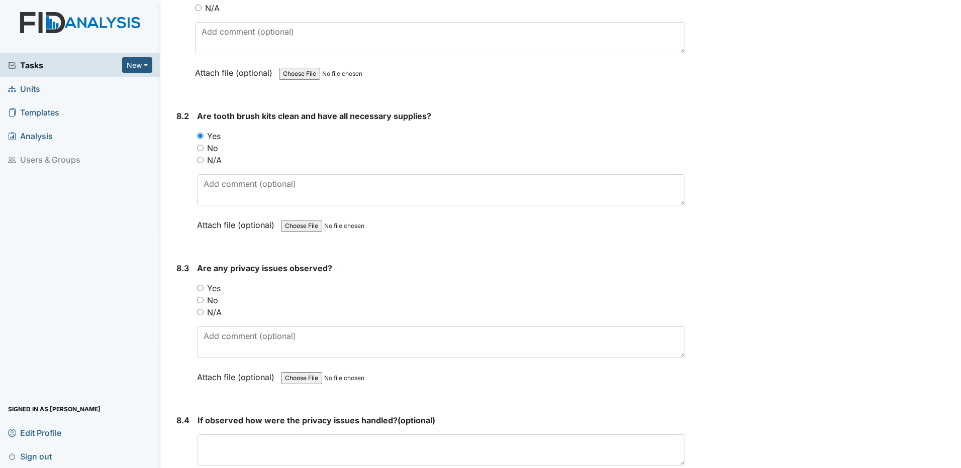
click at [198, 300] on input "No" at bounding box center [200, 300] width 7 height 7
radio input "true"
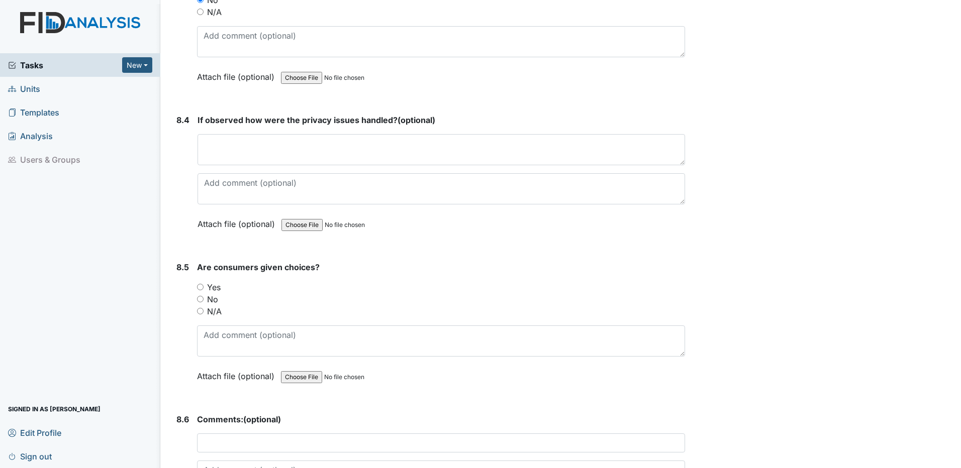
scroll to position [10249, 0]
click at [200, 288] on input "Yes" at bounding box center [200, 286] width 7 height 7
radio input "true"
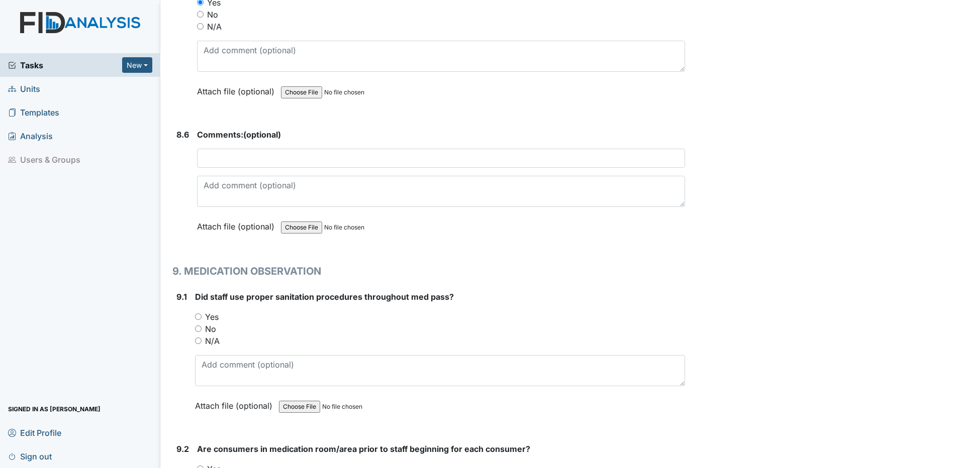
scroll to position [10551, 0]
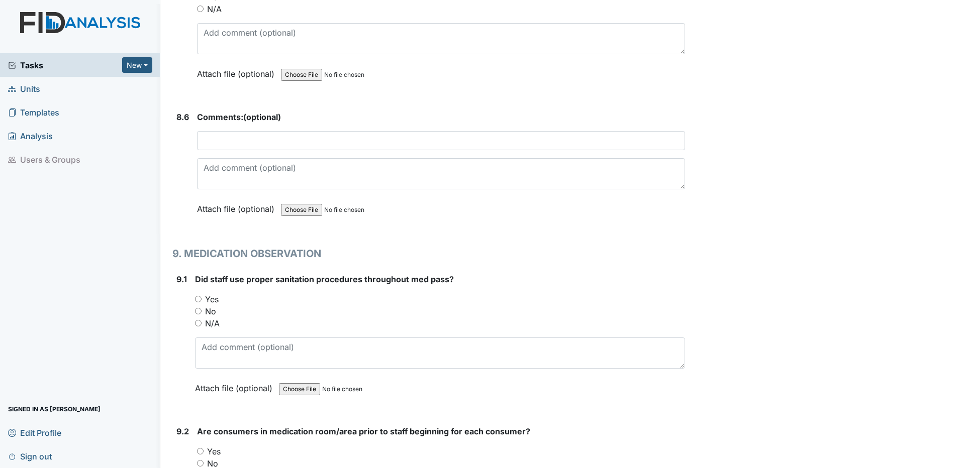
click at [196, 300] on input "Yes" at bounding box center [198, 299] width 7 height 7
radio input "true"
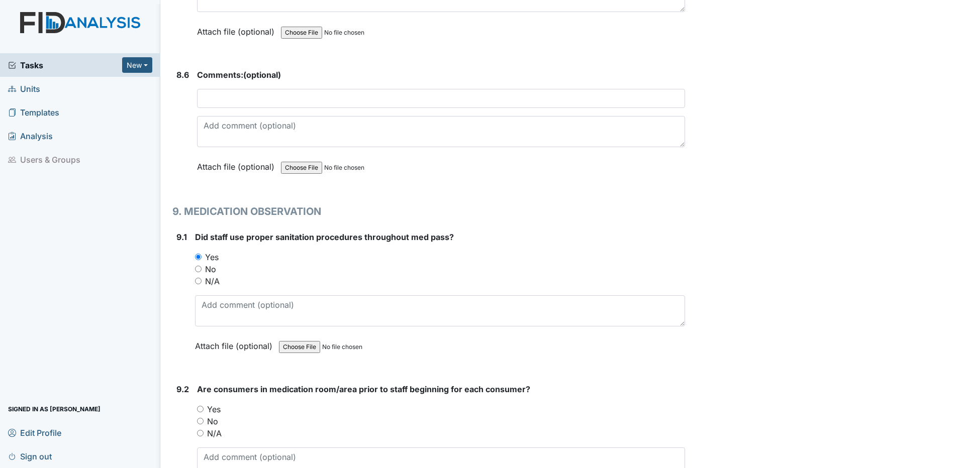
scroll to position [10701, 0]
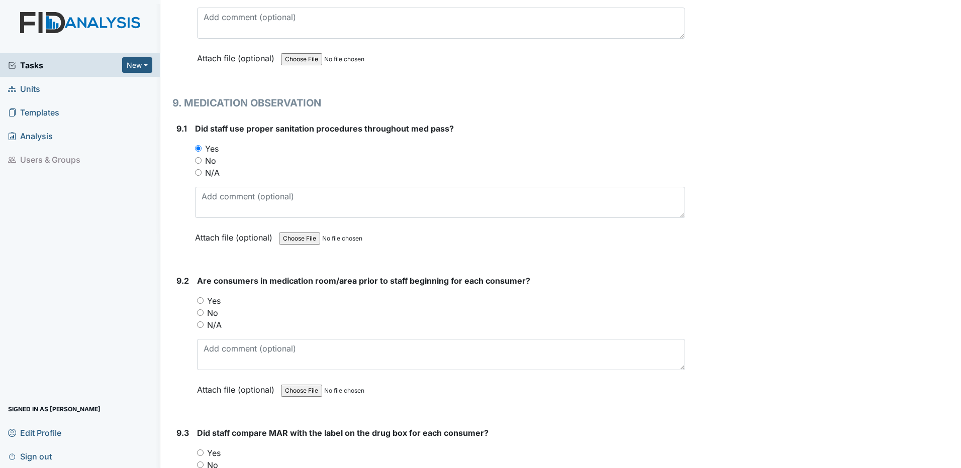
click at [200, 316] on input "No" at bounding box center [200, 312] width 7 height 7
radio input "true"
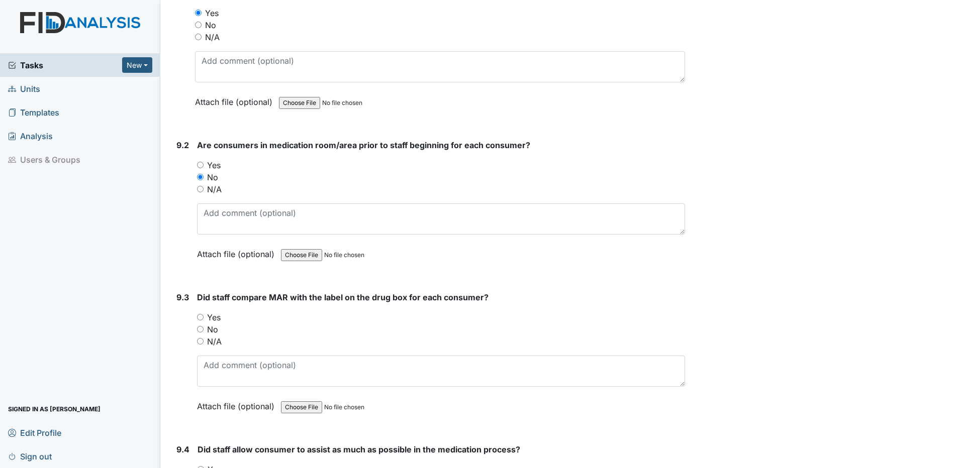
scroll to position [10902, 0]
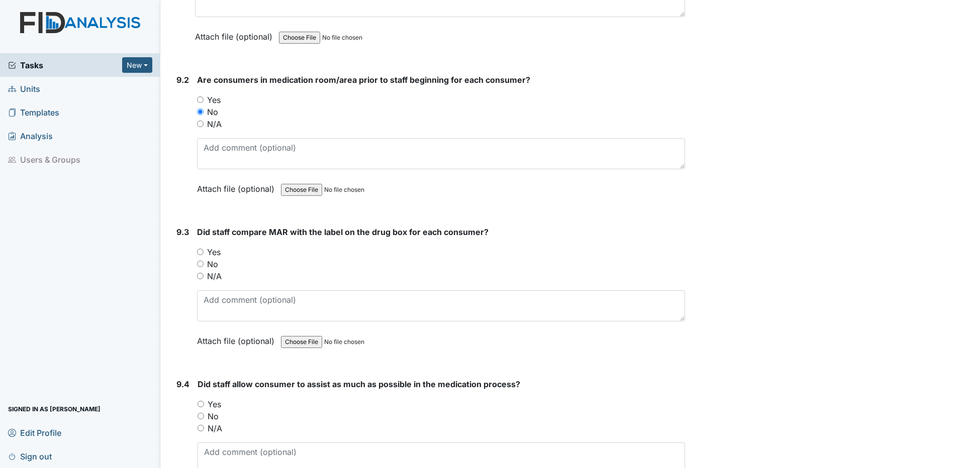
click at [200, 251] on input "Yes" at bounding box center [200, 252] width 7 height 7
radio input "true"
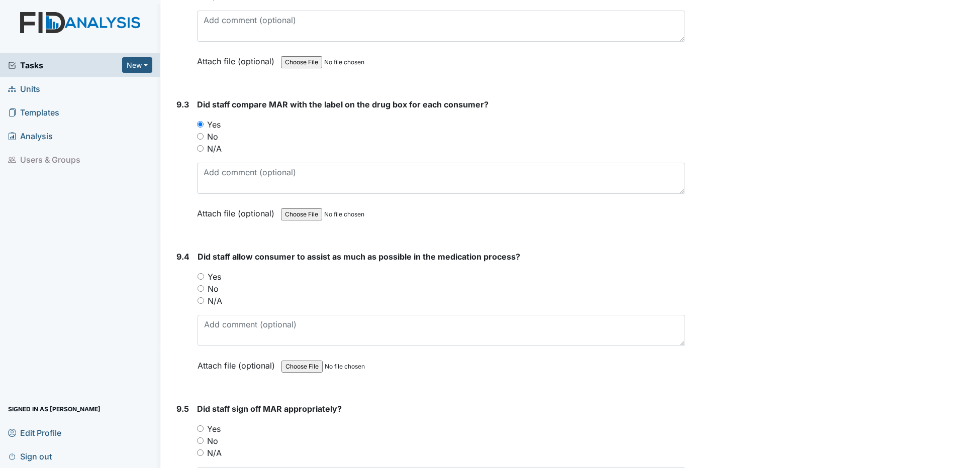
scroll to position [11053, 0]
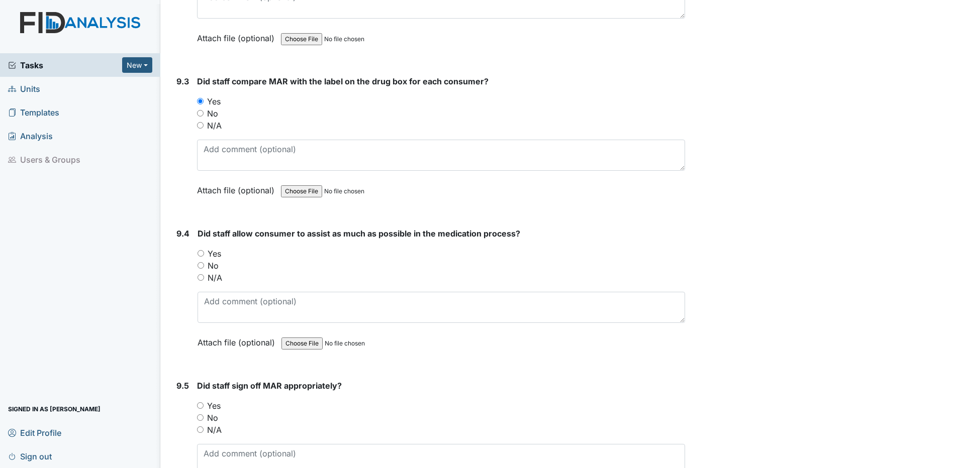
click at [202, 253] on input "Yes" at bounding box center [200, 253] width 7 height 7
radio input "true"
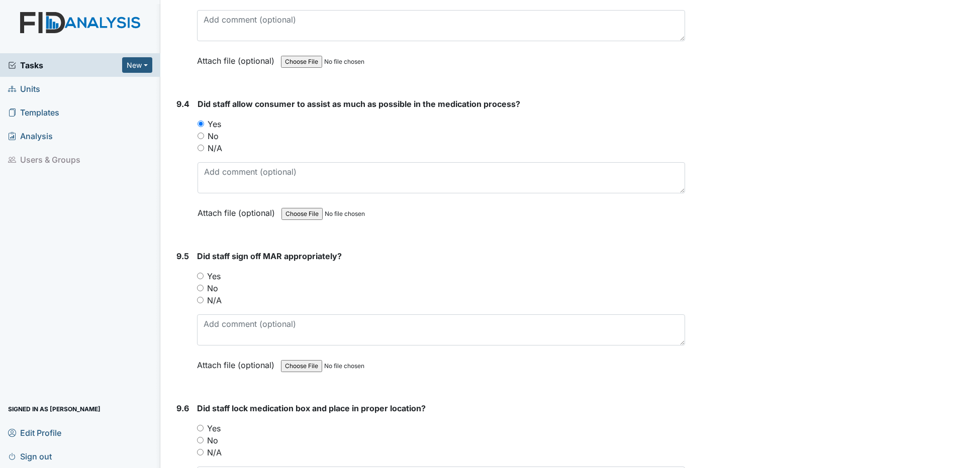
scroll to position [11204, 0]
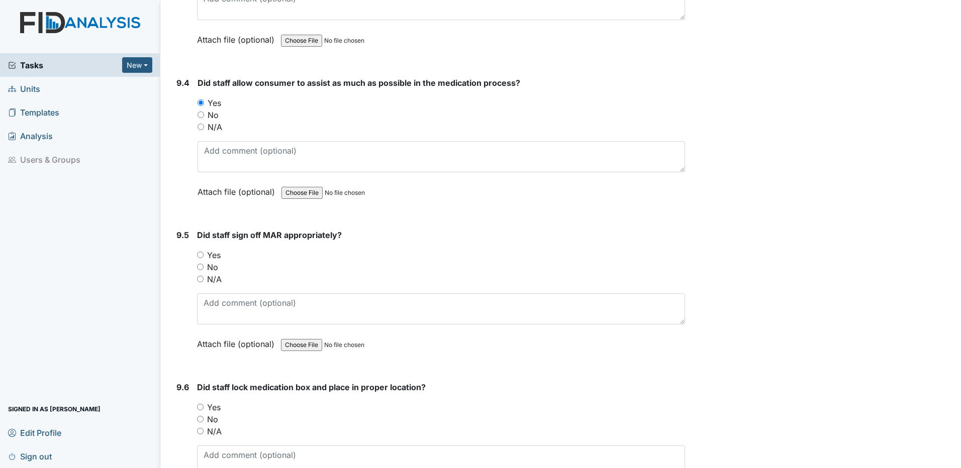
drag, startPoint x: 199, startPoint y: 254, endPoint x: 229, endPoint y: 254, distance: 30.1
click at [199, 254] on input "Yes" at bounding box center [200, 255] width 7 height 7
radio input "true"
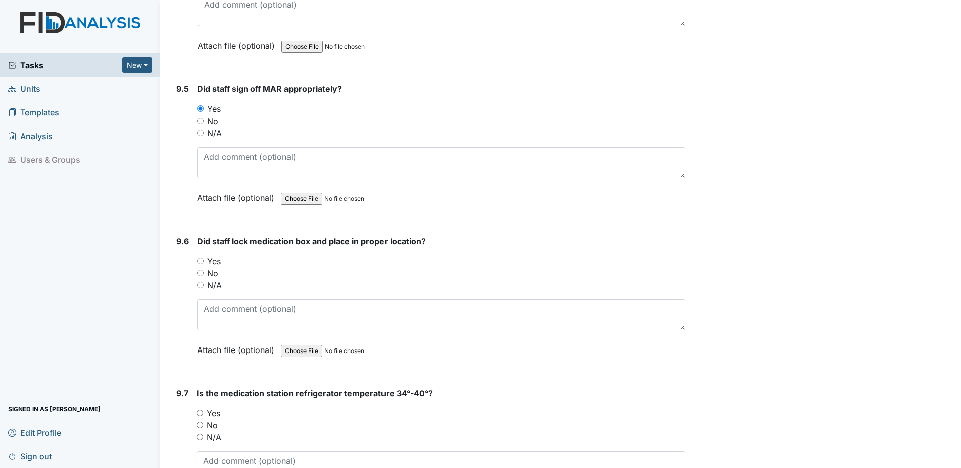
scroll to position [11354, 0]
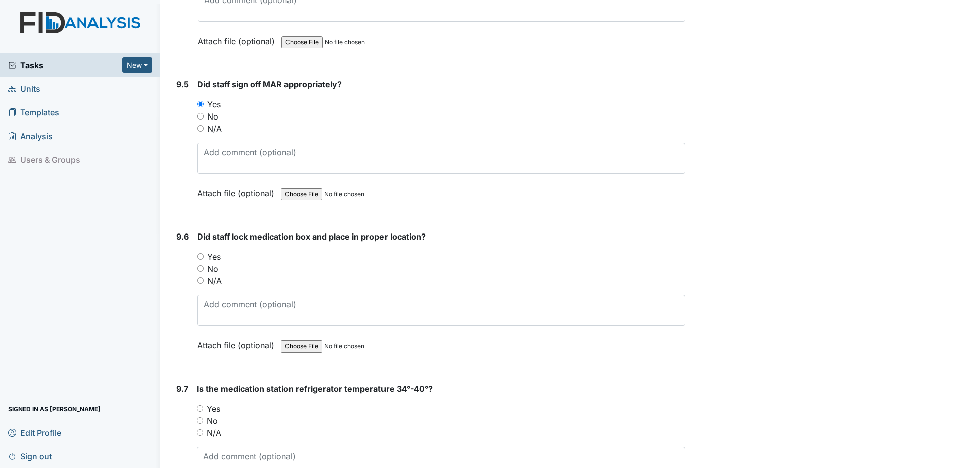
click at [202, 255] on input "Yes" at bounding box center [200, 256] width 7 height 7
radio input "true"
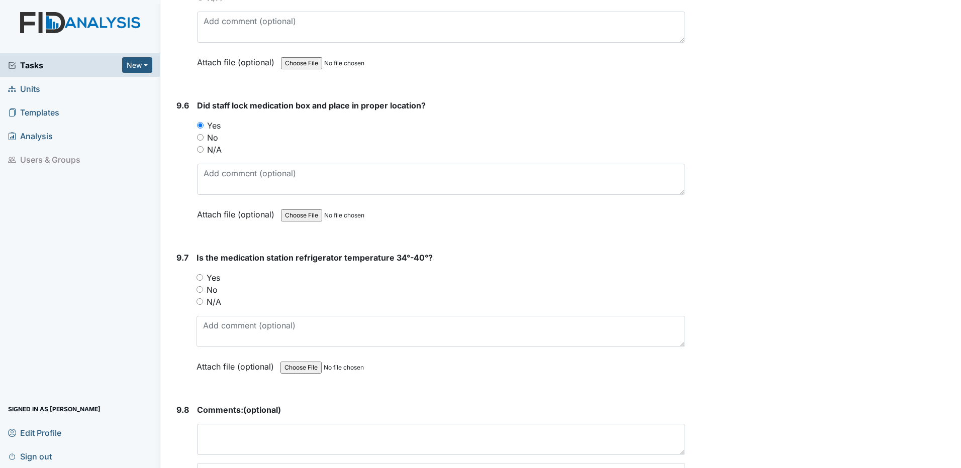
scroll to position [11505, 0]
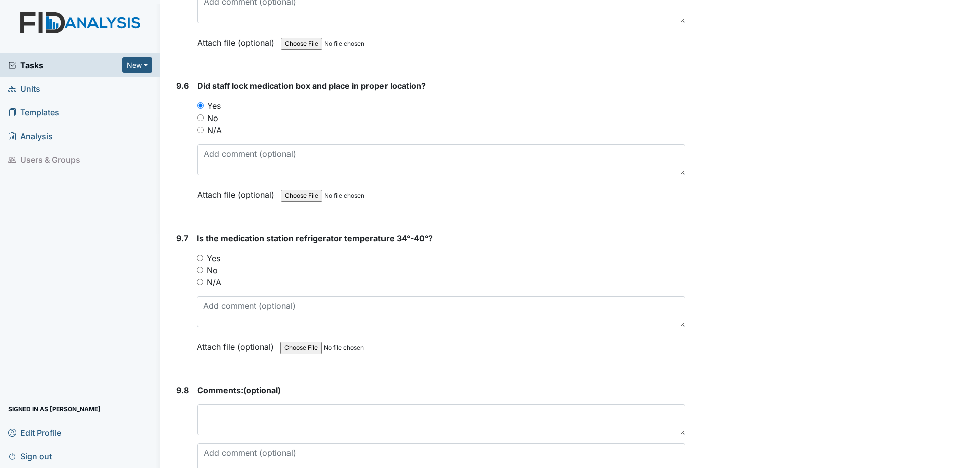
click at [200, 259] on input "Yes" at bounding box center [199, 258] width 7 height 7
radio input "true"
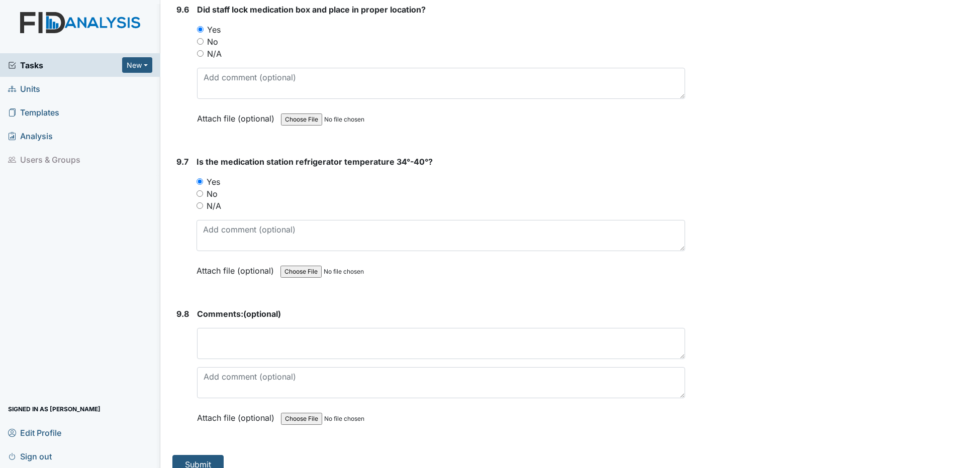
scroll to position [11596, 0]
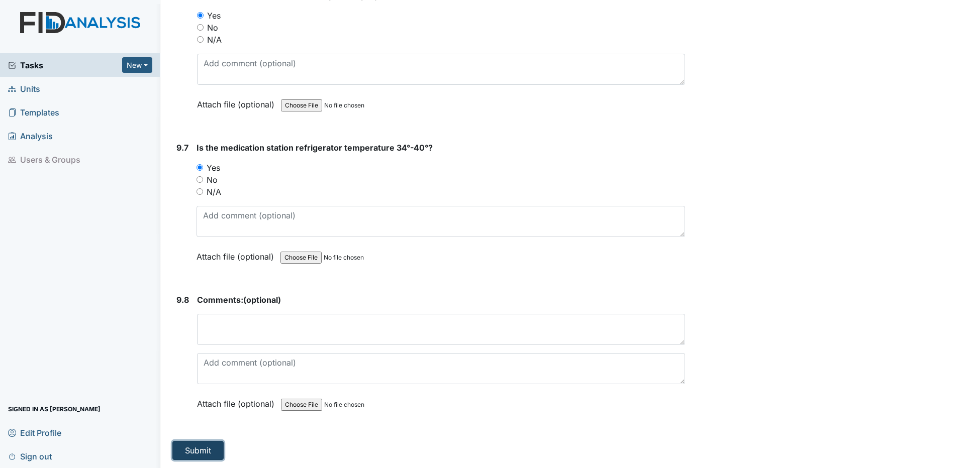
click at [204, 449] on button "Submit" at bounding box center [197, 450] width 51 height 19
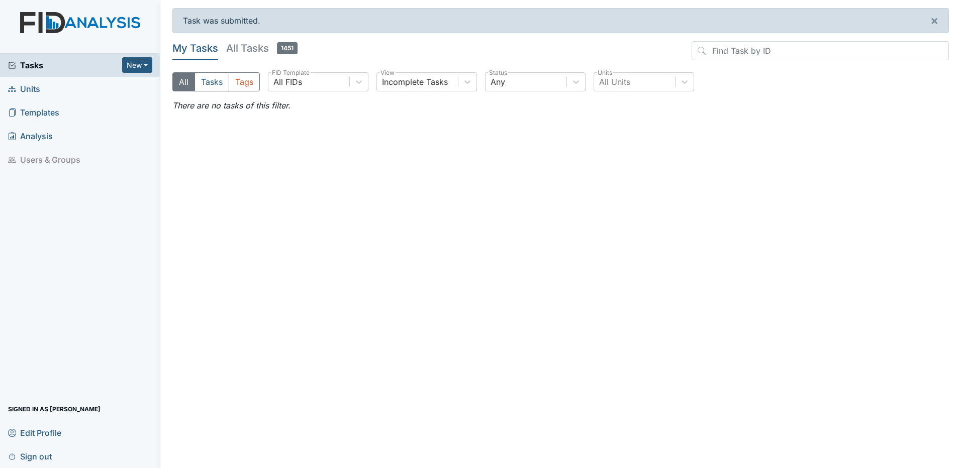
click at [245, 47] on h5 "All Tasks 1451" at bounding box center [261, 48] width 71 height 14
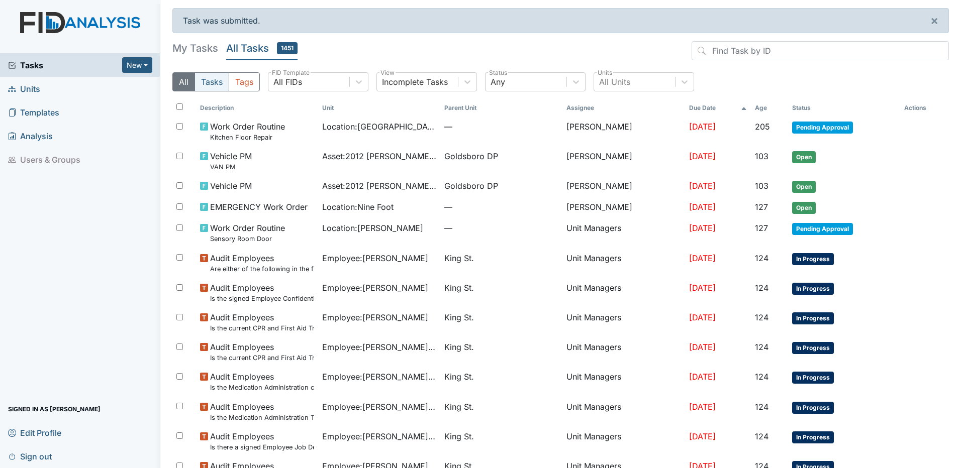
click at [206, 83] on button "Tasks" at bounding box center [211, 81] width 35 height 19
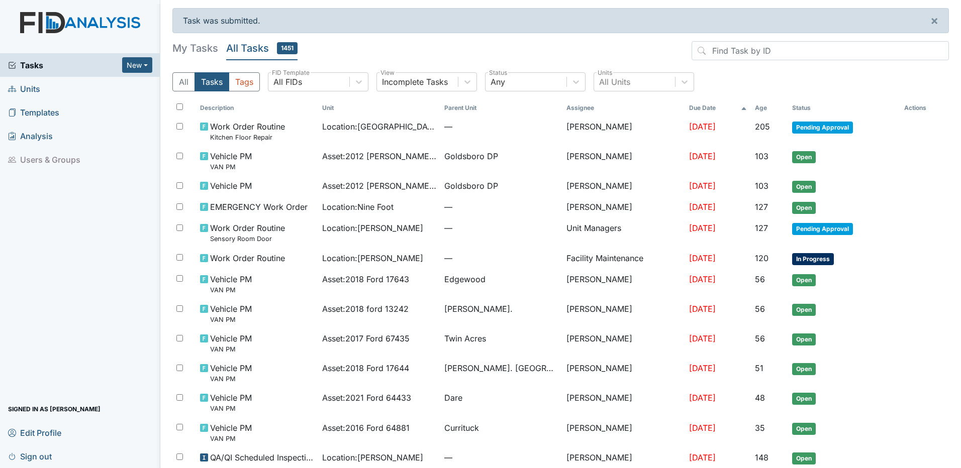
click at [191, 50] on h5 "My Tasks" at bounding box center [195, 48] width 46 height 14
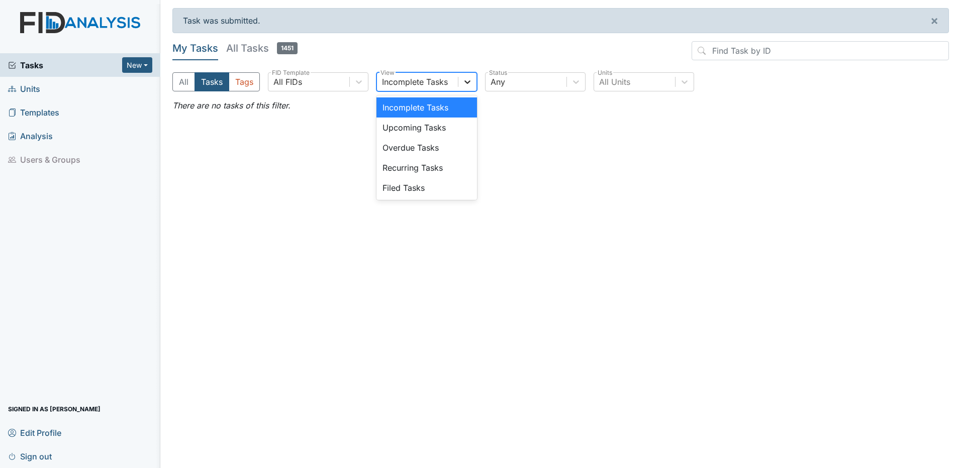
click at [470, 82] on icon at bounding box center [467, 82] width 10 height 10
click at [414, 77] on div "Incomplete Tasks" at bounding box center [415, 82] width 66 height 12
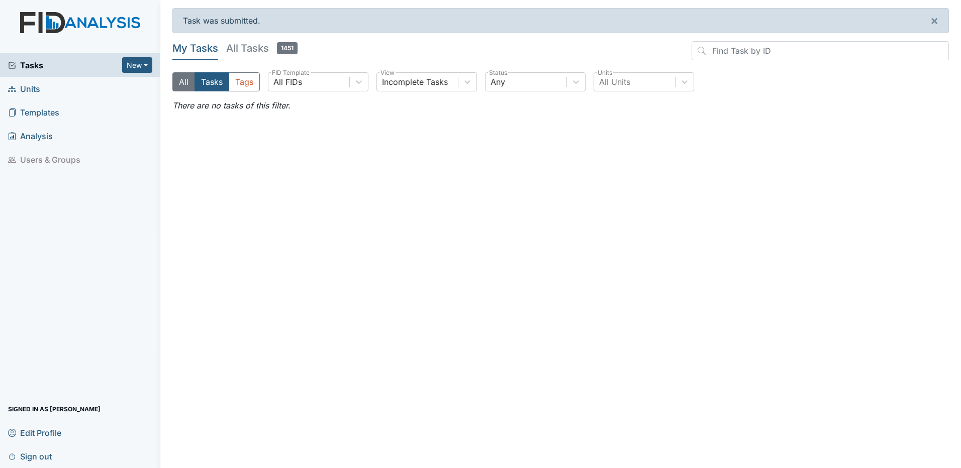
click at [182, 82] on button "All" at bounding box center [183, 81] width 23 height 19
click at [63, 66] on span "Tasks" at bounding box center [65, 65] width 114 height 12
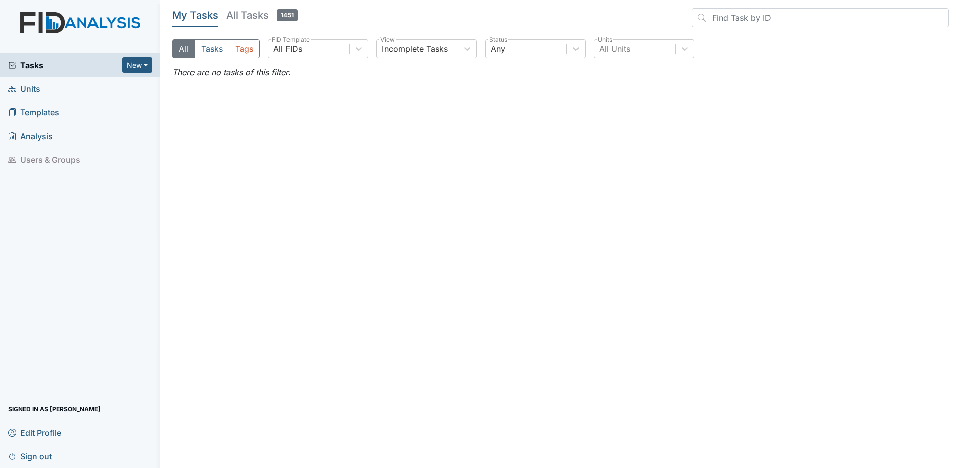
click at [242, 17] on h5 "All Tasks 1451" at bounding box center [261, 15] width 71 height 14
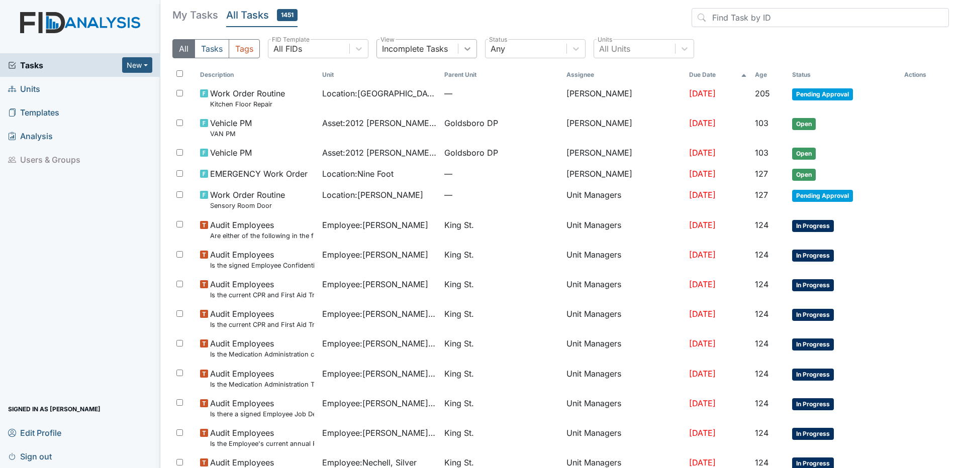
click at [472, 49] on icon at bounding box center [467, 49] width 10 height 10
click at [40, 91] on link "Units" at bounding box center [80, 89] width 160 height 24
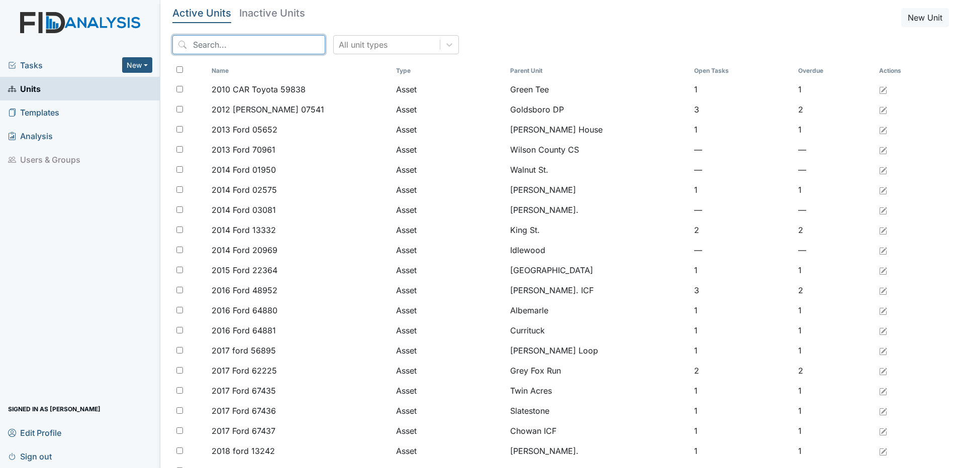
drag, startPoint x: 237, startPoint y: 46, endPoint x: 268, endPoint y: 43, distance: 30.8
click at [240, 45] on input "search" at bounding box center [248, 44] width 153 height 19
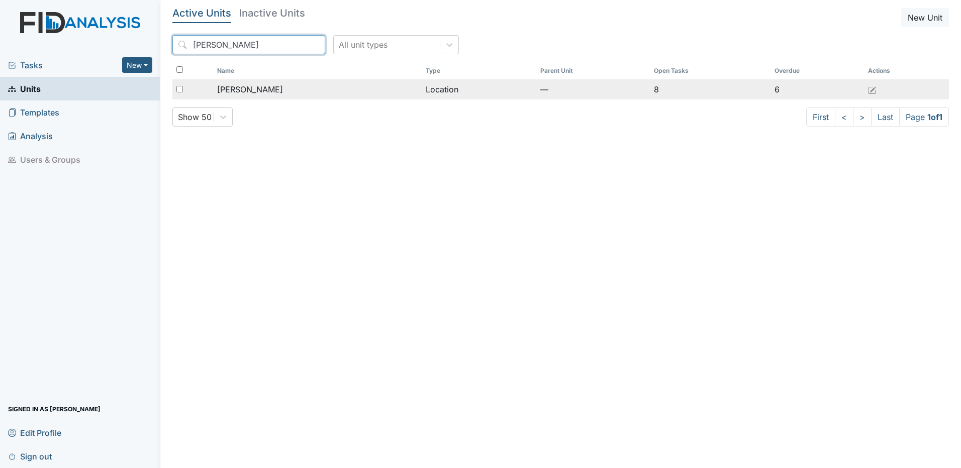
type input "[PERSON_NAME]"
click at [244, 93] on span "[PERSON_NAME]" at bounding box center [250, 89] width 66 height 12
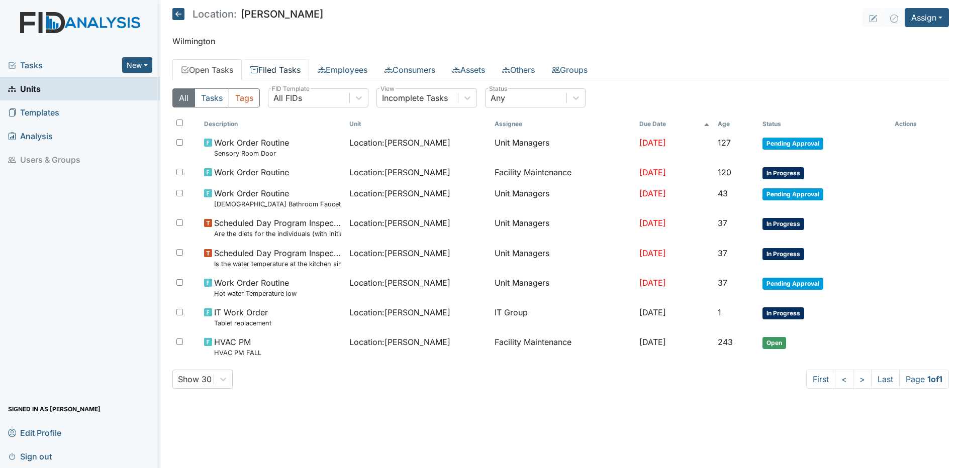
click at [264, 69] on link "Filed Tasks" at bounding box center [275, 69] width 67 height 21
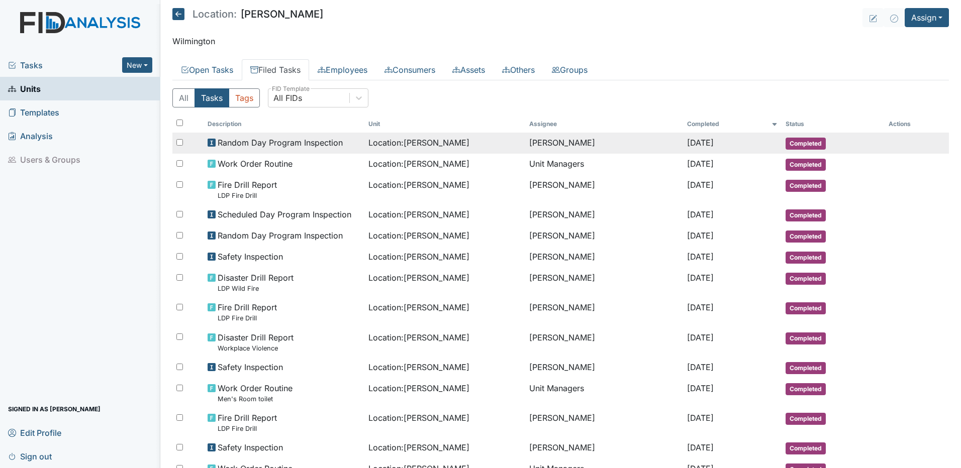
click at [230, 141] on span "Random Day Program Inspection" at bounding box center [280, 143] width 125 height 12
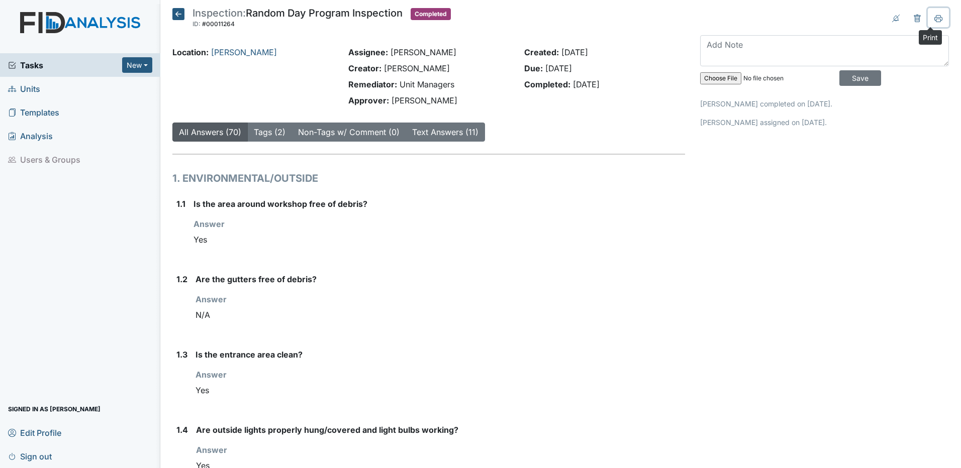
click at [934, 18] on icon at bounding box center [938, 19] width 8 height 8
click at [179, 11] on icon at bounding box center [178, 14] width 12 height 12
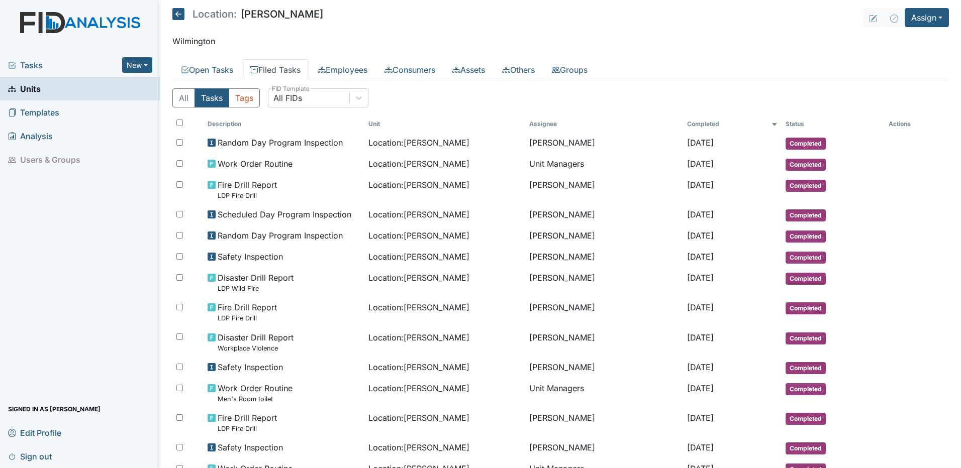
click at [179, 12] on icon at bounding box center [178, 14] width 12 height 12
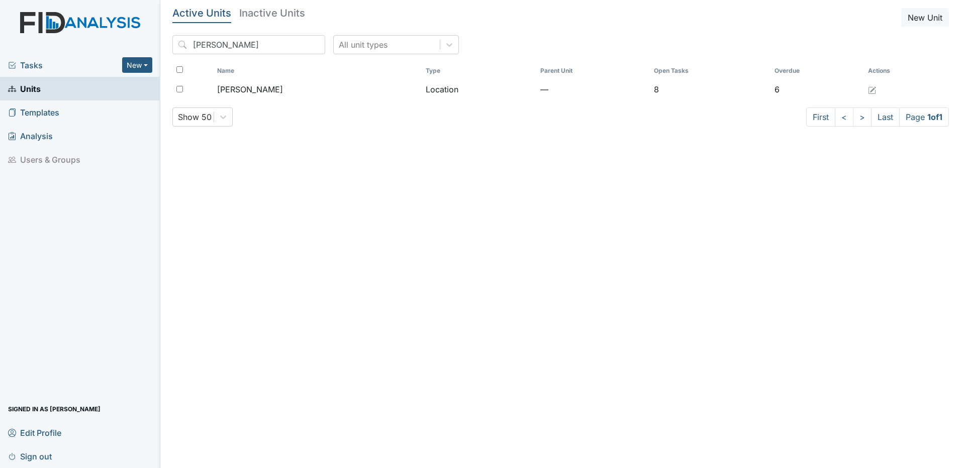
click at [53, 64] on span "Tasks" at bounding box center [65, 65] width 114 height 12
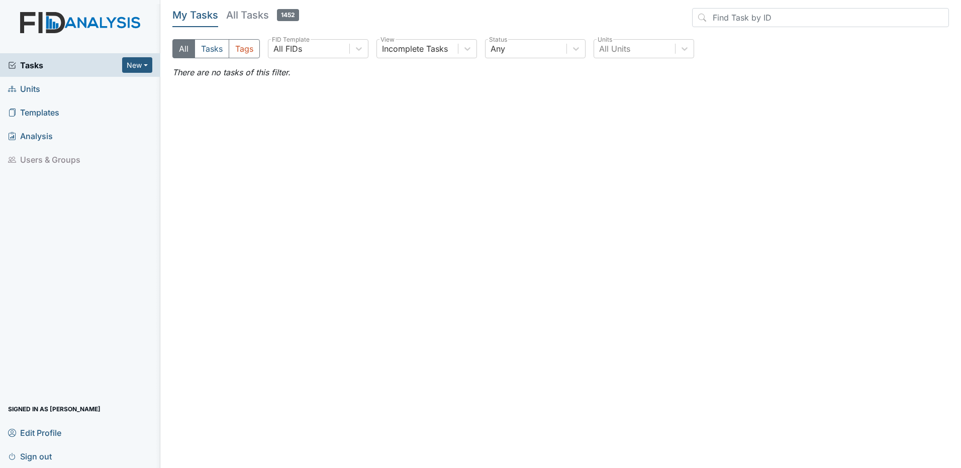
click at [32, 91] on span "Units" at bounding box center [24, 89] width 32 height 16
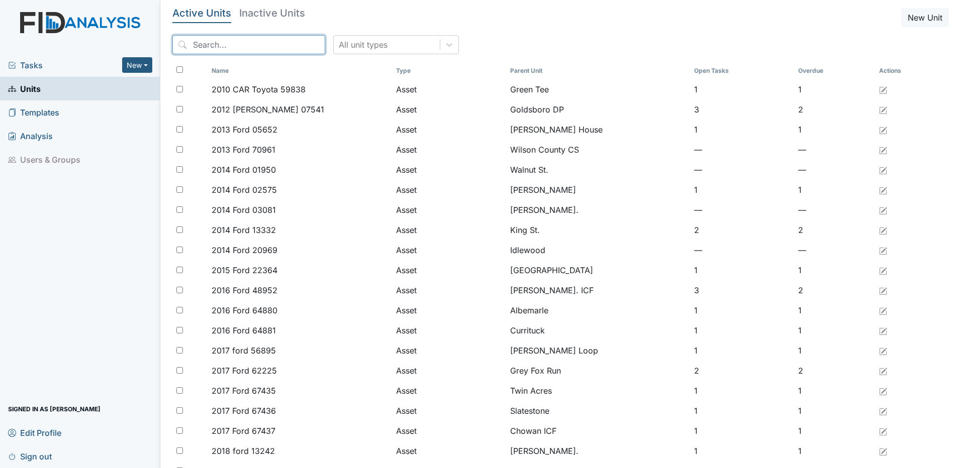
click at [227, 46] on input "search" at bounding box center [248, 44] width 153 height 19
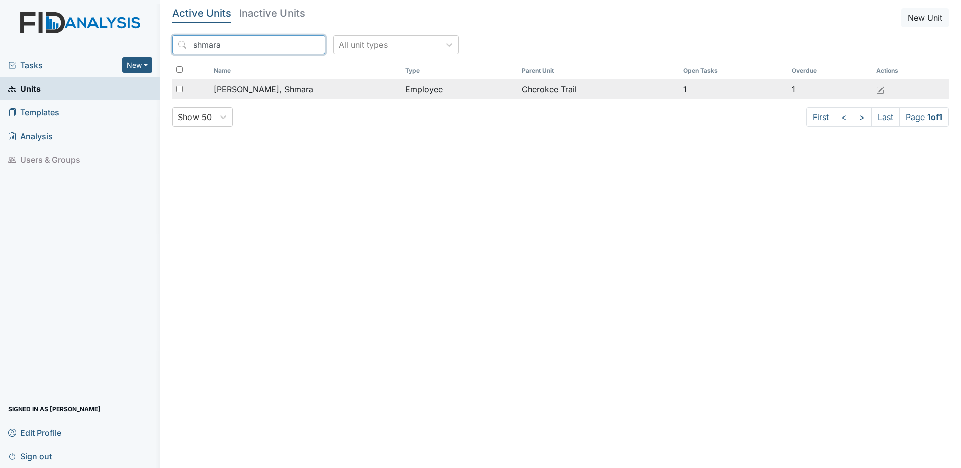
type input "shmara"
click at [231, 94] on span "[PERSON_NAME], Shmara" at bounding box center [263, 89] width 99 height 12
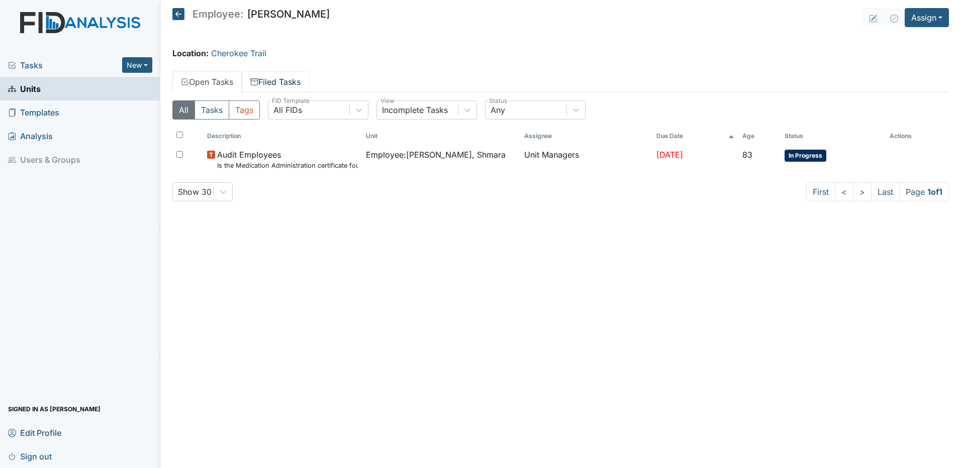
click at [295, 81] on link "Filed Tasks" at bounding box center [275, 81] width 67 height 21
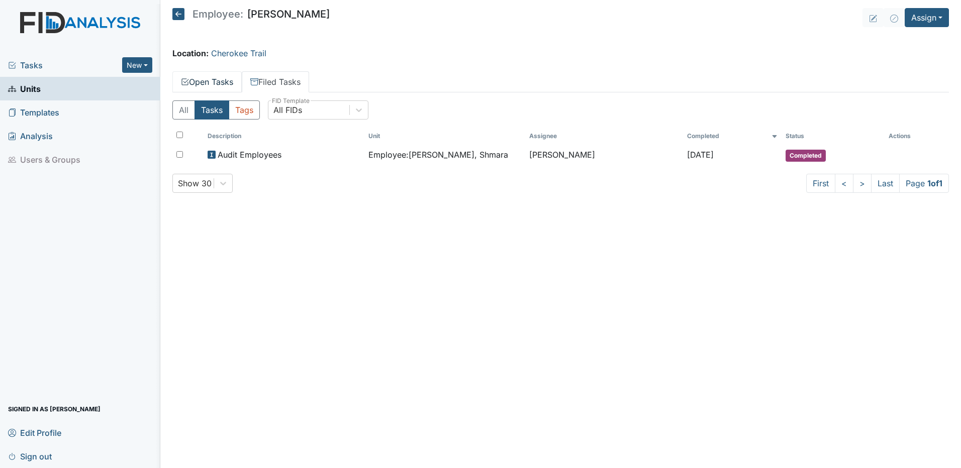
click at [222, 80] on link "Open Tasks" at bounding box center [206, 81] width 69 height 21
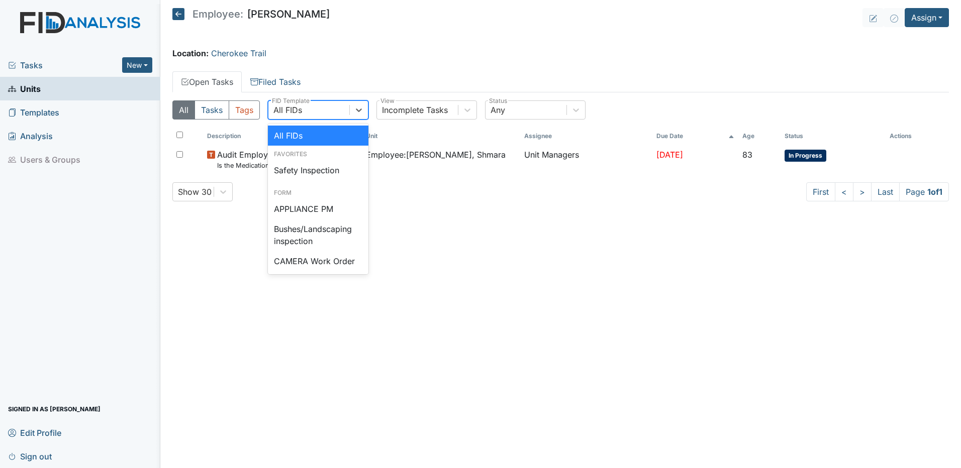
click at [321, 111] on div "All FIDs" at bounding box center [308, 110] width 81 height 18
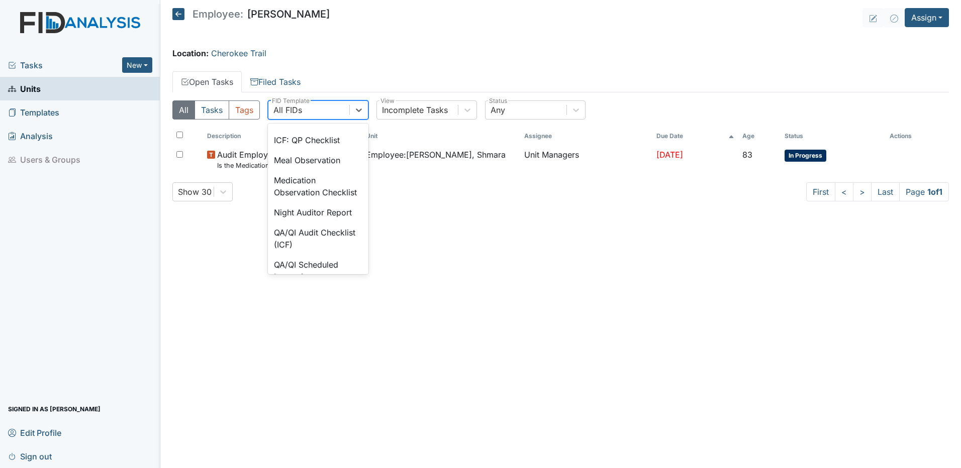
scroll to position [769, 0]
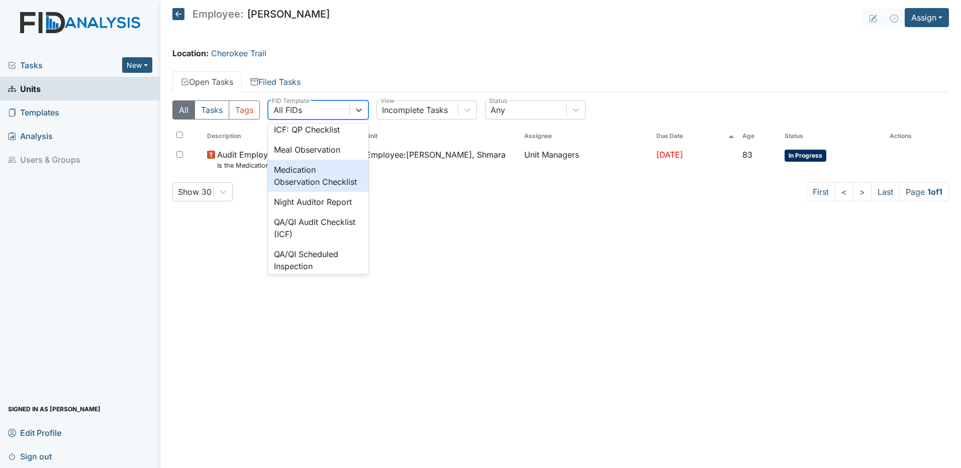
click at [294, 192] on div "Medication Observation Checklist" at bounding box center [318, 176] width 100 height 32
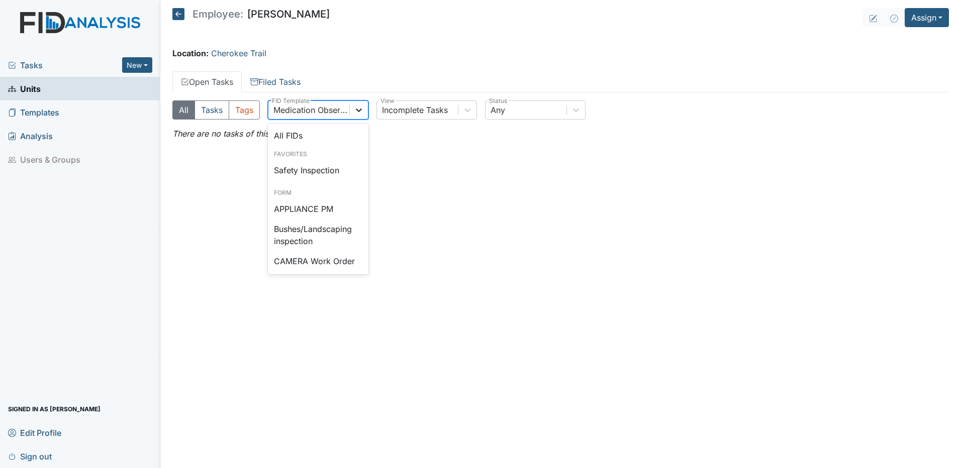
click at [361, 112] on icon at bounding box center [359, 110] width 10 height 10
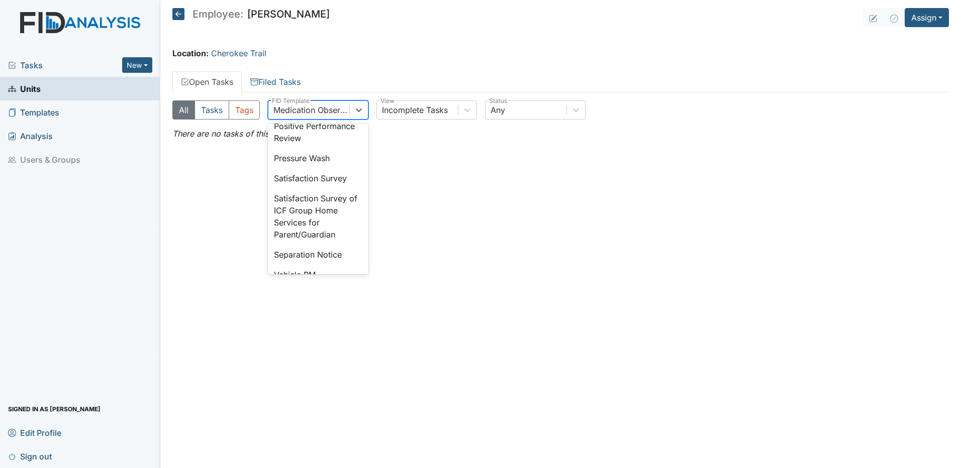
scroll to position [0, 0]
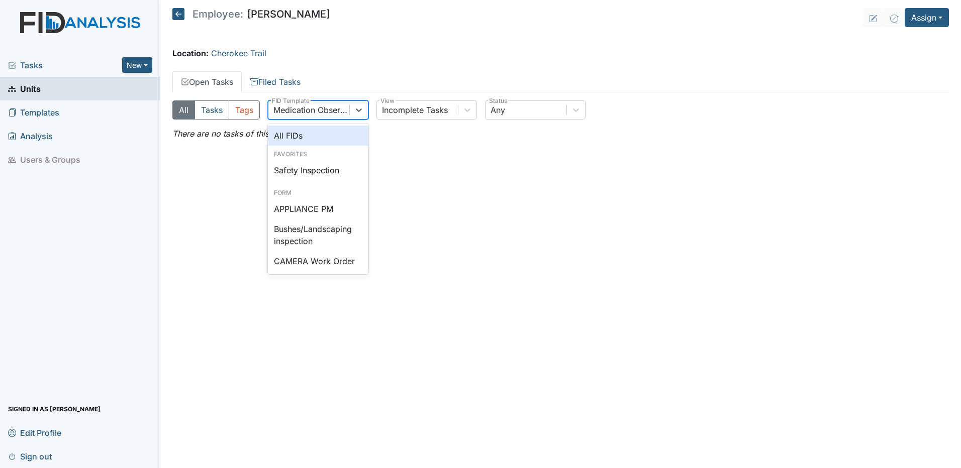
click at [317, 137] on div "All FIDs" at bounding box center [318, 136] width 100 height 20
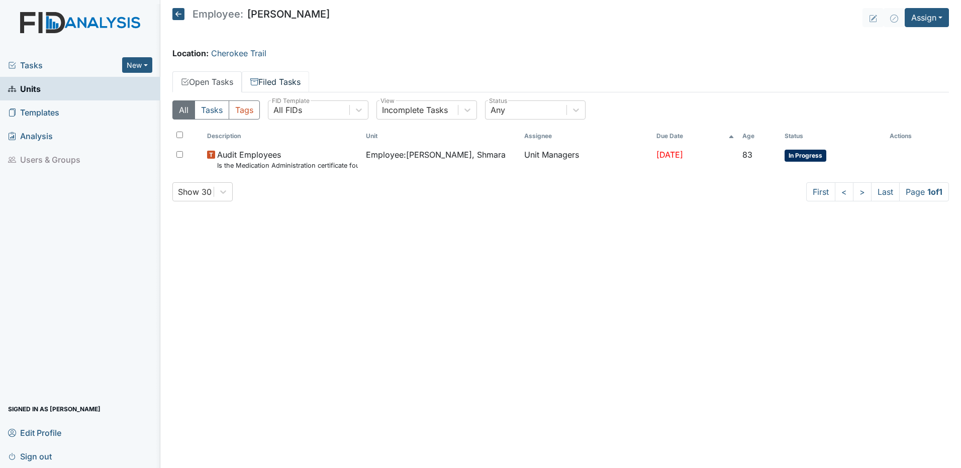
click at [272, 82] on link "Filed Tasks" at bounding box center [275, 81] width 67 height 21
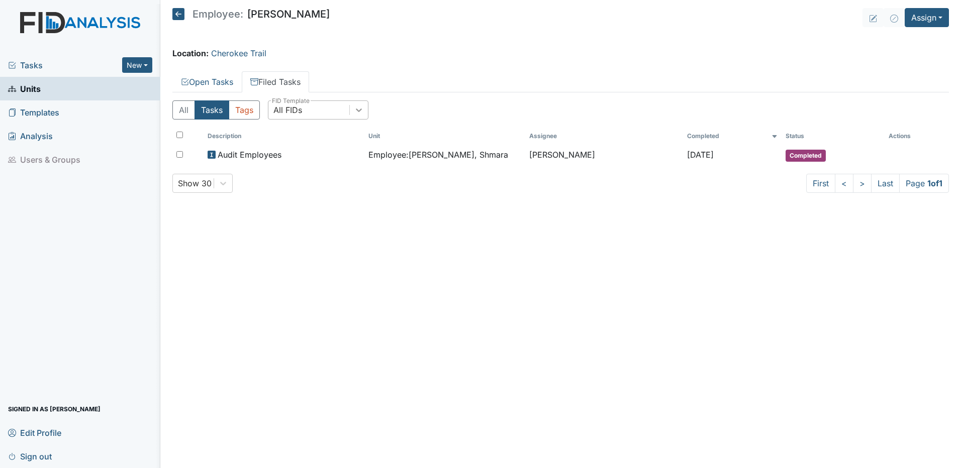
click at [360, 113] on icon at bounding box center [359, 110] width 10 height 10
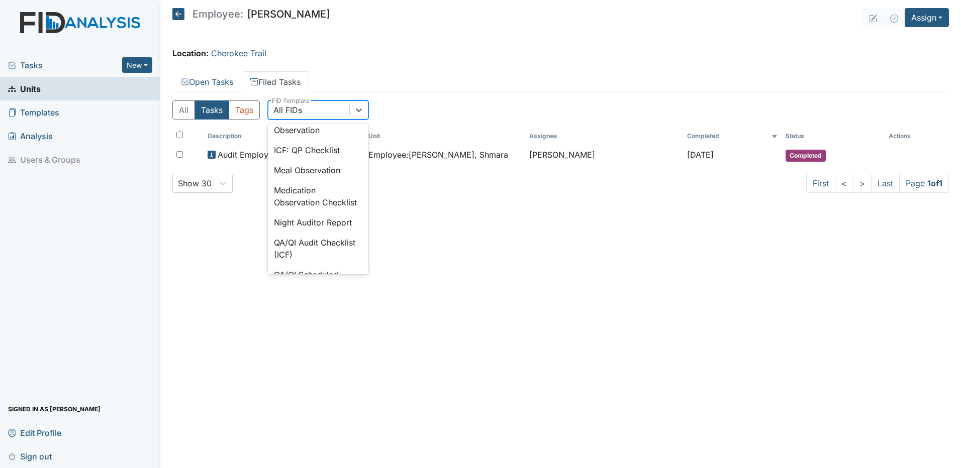
scroll to position [774, 0]
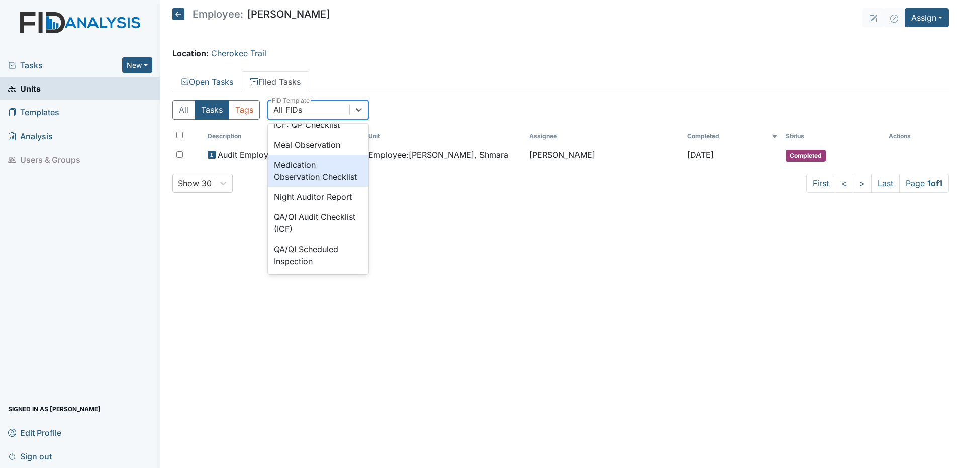
click at [303, 187] on div "Medication Observation Checklist" at bounding box center [318, 171] width 100 height 32
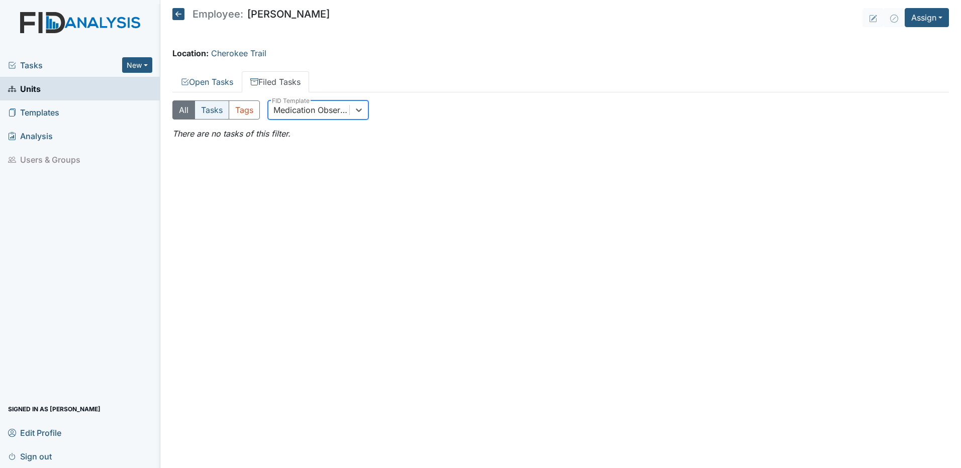
click at [205, 111] on button "Tasks" at bounding box center [211, 109] width 35 height 19
click at [182, 105] on button "All" at bounding box center [183, 109] width 23 height 19
click at [32, 65] on span "Tasks" at bounding box center [65, 65] width 114 height 12
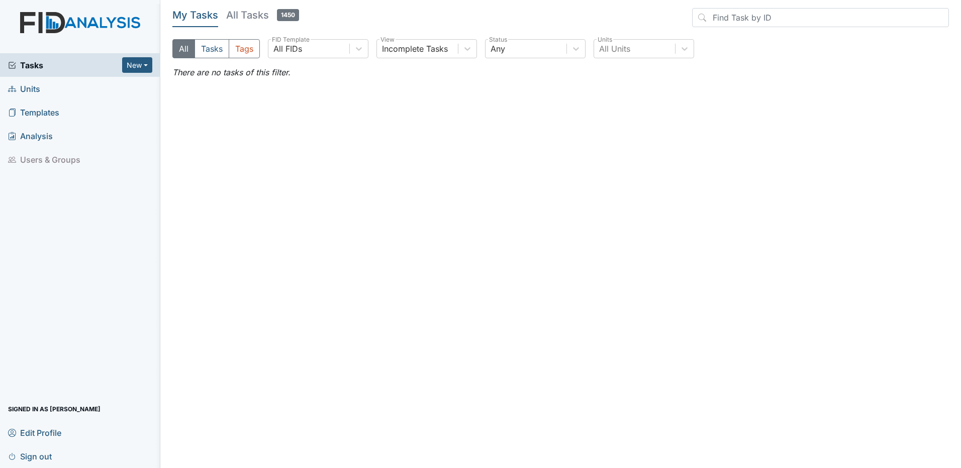
click at [43, 89] on link "Units" at bounding box center [80, 89] width 160 height 24
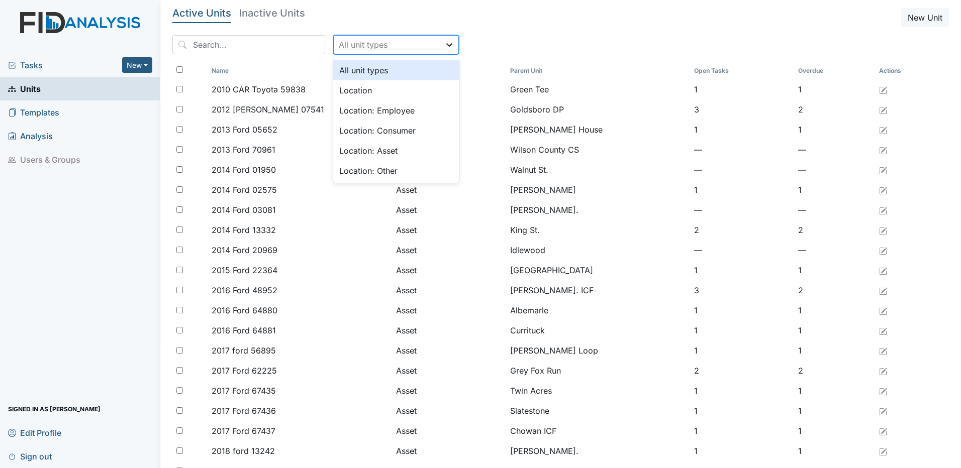
click at [444, 46] on icon at bounding box center [449, 45] width 10 height 10
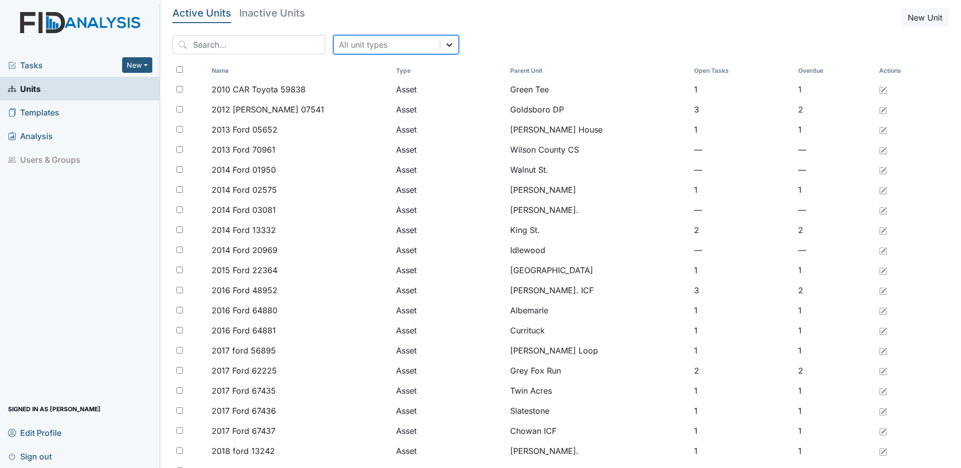
click at [444, 46] on icon at bounding box center [449, 45] width 10 height 10
click at [203, 44] on input "search" at bounding box center [248, 44] width 153 height 19
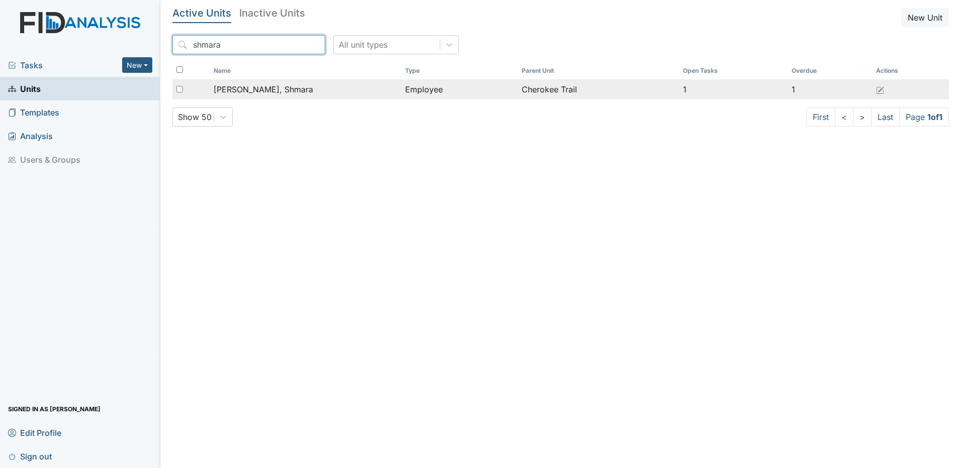
type input "shmara"
click at [180, 90] on input "checkbox" at bounding box center [179, 89] width 7 height 7
checkbox input "true"
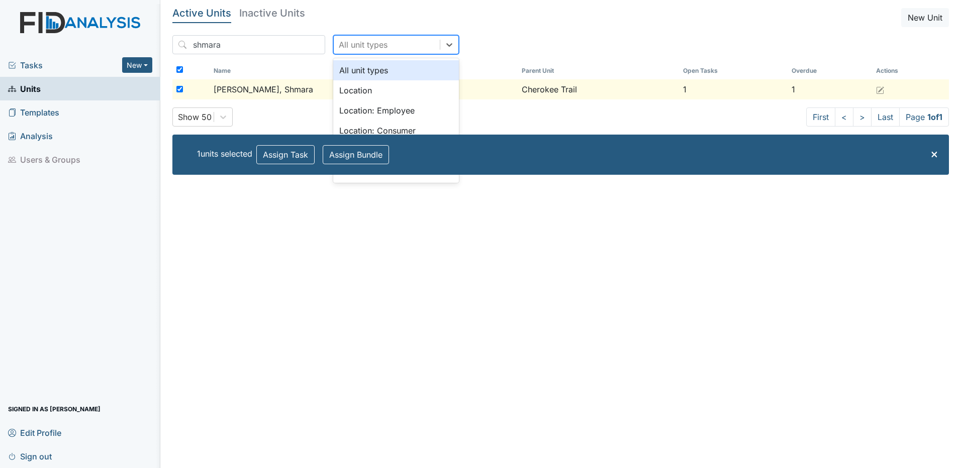
click at [362, 45] on div "All unit types" at bounding box center [363, 45] width 49 height 12
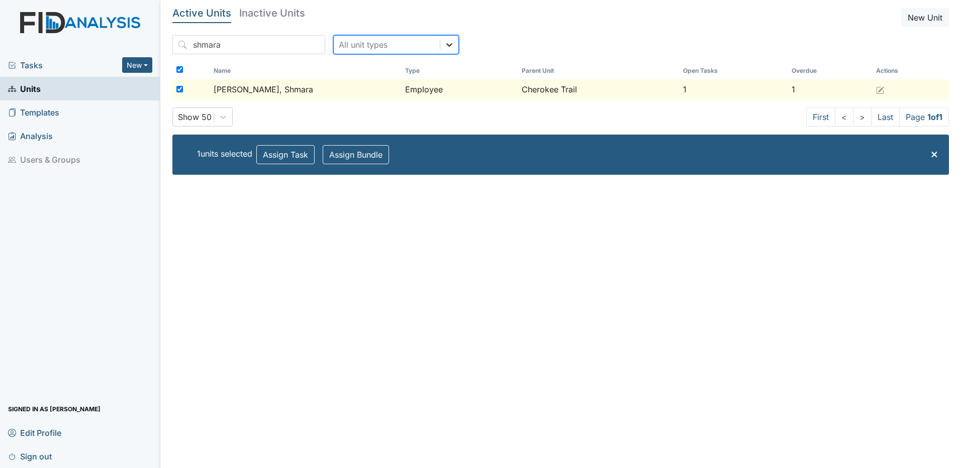
click at [444, 48] on icon at bounding box center [449, 45] width 10 height 10
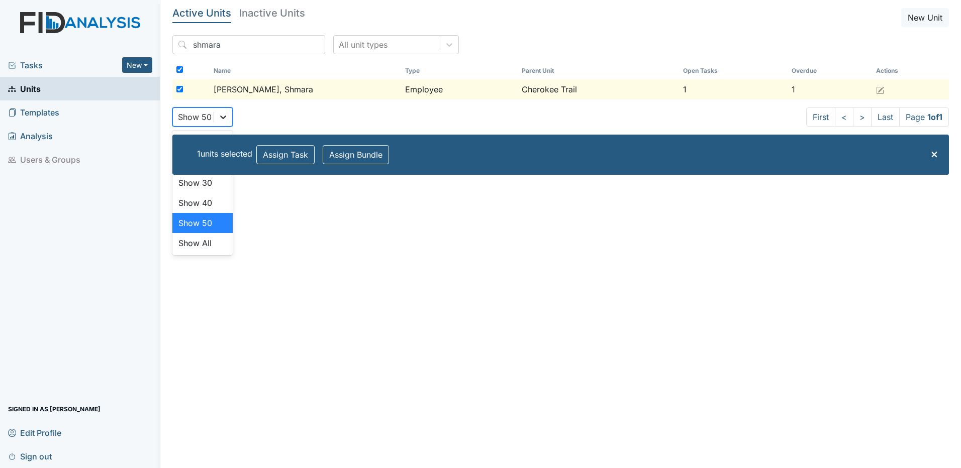
click at [223, 119] on icon at bounding box center [223, 117] width 10 height 10
click at [256, 92] on span "[PERSON_NAME], Shmara" at bounding box center [263, 89] width 99 height 12
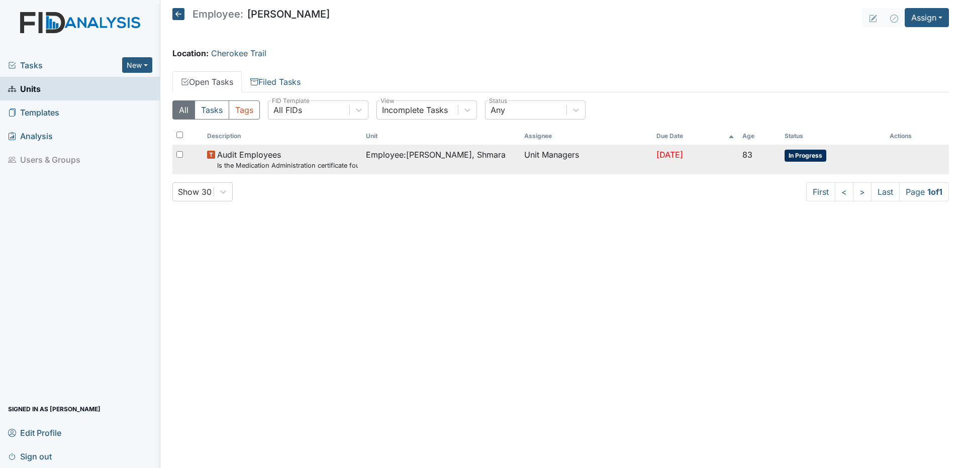
click at [254, 165] on small "Is the Medication Administration certificate found in the file?" at bounding box center [287, 166] width 141 height 10
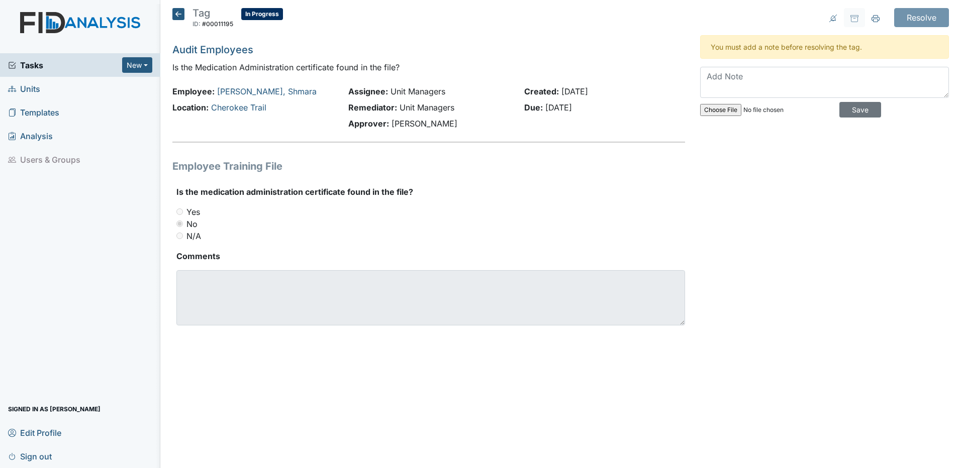
click at [177, 14] on icon at bounding box center [178, 14] width 12 height 12
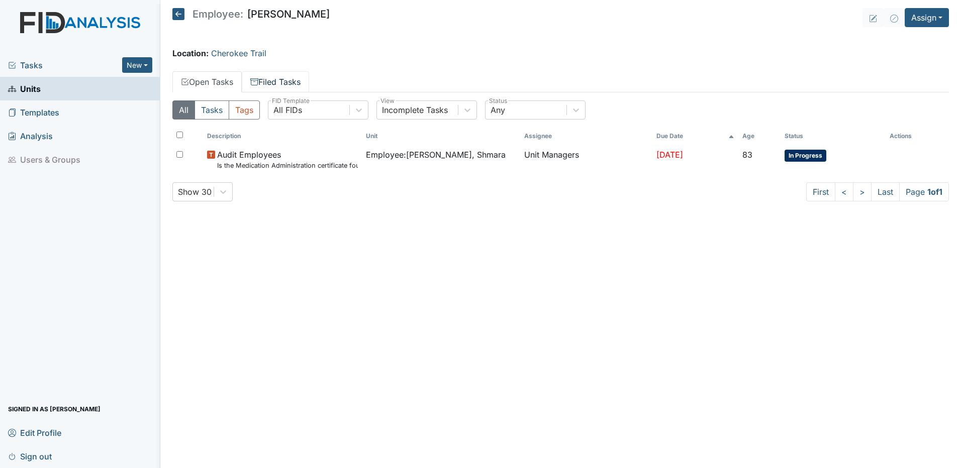
click at [298, 83] on link "Filed Tasks" at bounding box center [275, 81] width 67 height 21
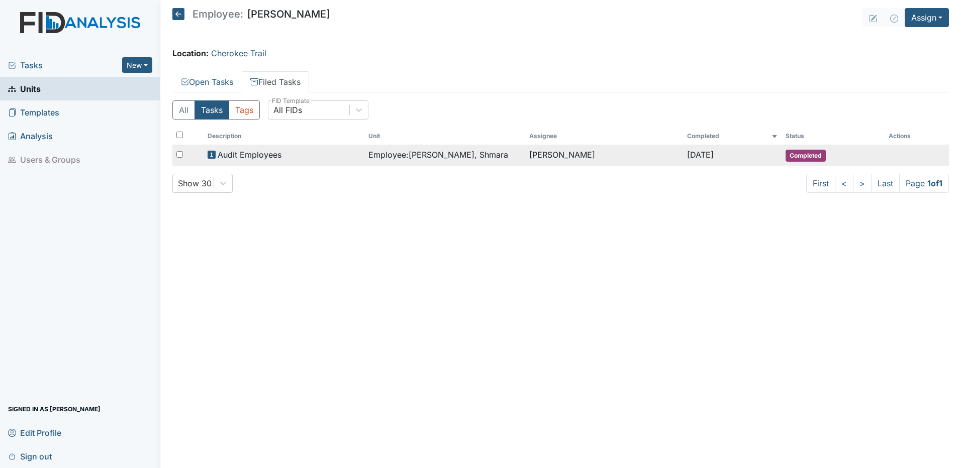
click at [268, 152] on span "Audit Employees" at bounding box center [250, 155] width 64 height 12
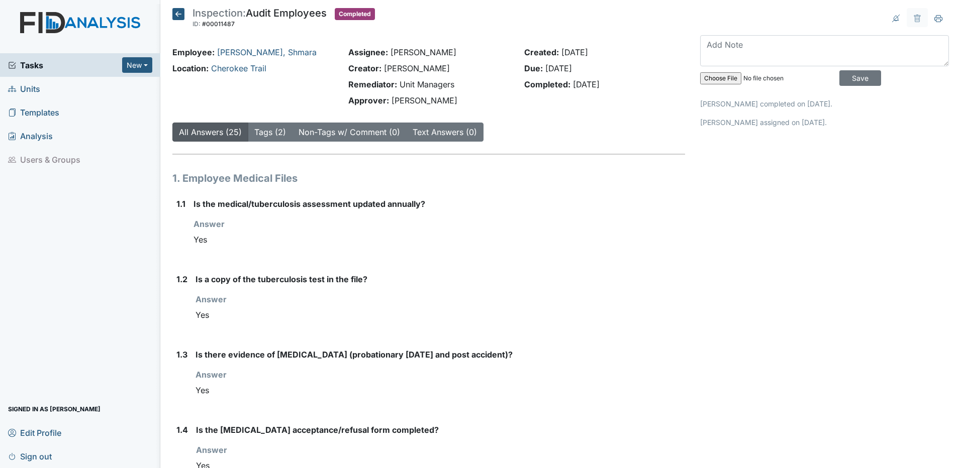
click at [178, 13] on icon at bounding box center [178, 14] width 12 height 12
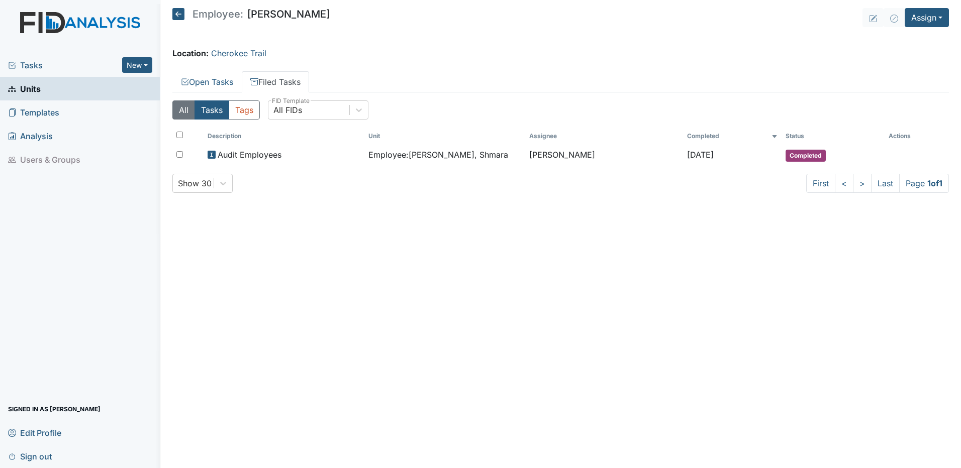
click at [184, 114] on button "All" at bounding box center [183, 109] width 23 height 19
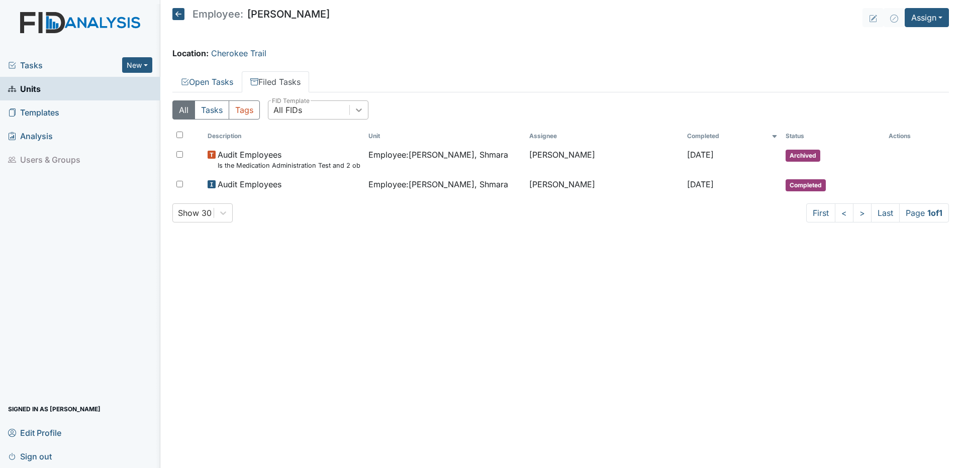
click at [358, 114] on icon at bounding box center [359, 110] width 10 height 10
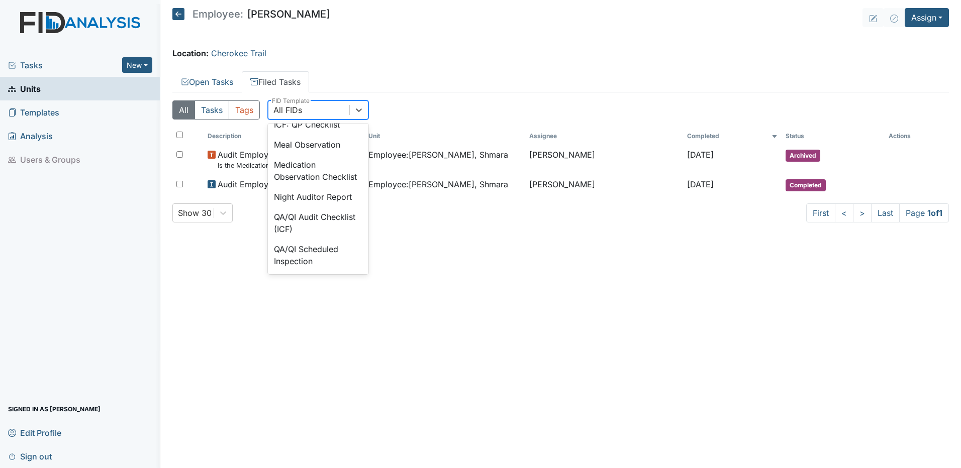
scroll to position [779, 0]
click at [280, 182] on div "Medication Observation Checklist" at bounding box center [318, 166] width 100 height 32
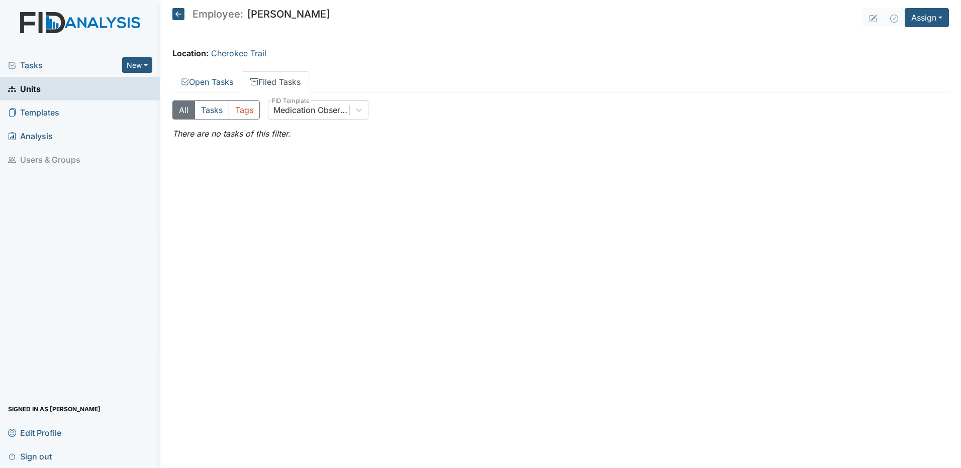
click at [289, 80] on link "Filed Tasks" at bounding box center [275, 81] width 67 height 21
click at [213, 77] on link "Open Tasks" at bounding box center [206, 81] width 69 height 21
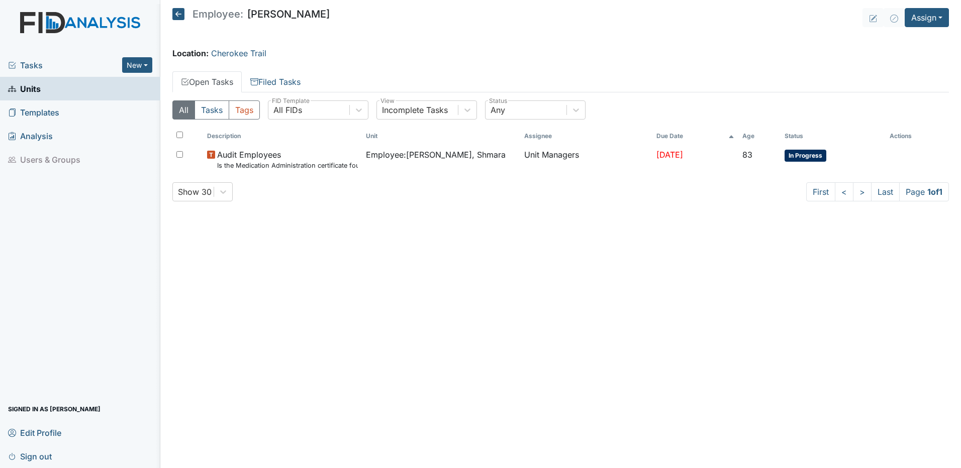
click at [42, 137] on span "Analysis" at bounding box center [30, 136] width 45 height 16
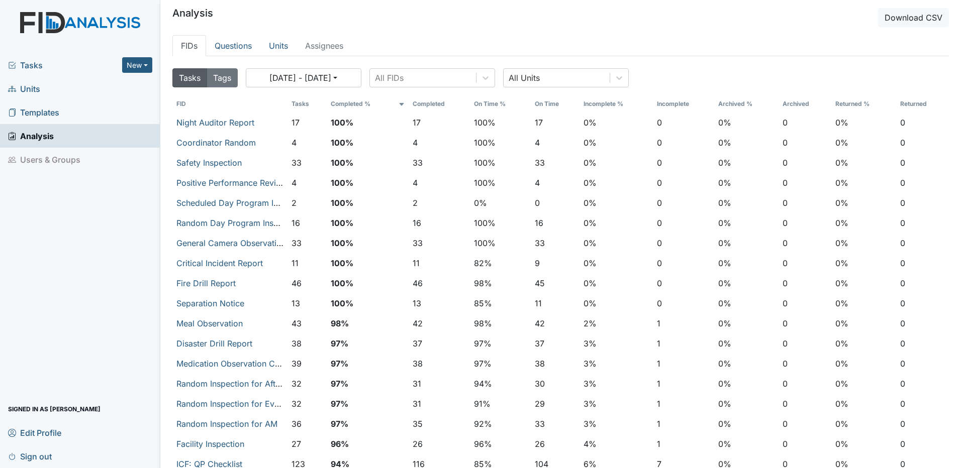
click at [40, 112] on span "Templates" at bounding box center [33, 113] width 51 height 16
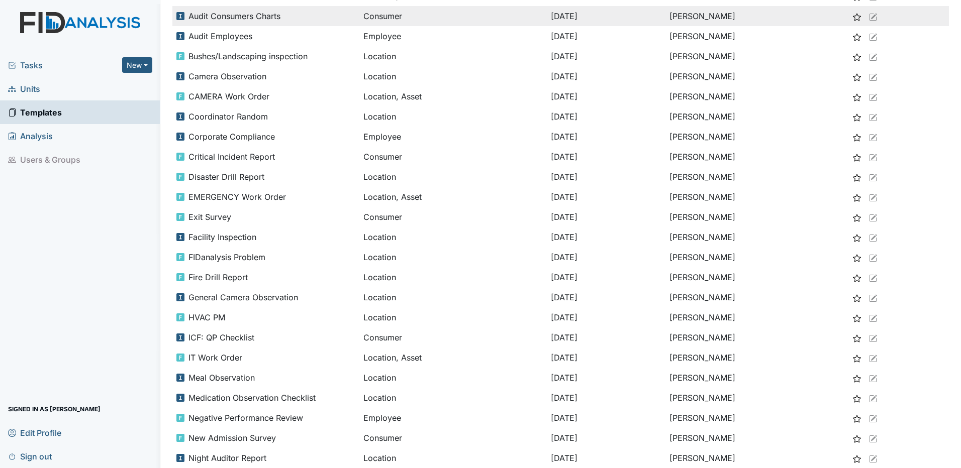
scroll to position [151, 0]
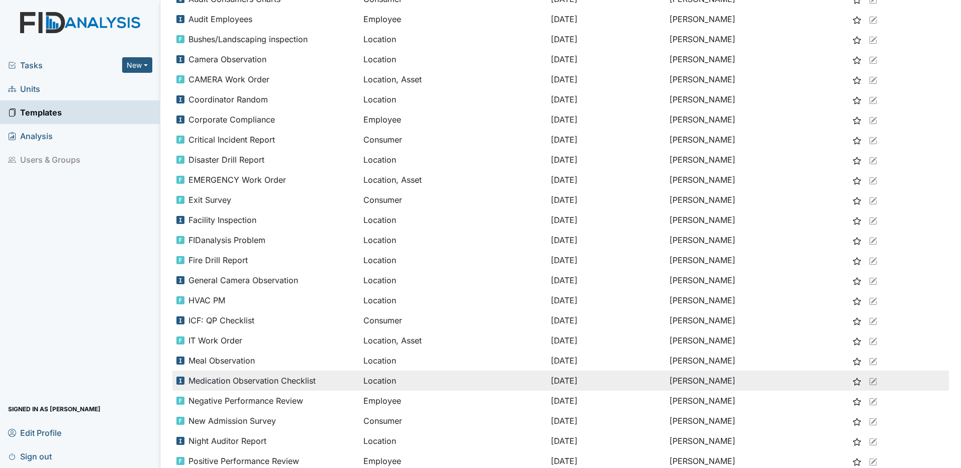
click at [253, 381] on span "Medication Observation Checklist" at bounding box center [251, 381] width 127 height 12
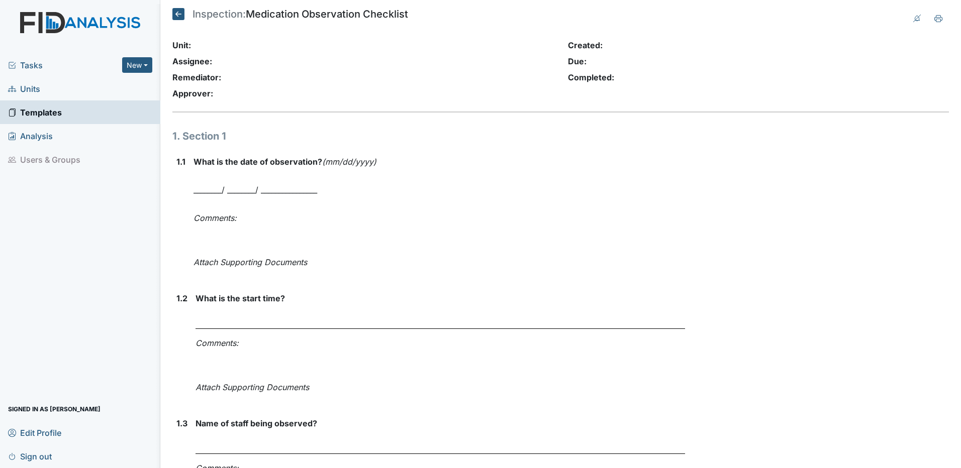
click at [180, 10] on icon at bounding box center [178, 14] width 12 height 12
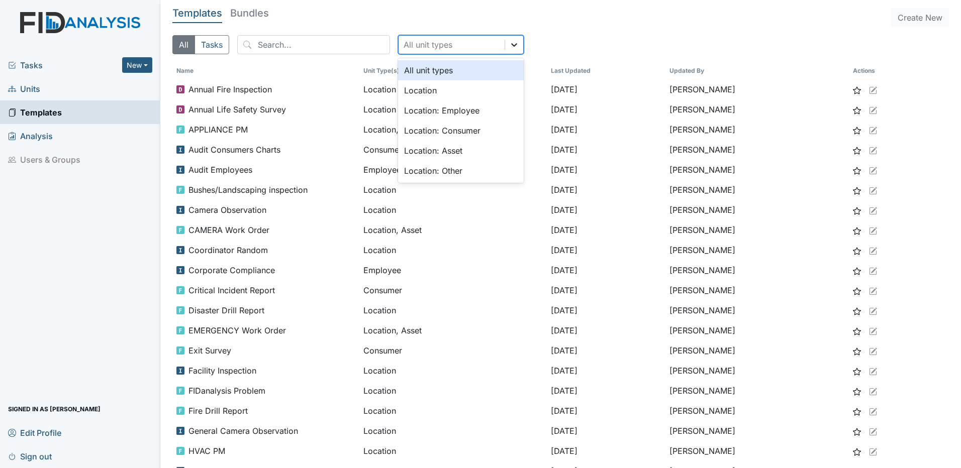
click at [509, 46] on icon at bounding box center [514, 45] width 10 height 10
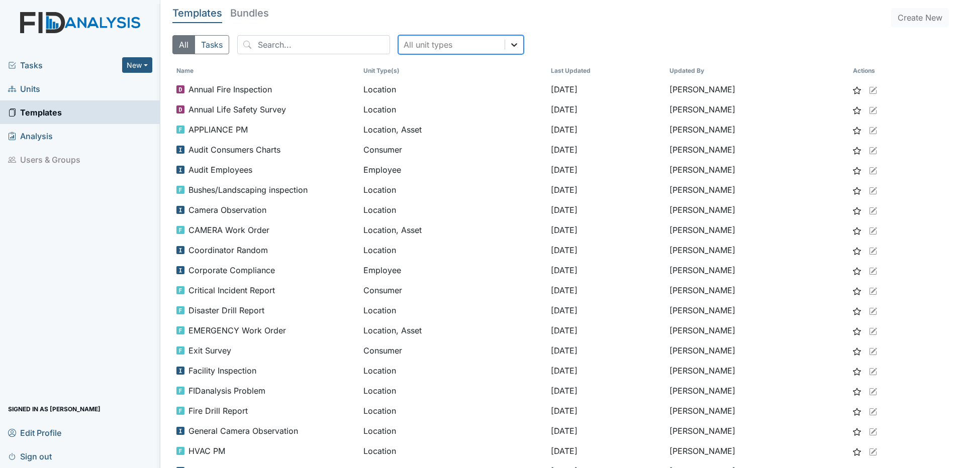
click at [509, 46] on icon at bounding box center [514, 45] width 10 height 10
click at [39, 140] on span "Analysis" at bounding box center [30, 136] width 45 height 16
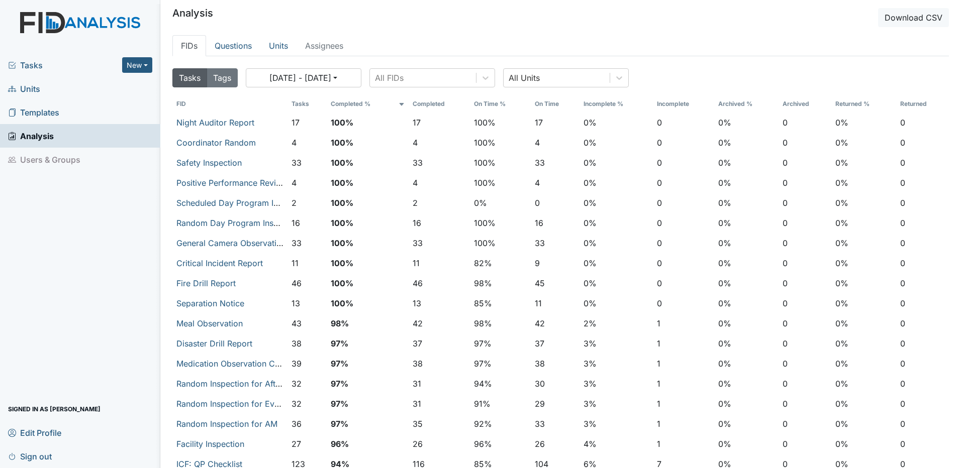
click at [34, 89] on span "Units" at bounding box center [24, 89] width 32 height 16
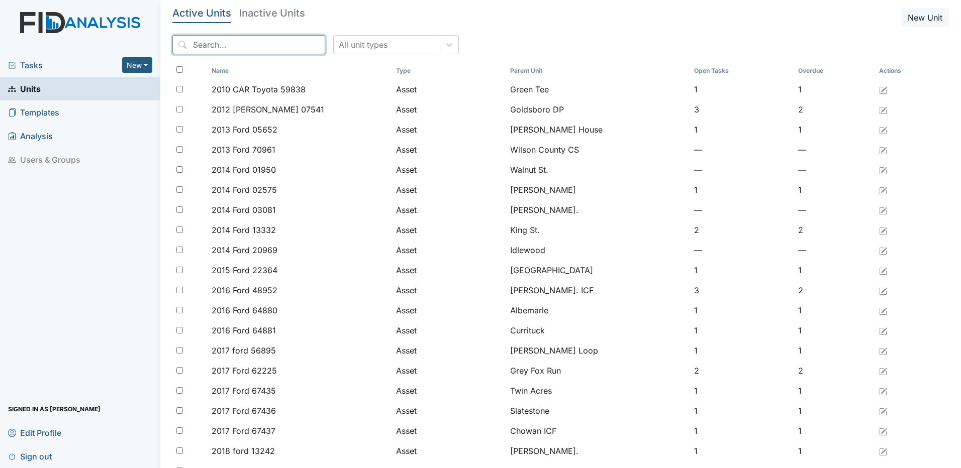
click at [203, 45] on input "search" at bounding box center [248, 44] width 153 height 19
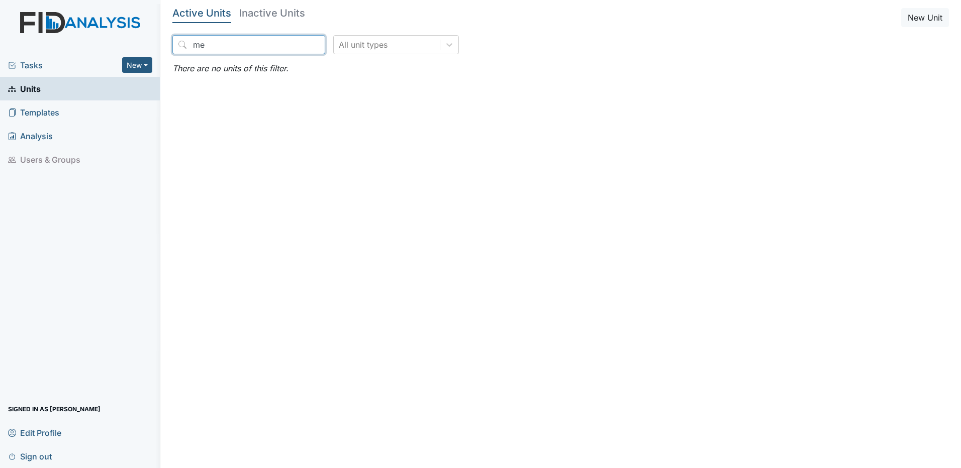
type input "m"
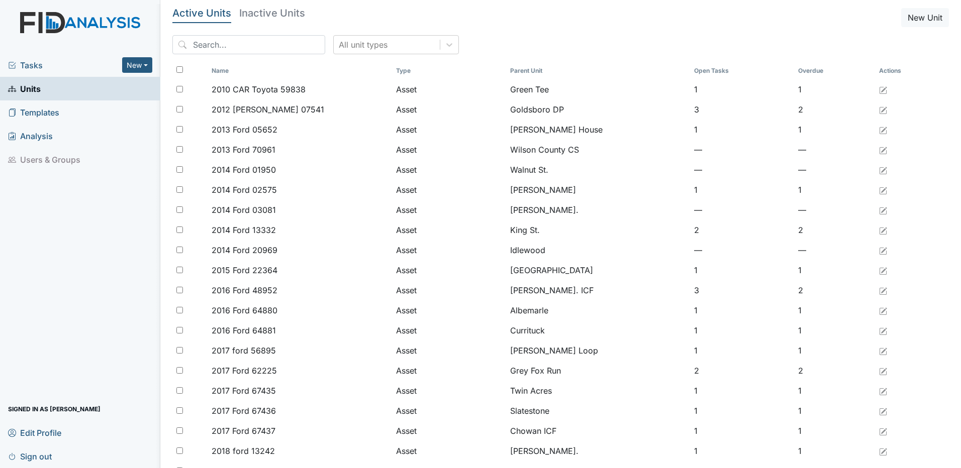
click at [36, 67] on span "Tasks" at bounding box center [65, 65] width 114 height 12
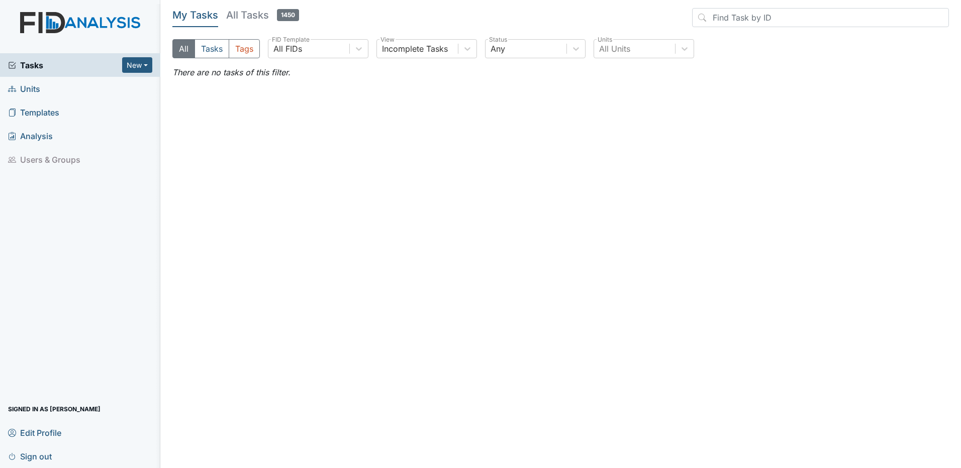
click at [246, 17] on h5 "All Tasks 1450" at bounding box center [262, 15] width 73 height 14
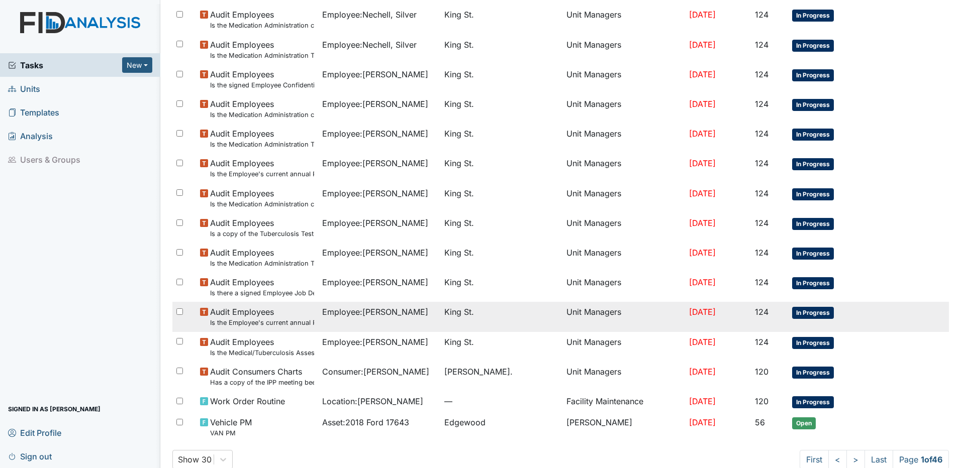
scroll to position [525, 0]
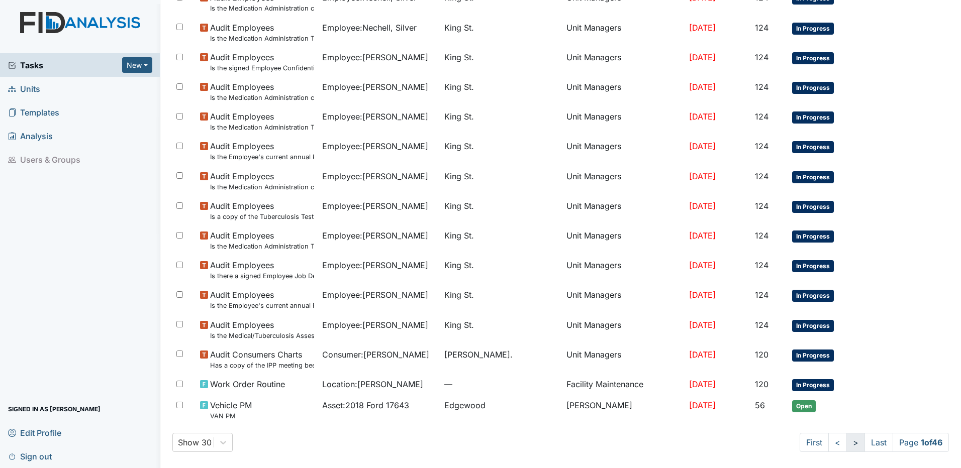
click at [846, 447] on link ">" at bounding box center [855, 442] width 19 height 19
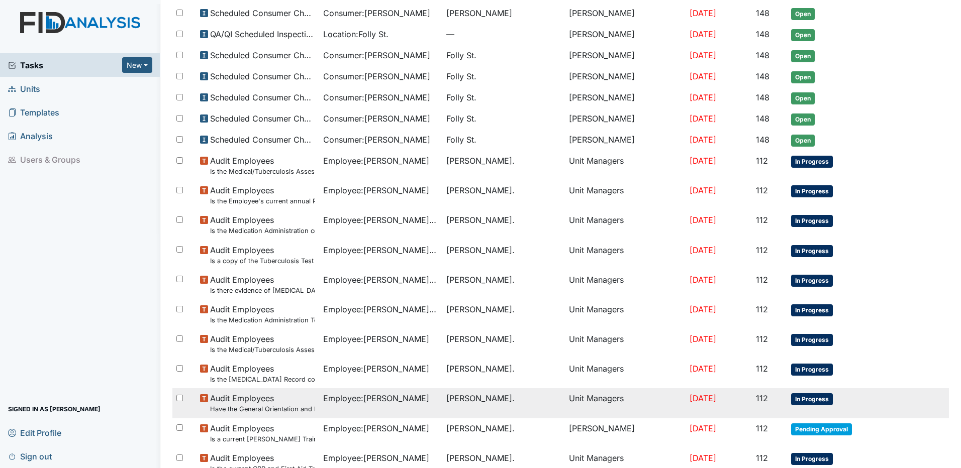
scroll to position [438, 0]
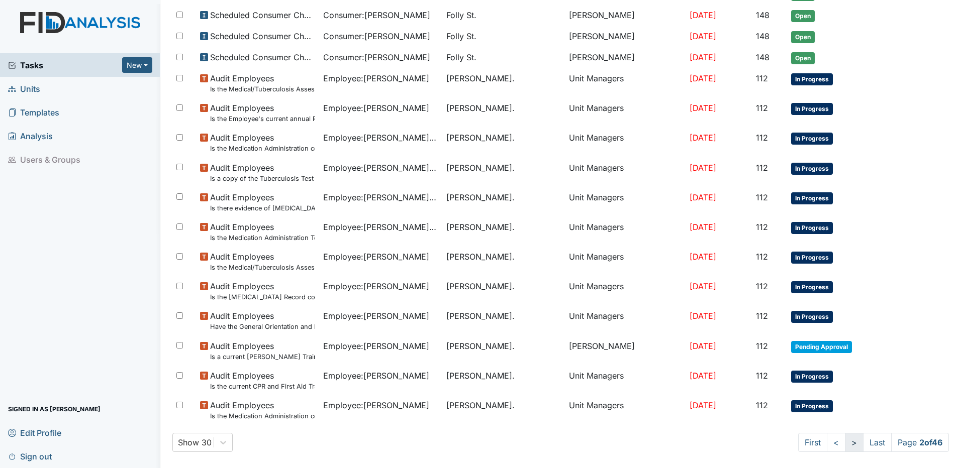
click at [845, 446] on link ">" at bounding box center [854, 442] width 19 height 19
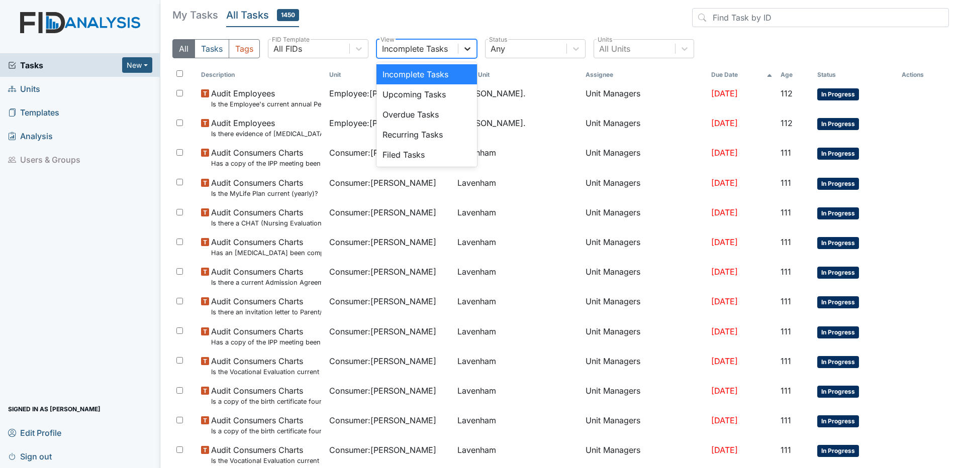
click at [468, 50] on icon at bounding box center [467, 49] width 6 height 4
click at [406, 153] on div "Filed Tasks" at bounding box center [426, 155] width 100 height 20
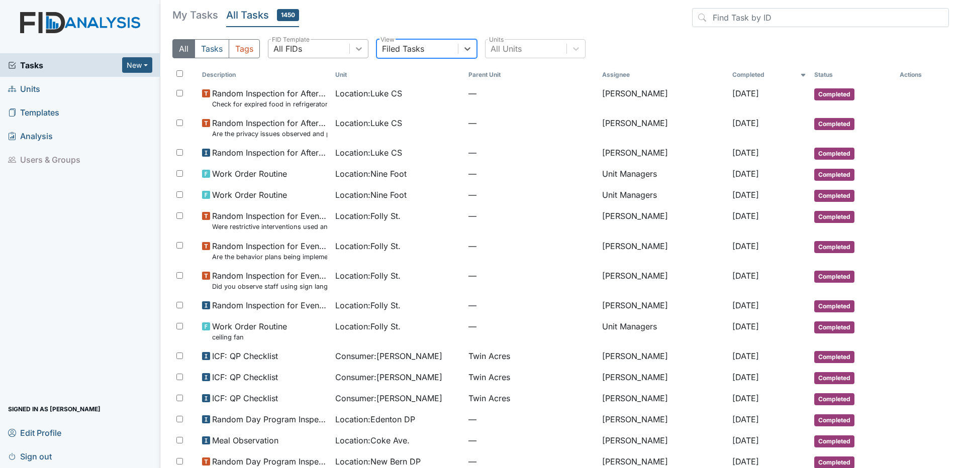
click at [360, 50] on icon at bounding box center [359, 49] width 6 height 4
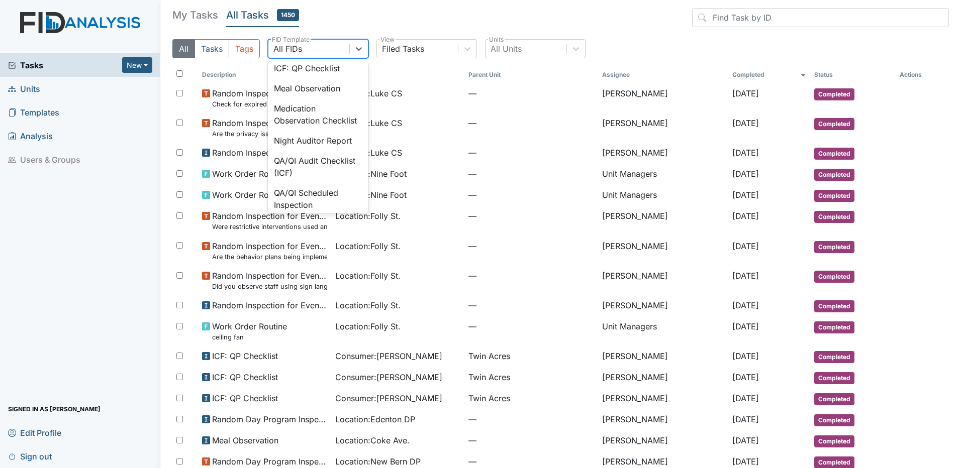
scroll to position [815, 0]
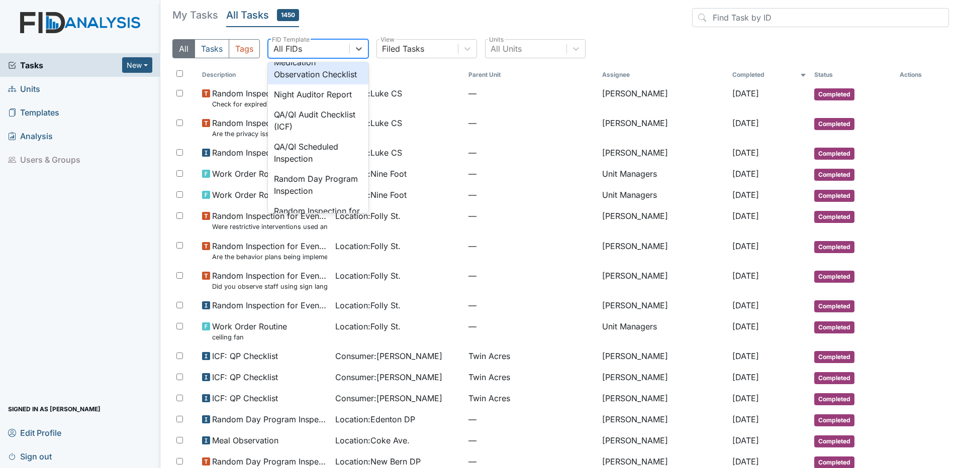
click at [311, 84] on div "Medication Observation Checklist" at bounding box center [318, 68] width 100 height 32
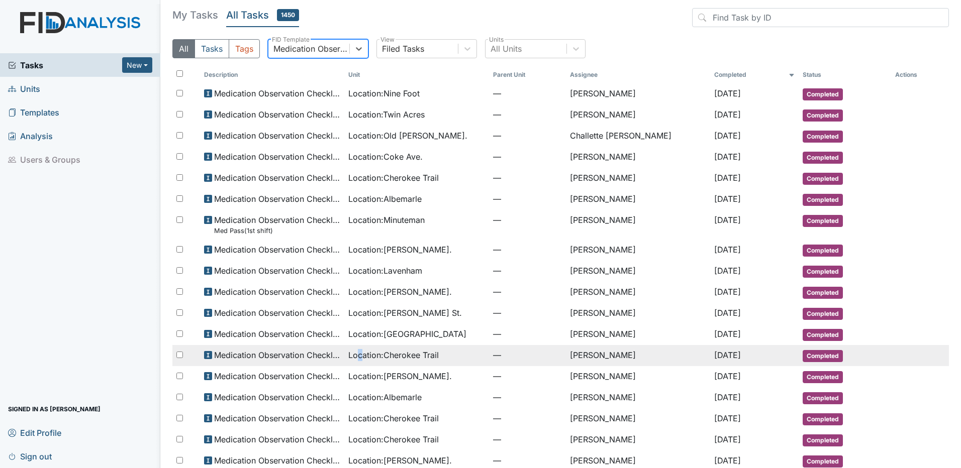
click at [353, 358] on span "Location : Cherokee Trail" at bounding box center [393, 355] width 90 height 12
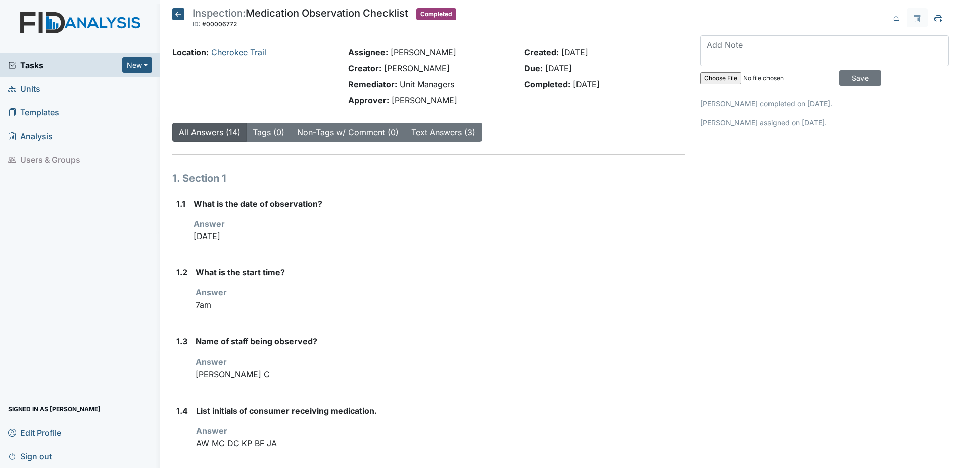
click at [180, 15] on icon at bounding box center [178, 14] width 12 height 12
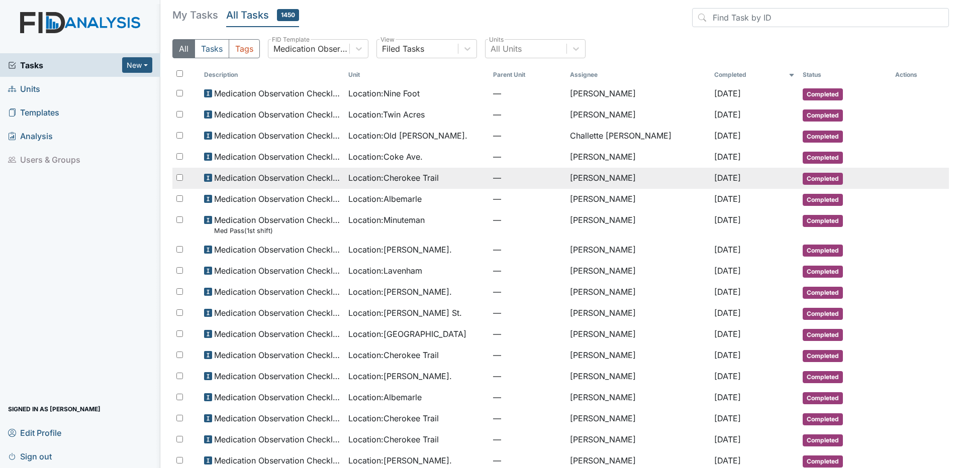
click at [411, 178] on span "Location : Cherokee Trail" at bounding box center [393, 178] width 90 height 12
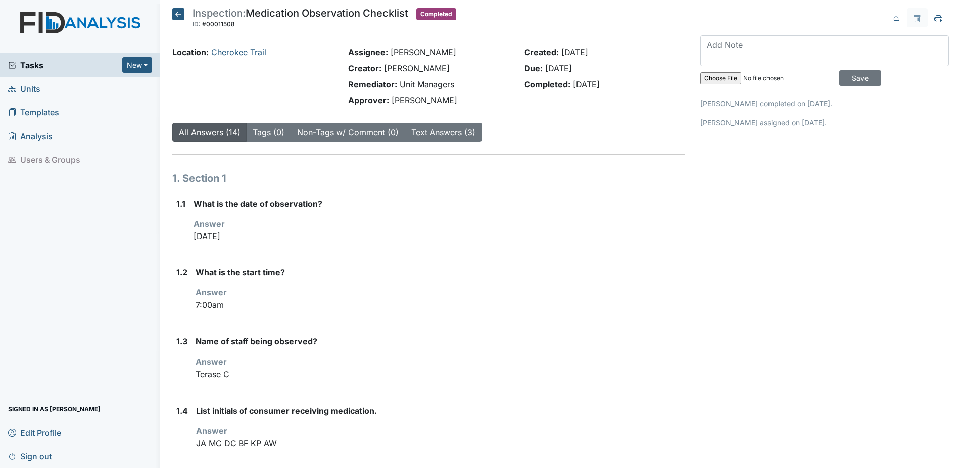
click at [179, 15] on icon at bounding box center [178, 14] width 12 height 12
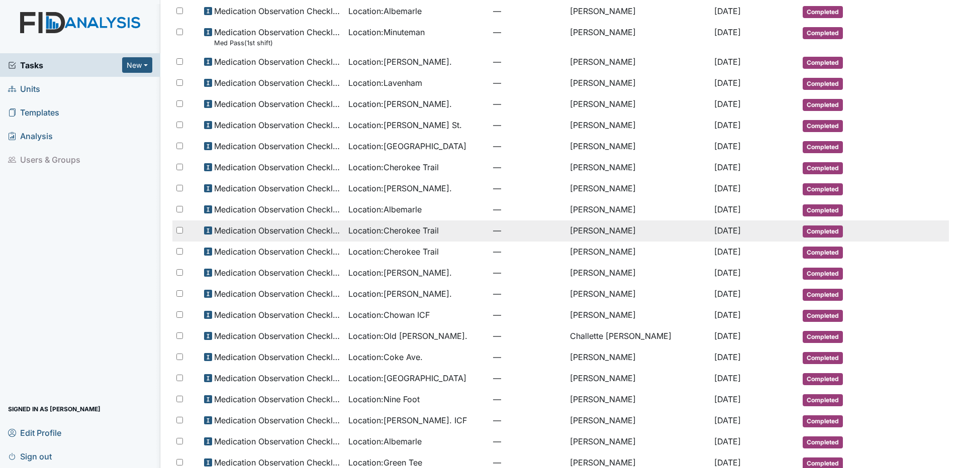
scroll to position [201, 0]
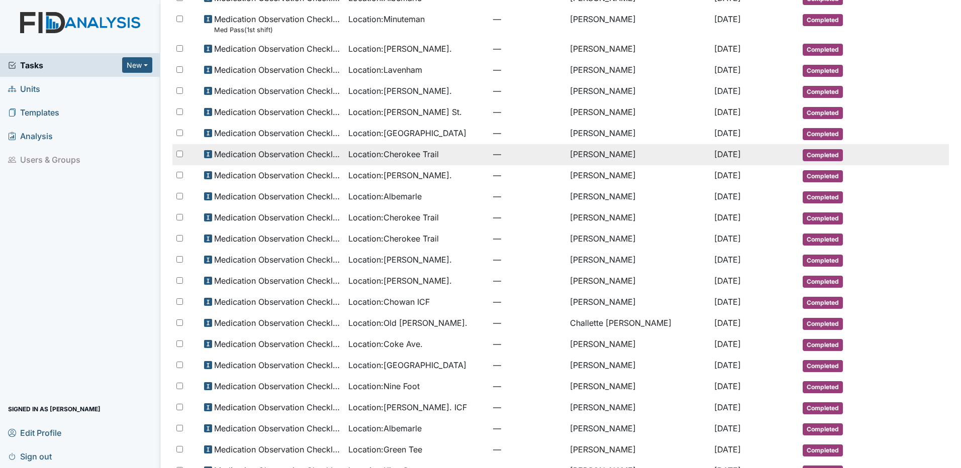
click at [407, 153] on span "Location : Cherokee Trail" at bounding box center [393, 154] width 90 height 12
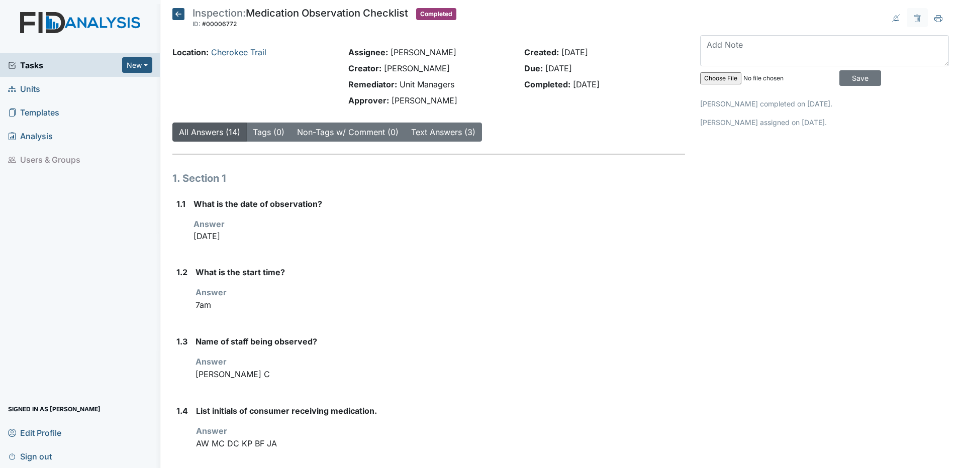
click at [178, 16] on icon at bounding box center [178, 14] width 12 height 12
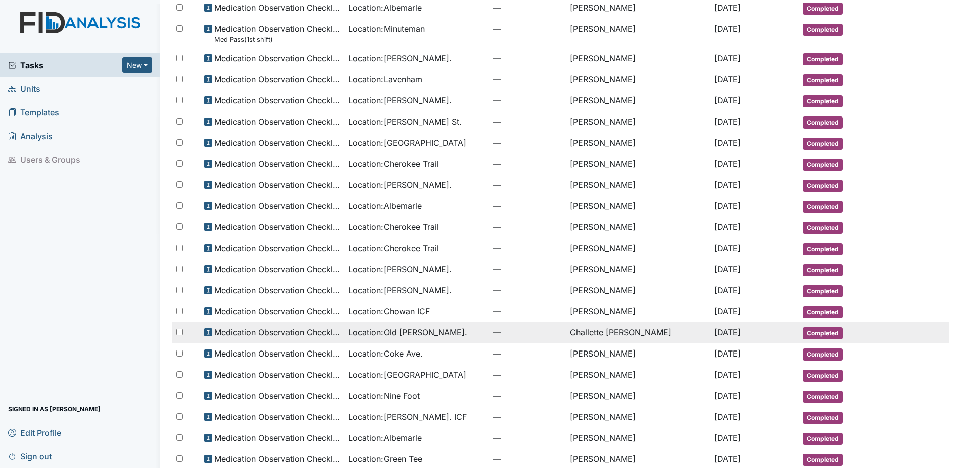
scroll to position [201, 0]
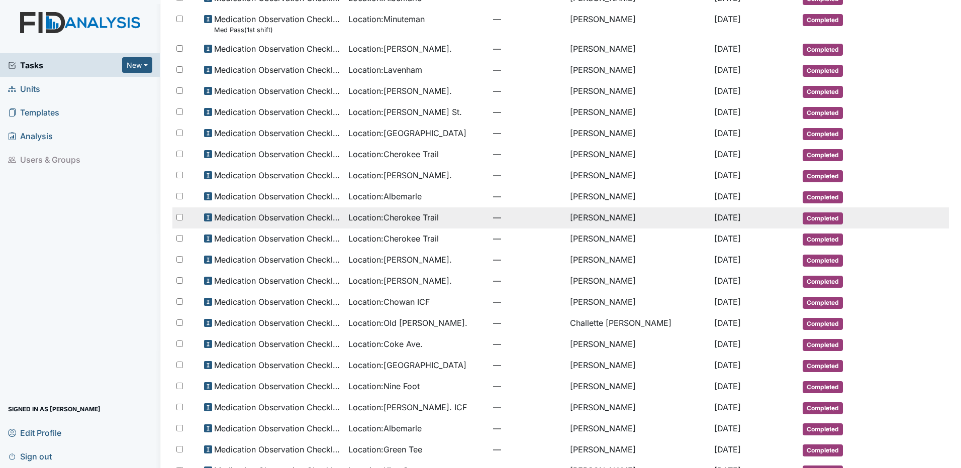
click at [395, 218] on span "Location : Cherokee Trail" at bounding box center [393, 218] width 90 height 12
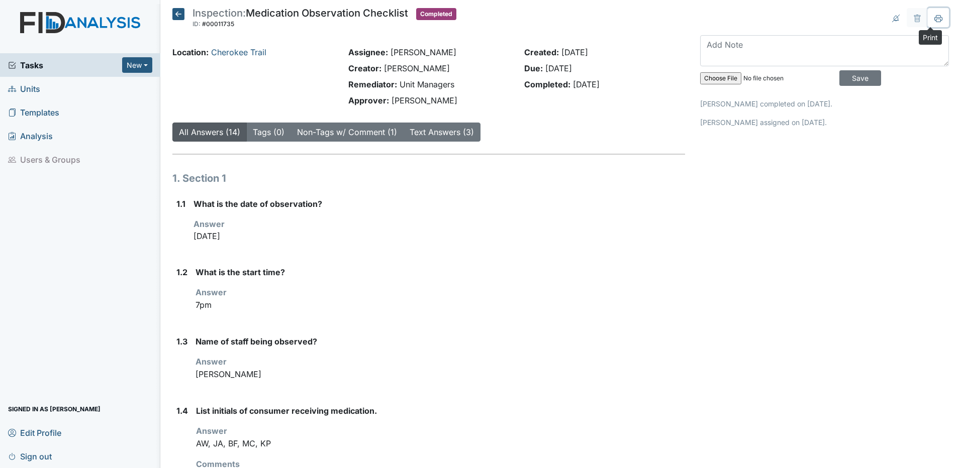
drag, startPoint x: 930, startPoint y: 17, endPoint x: 78, endPoint y: 416, distance: 941.5
click at [934, 17] on icon at bounding box center [938, 18] width 8 height 6
click at [180, 15] on icon at bounding box center [178, 14] width 12 height 12
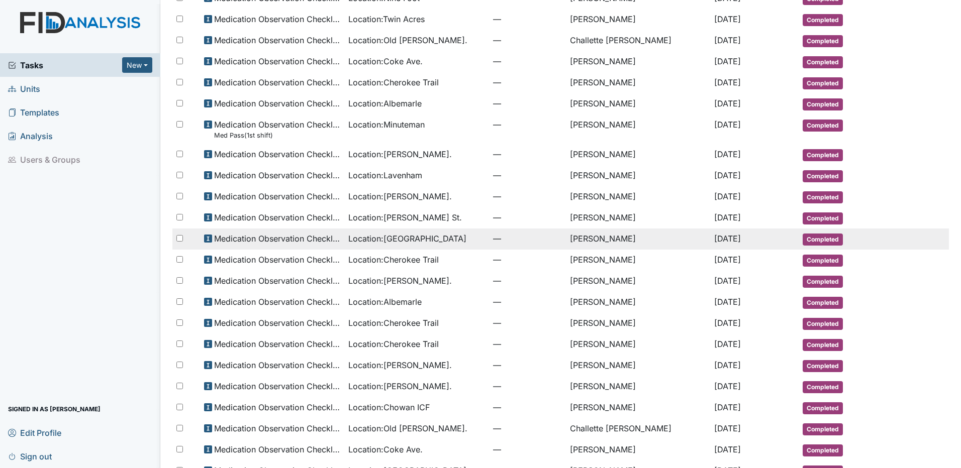
scroll to position [151, 0]
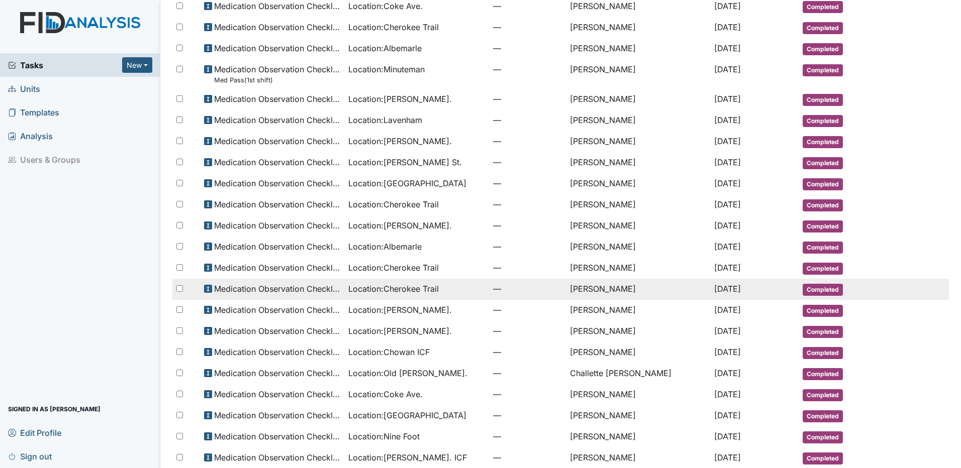
click at [408, 289] on span "Location : Cherokee Trail" at bounding box center [393, 289] width 90 height 12
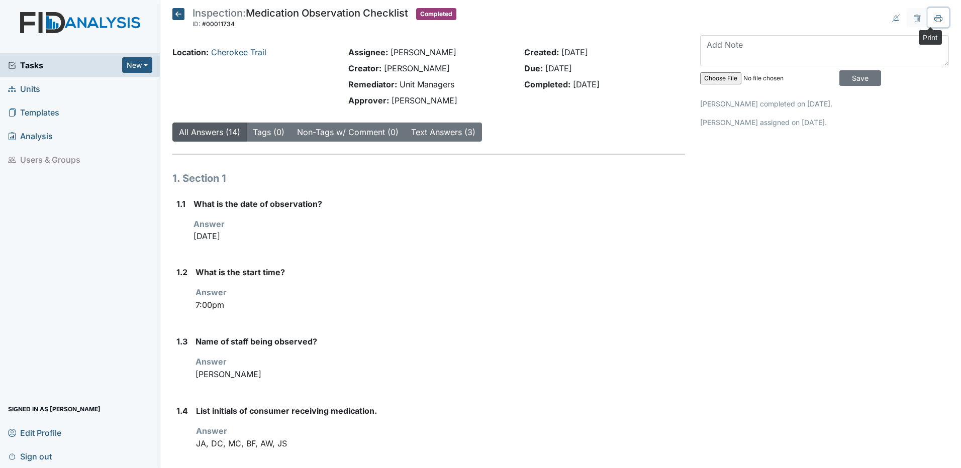
click at [934, 20] on icon at bounding box center [938, 19] width 8 height 8
click at [179, 14] on icon at bounding box center [178, 14] width 12 height 12
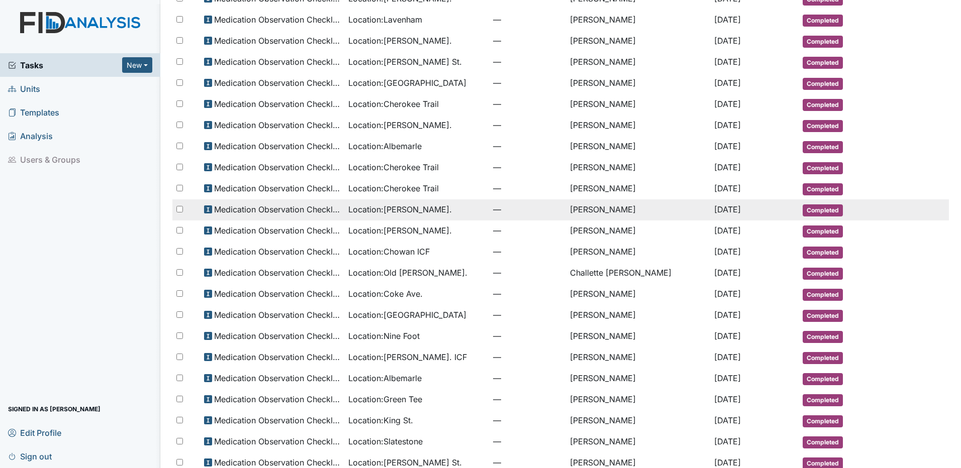
scroll to position [300, 0]
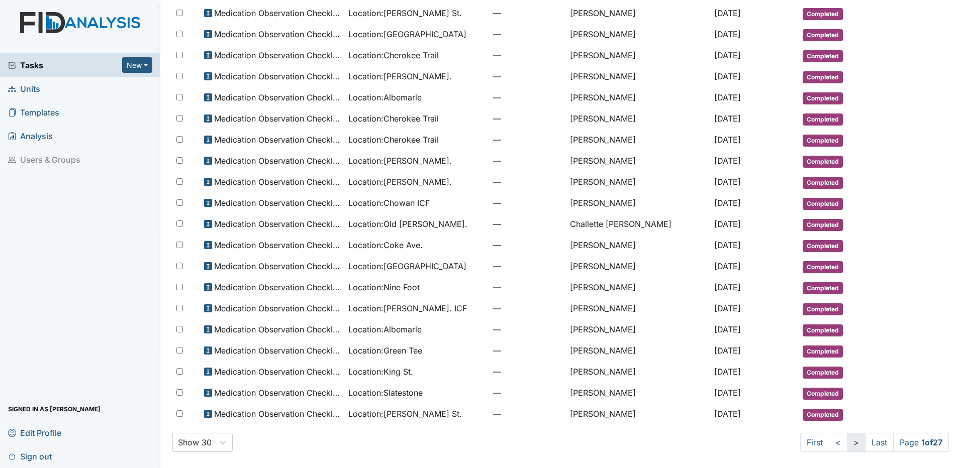
click at [847, 443] on link ">" at bounding box center [856, 442] width 19 height 19
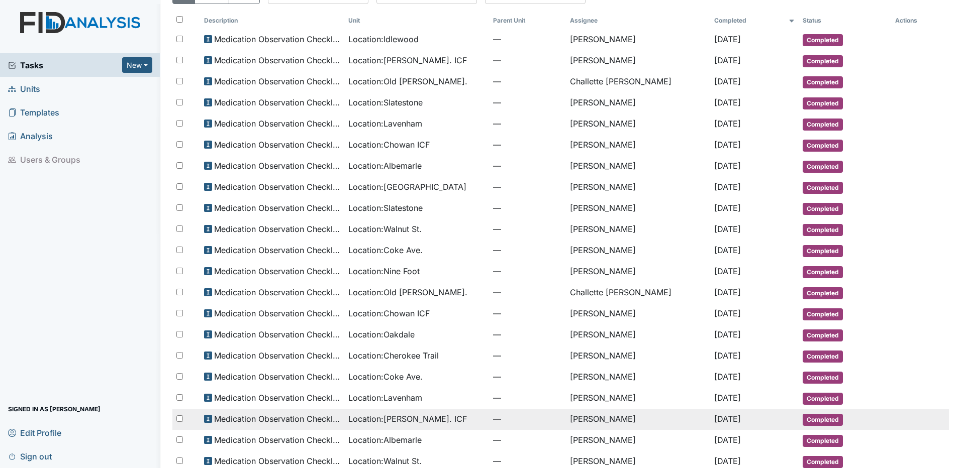
scroll to position [291, 0]
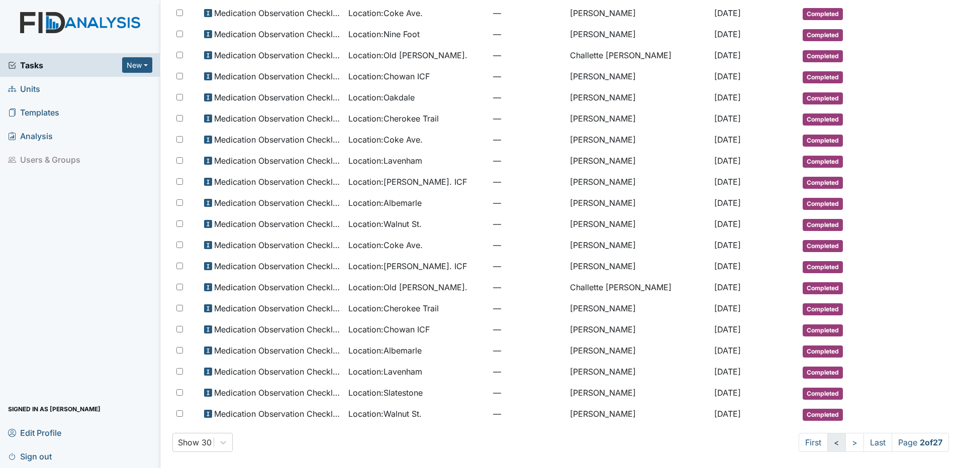
click at [827, 444] on link "<" at bounding box center [836, 442] width 19 height 19
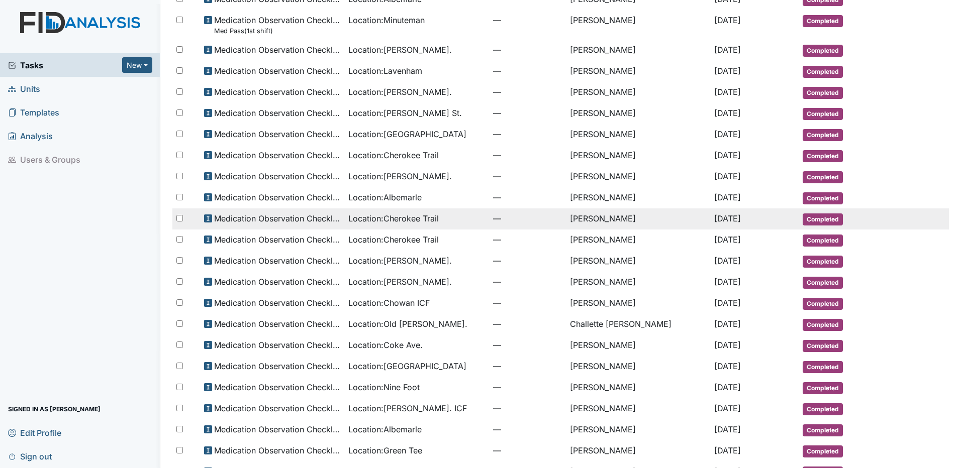
scroll to position [199, 0]
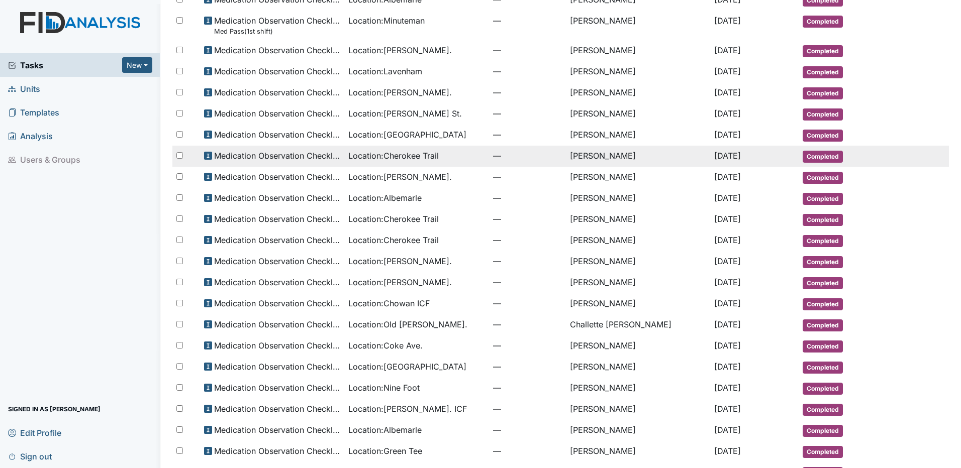
click at [583, 156] on td "[PERSON_NAME]" at bounding box center [638, 156] width 144 height 21
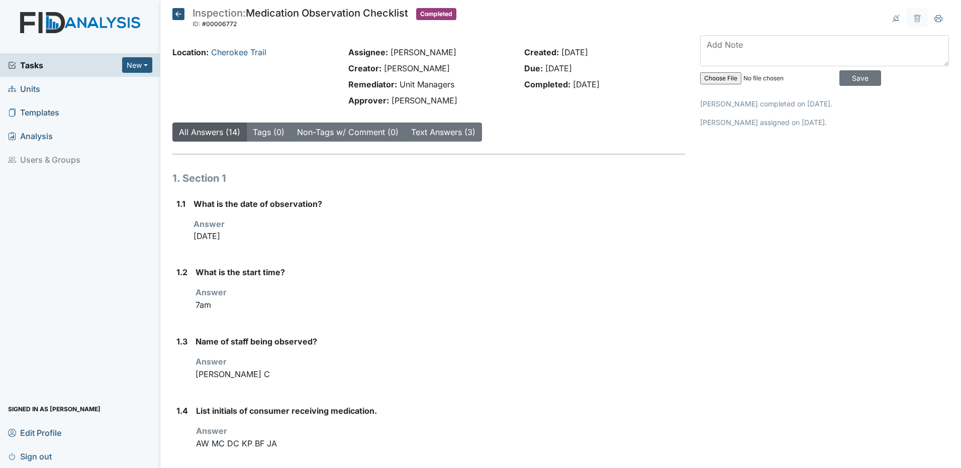
click at [176, 11] on icon at bounding box center [178, 14] width 12 height 12
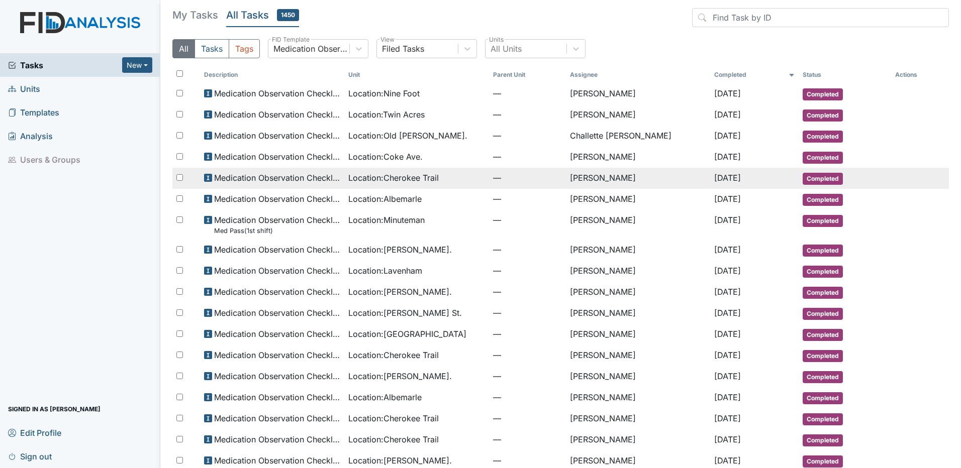
click at [583, 179] on td "[PERSON_NAME]" at bounding box center [638, 178] width 144 height 21
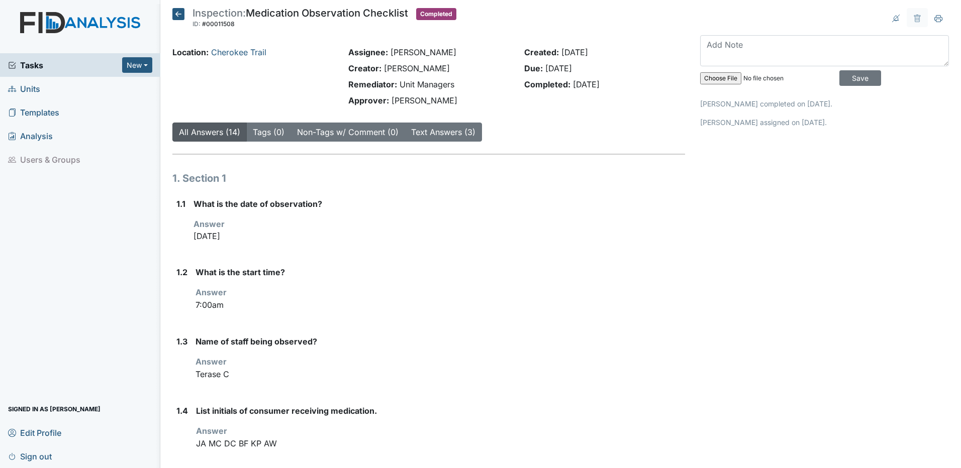
click at [177, 14] on icon at bounding box center [178, 14] width 12 height 12
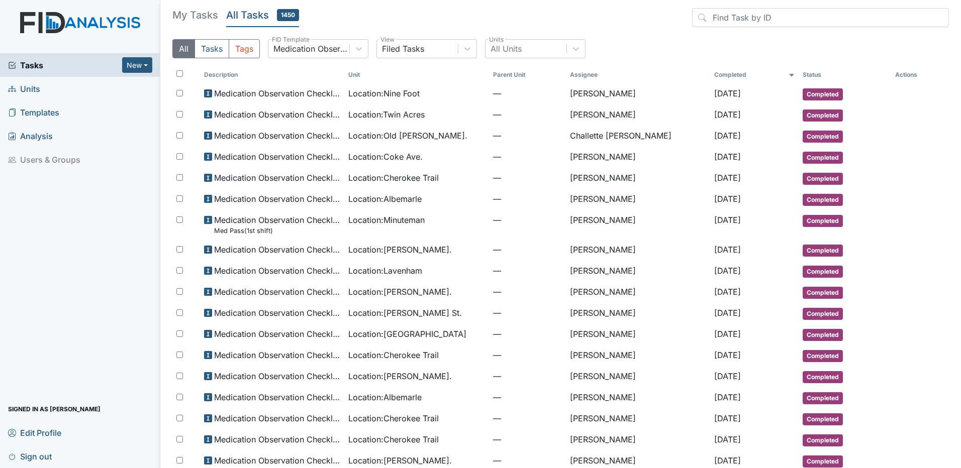
click at [46, 458] on span "Sign out" at bounding box center [30, 457] width 44 height 16
